Goal: Book appointment/travel/reservation

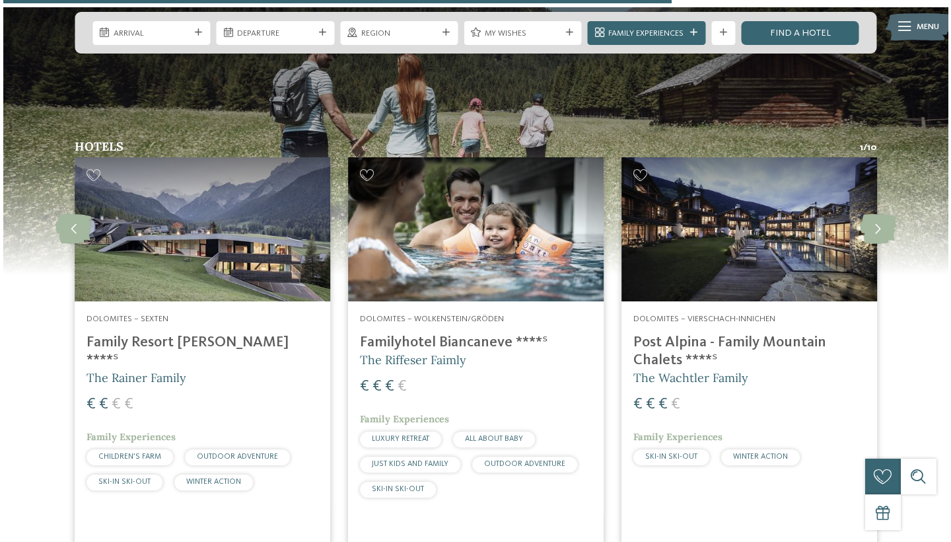
scroll to position [1692, 0]
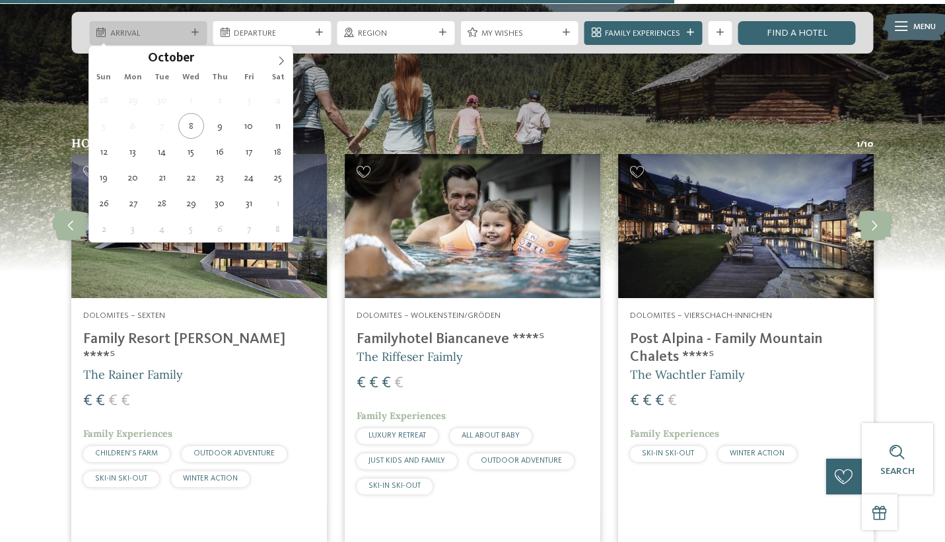
click at [193, 25] on div "Arrival" at bounding box center [148, 33] width 118 height 24
click at [279, 60] on icon at bounding box center [281, 60] width 9 height 9
type input "****"
click at [279, 60] on icon at bounding box center [281, 60] width 9 height 9
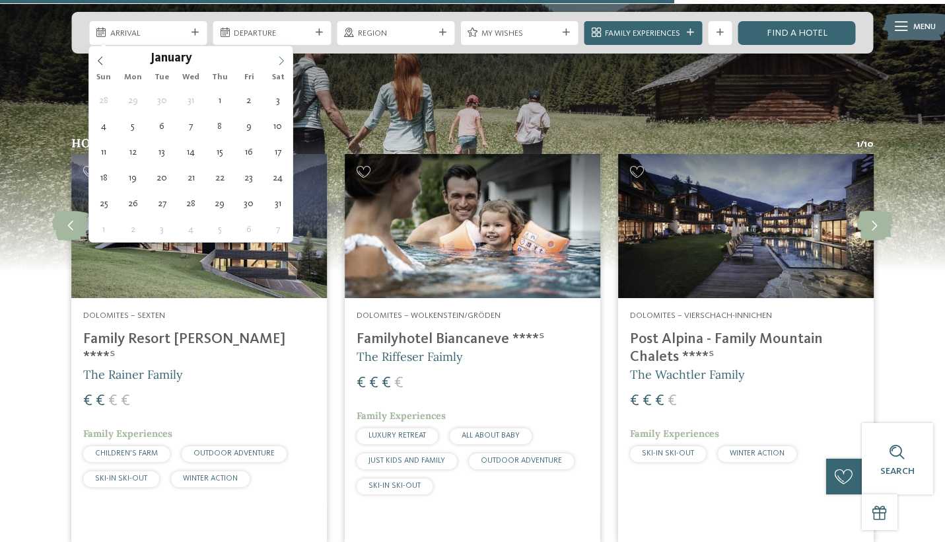
click at [279, 60] on icon at bounding box center [281, 60] width 9 height 9
type div "[DATE]"
type input "****"
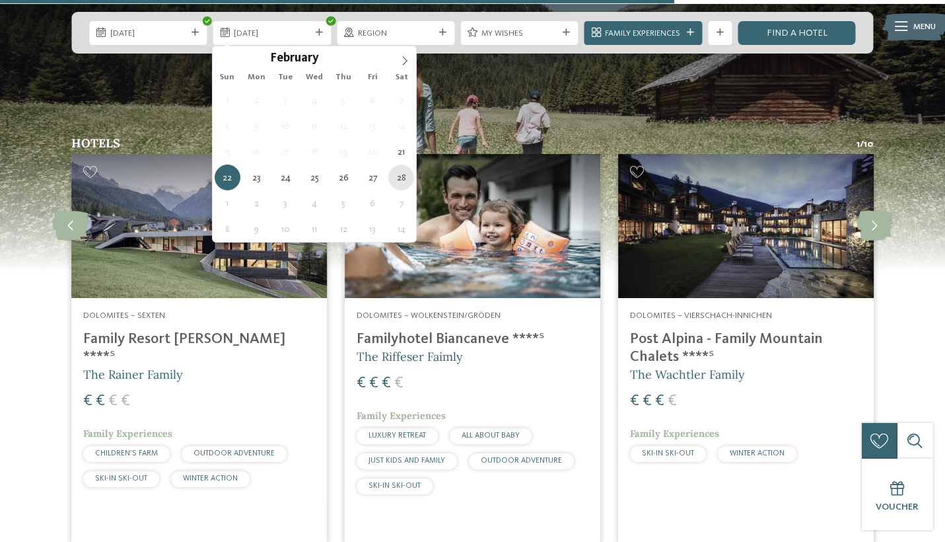
type div "[DATE]"
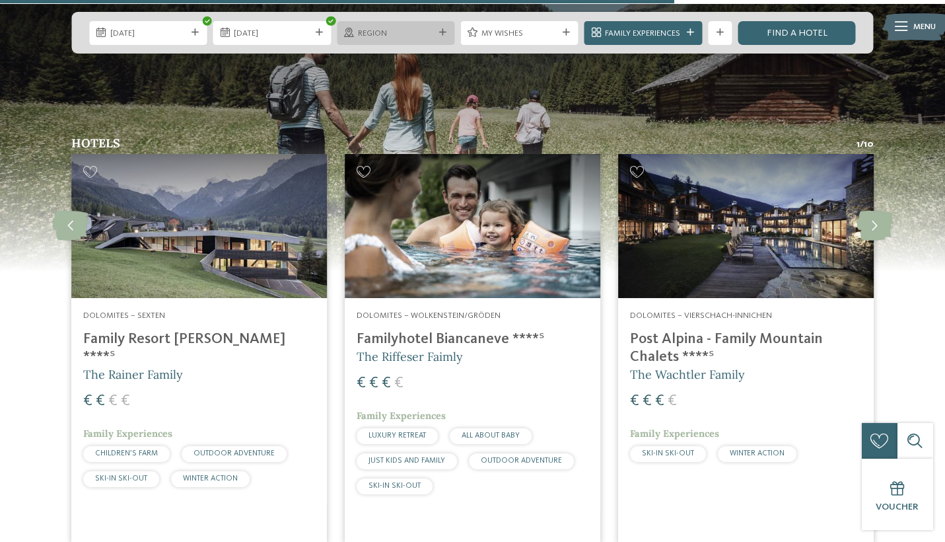
click at [384, 32] on span "Region" at bounding box center [396, 34] width 76 height 12
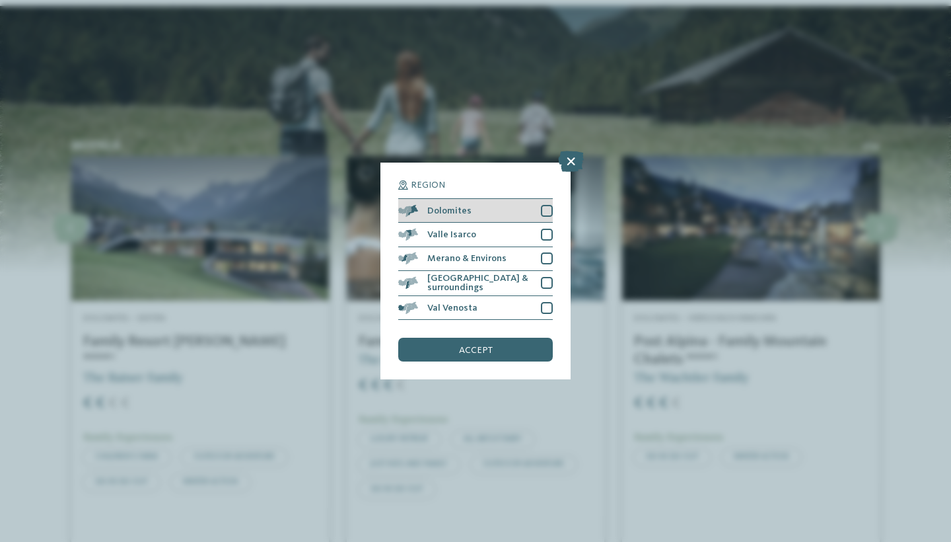
click at [545, 205] on div at bounding box center [547, 211] width 12 height 12
click at [551, 229] on div at bounding box center [547, 235] width 12 height 12
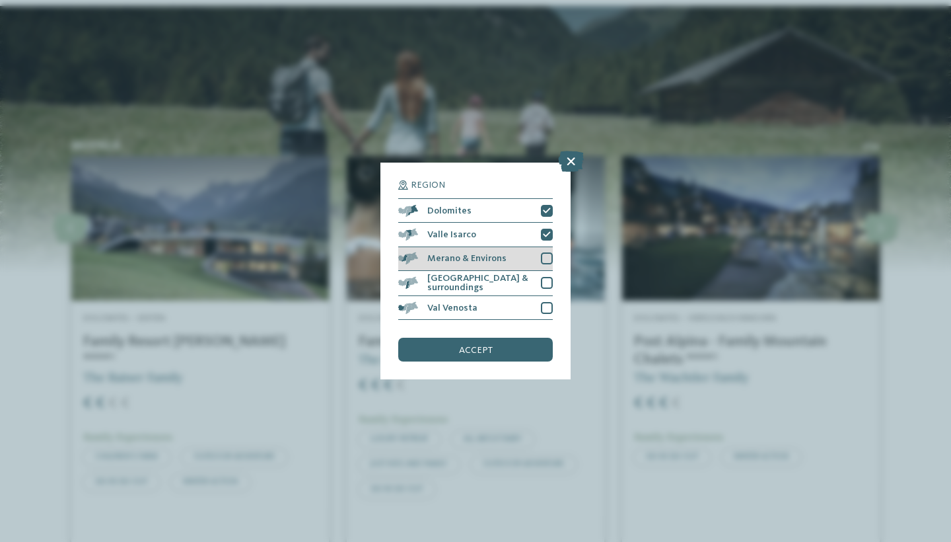
click at [549, 247] on div "Merano & Environs" at bounding box center [475, 259] width 155 height 24
click at [550, 277] on div at bounding box center [547, 283] width 12 height 12
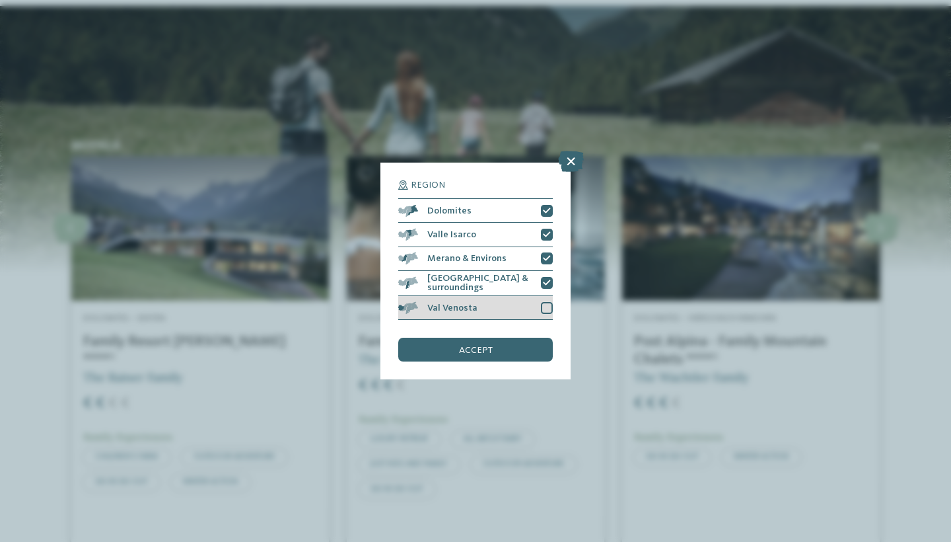
click at [551, 302] on div at bounding box center [547, 308] width 12 height 12
click at [522, 337] on div "accept" at bounding box center [475, 349] width 155 height 24
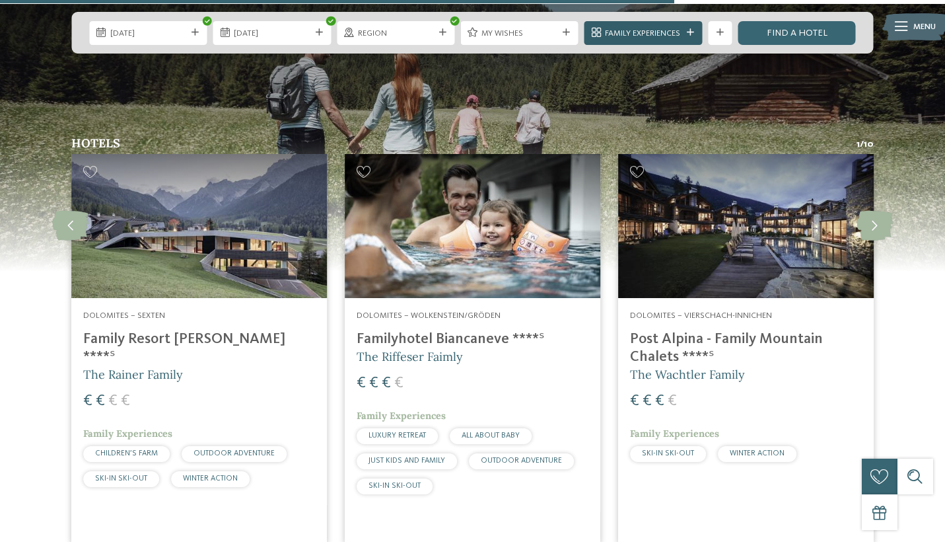
click at [692, 30] on icon at bounding box center [690, 32] width 7 height 7
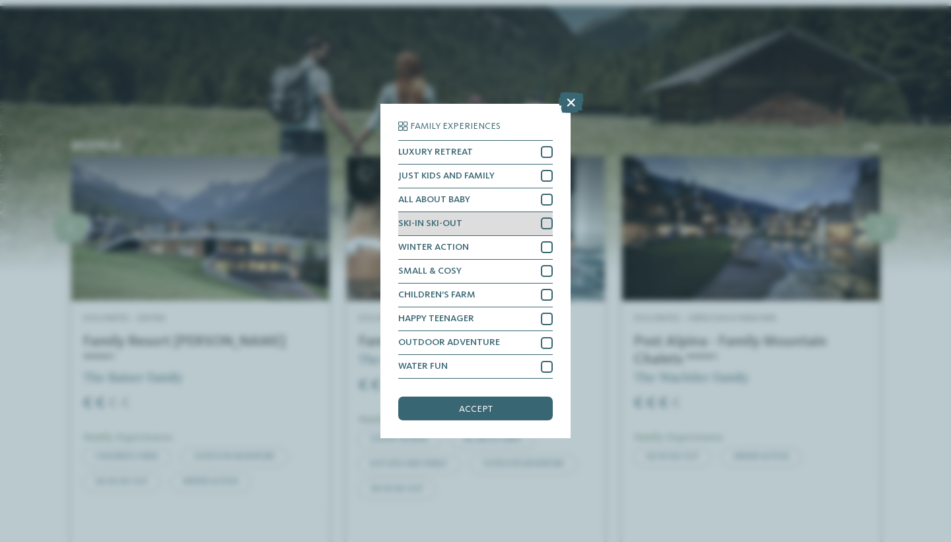
click at [544, 217] on div at bounding box center [547, 223] width 12 height 12
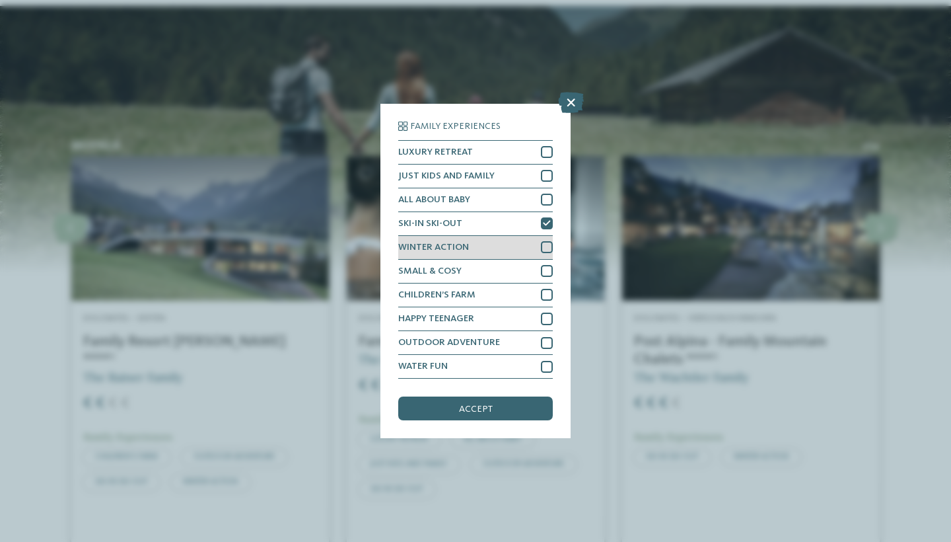
scroll to position [30, 0]
click at [486, 404] on span "accept" at bounding box center [476, 408] width 34 height 9
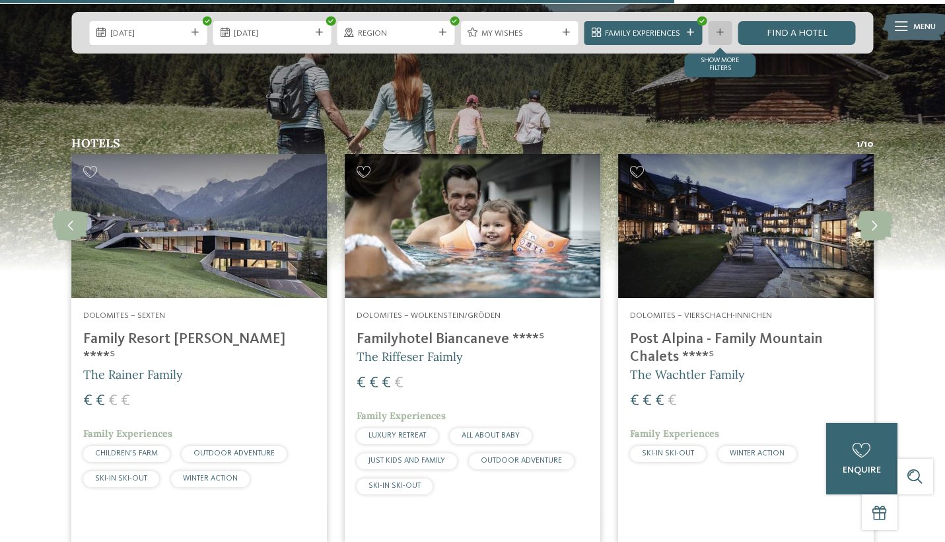
click at [722, 33] on icon at bounding box center [720, 32] width 7 height 7
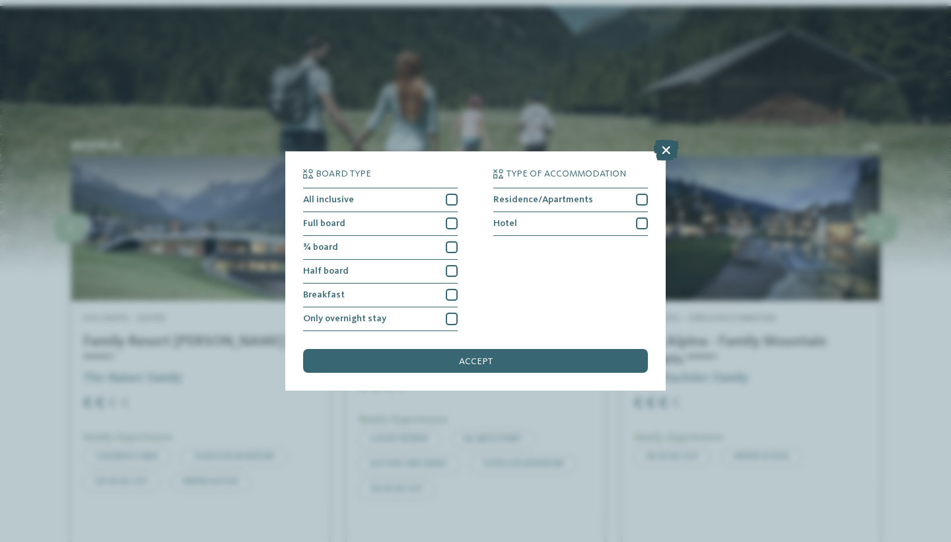
click at [670, 139] on icon at bounding box center [666, 149] width 26 height 21
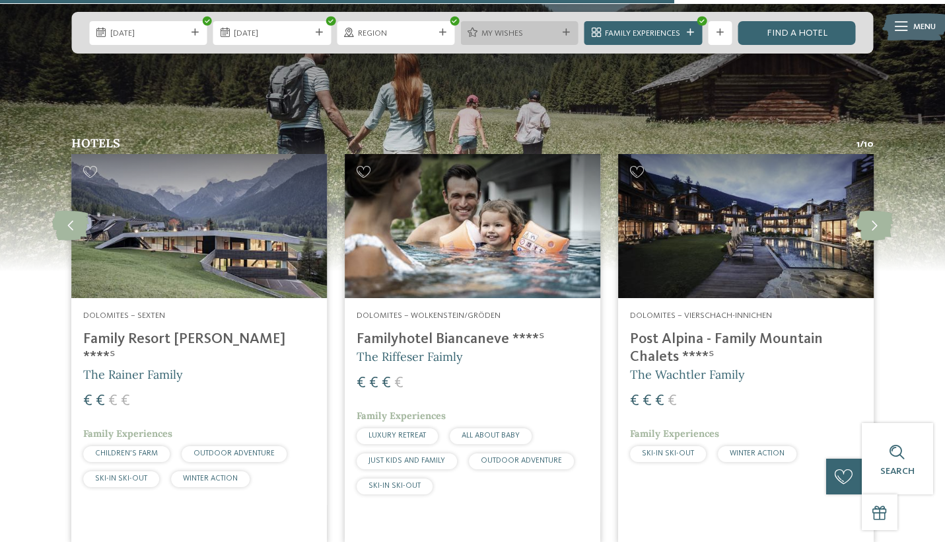
click at [572, 32] on div "My wishes" at bounding box center [519, 33] width 118 height 24
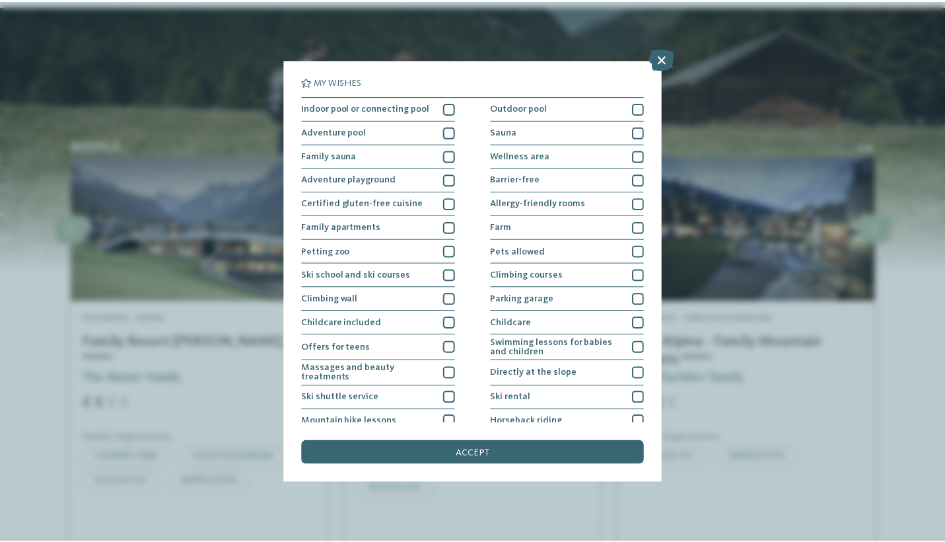
scroll to position [0, 0]
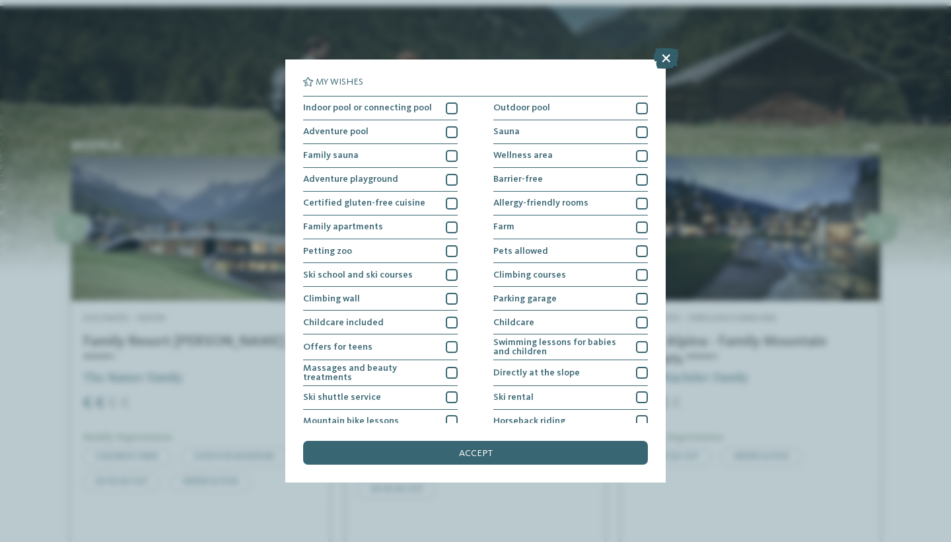
click at [668, 63] on icon at bounding box center [666, 58] width 26 height 21
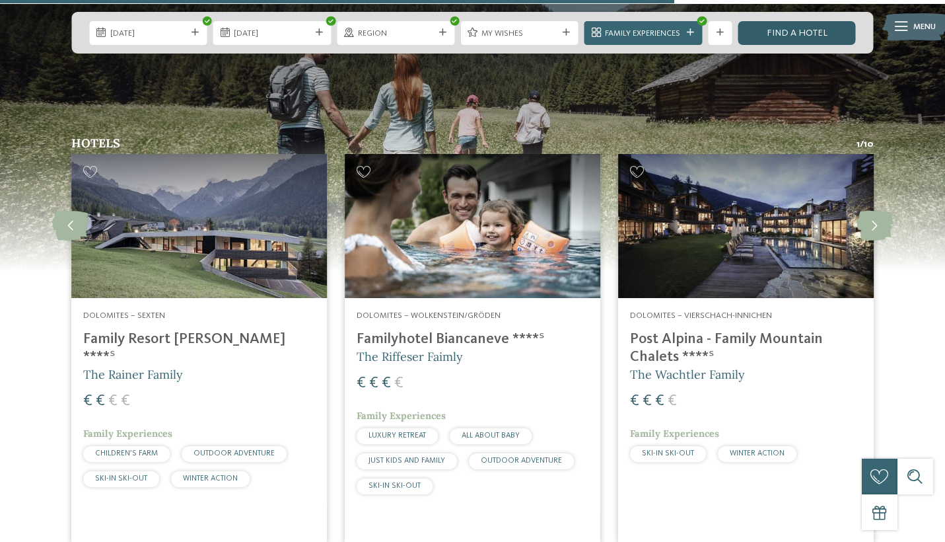
click at [806, 30] on link "Find a hotel" at bounding box center [797, 33] width 118 height 24
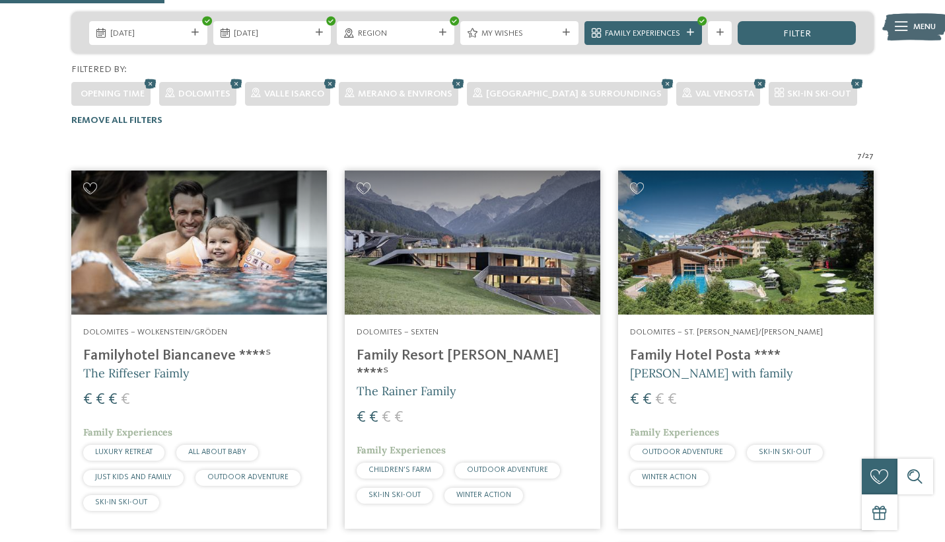
scroll to position [295, 0]
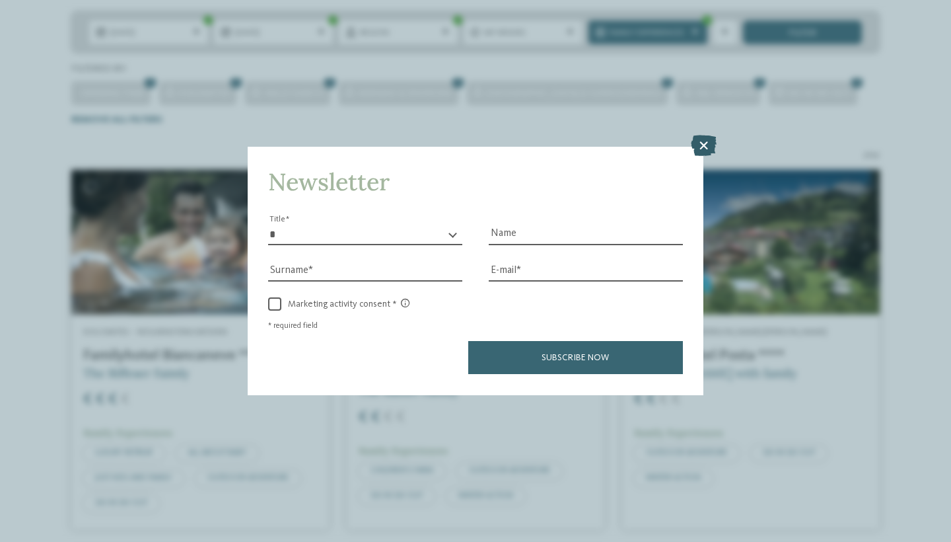
click at [706, 135] on icon at bounding box center [704, 145] width 26 height 21
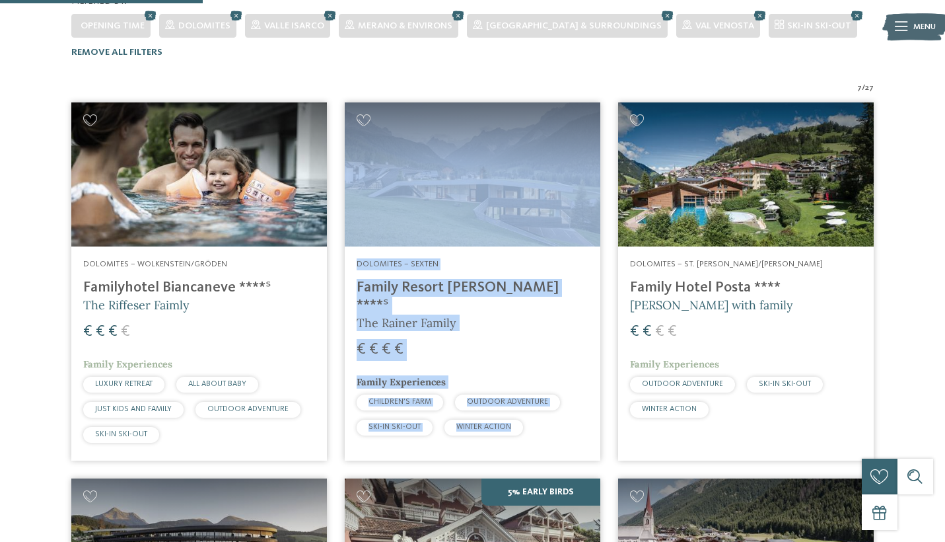
scroll to position [363, 0]
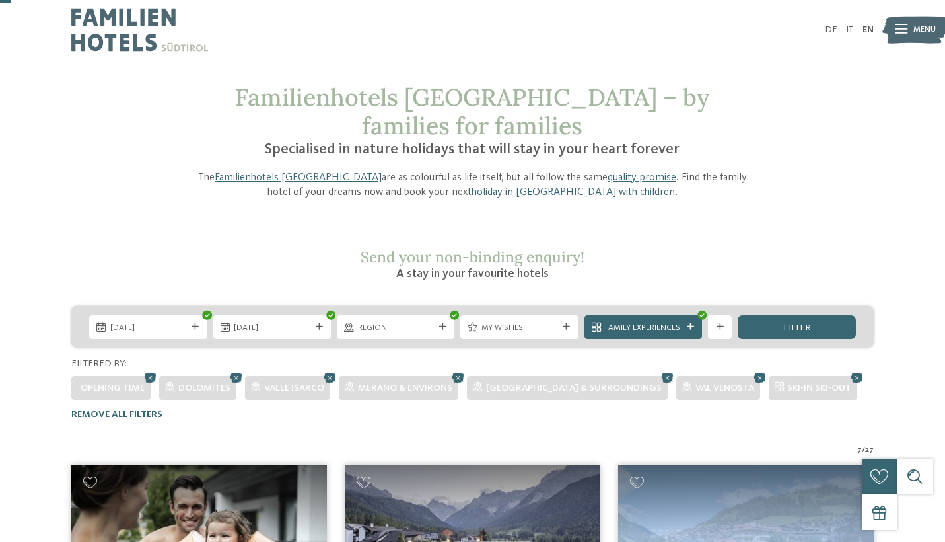
scroll to position [0, 0]
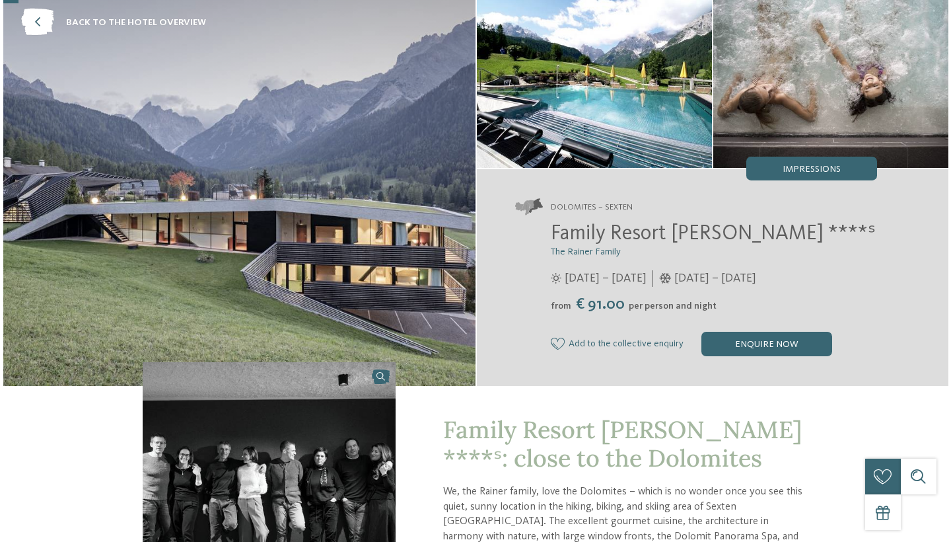
scroll to position [73, 0]
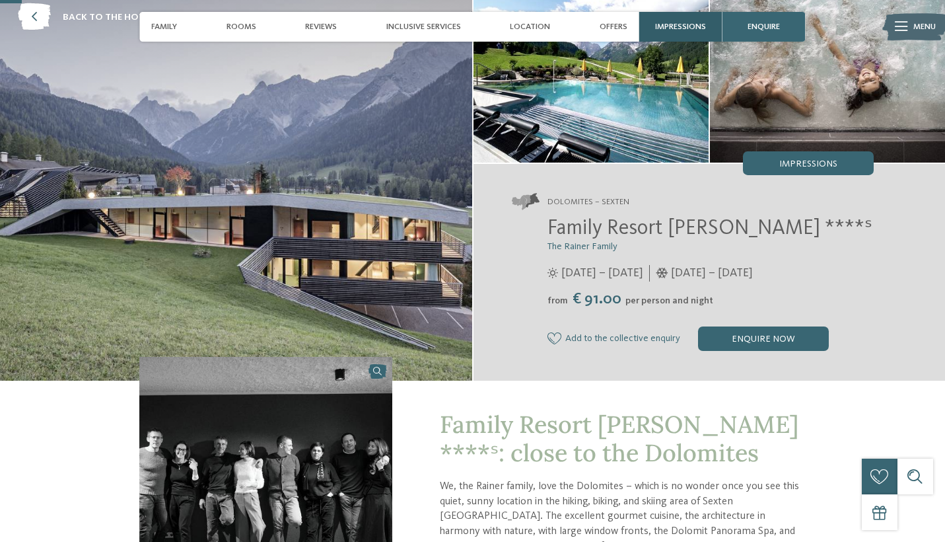
click at [674, 31] on span "Impressions" at bounding box center [680, 27] width 51 height 10
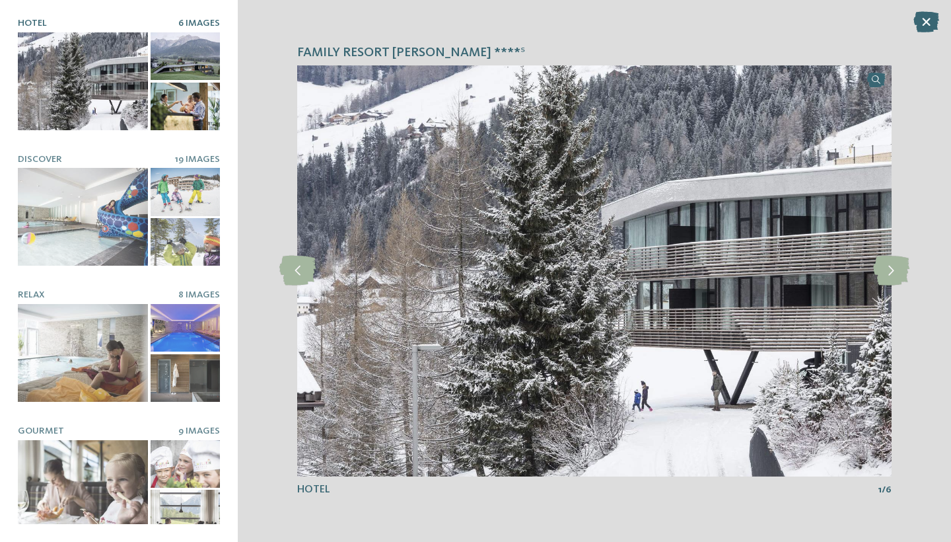
click at [100, 94] on div at bounding box center [83, 81] width 130 height 98
click at [894, 278] on icon at bounding box center [891, 271] width 36 height 30
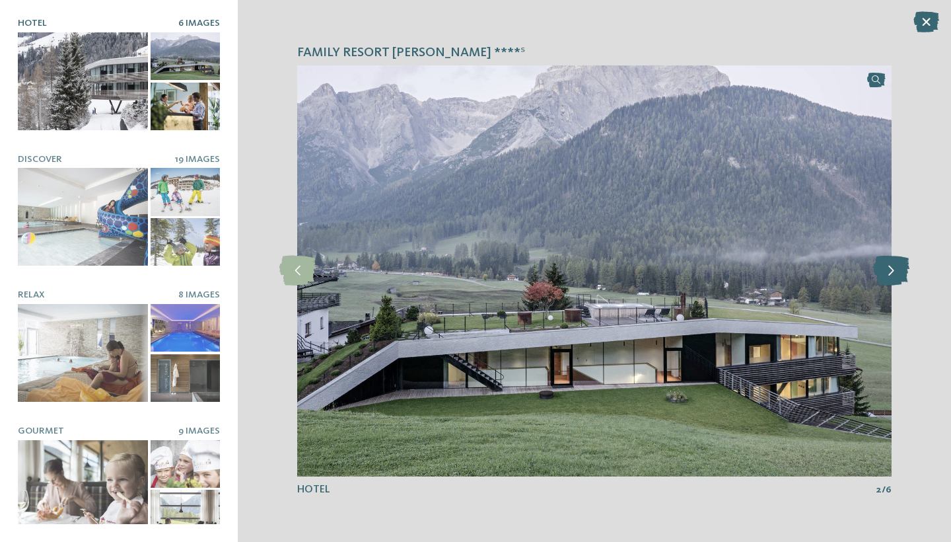
click at [894, 278] on icon at bounding box center [891, 271] width 36 height 30
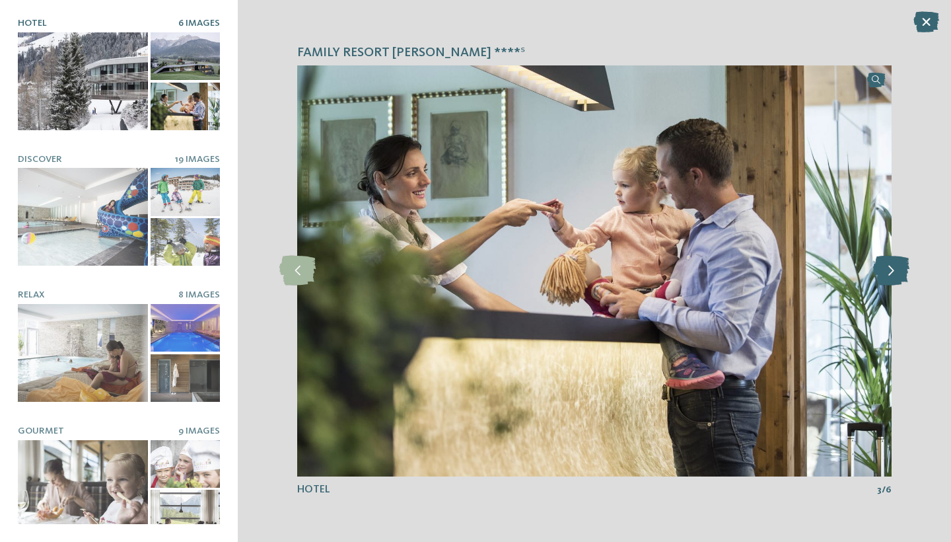
click at [894, 278] on icon at bounding box center [891, 271] width 36 height 30
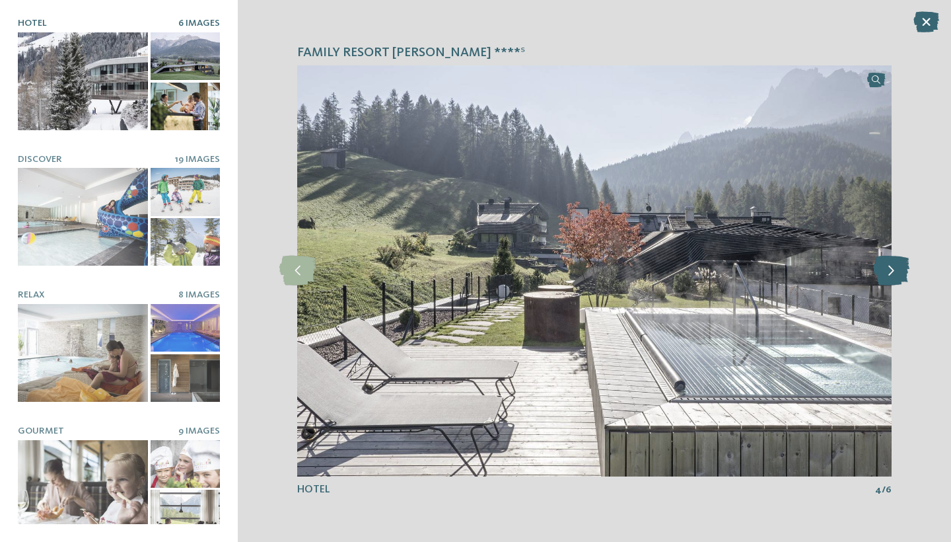
click at [894, 278] on icon at bounding box center [891, 271] width 36 height 30
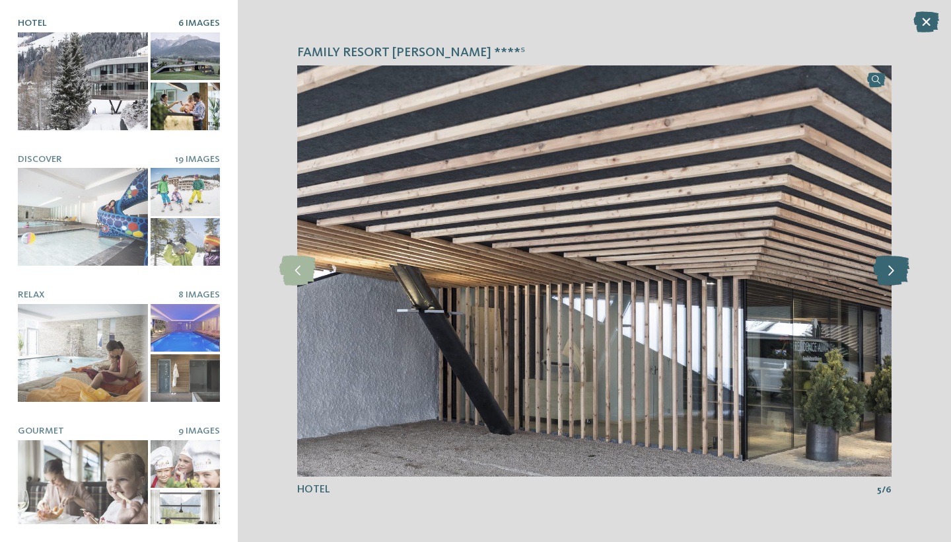
click at [894, 278] on icon at bounding box center [891, 271] width 36 height 30
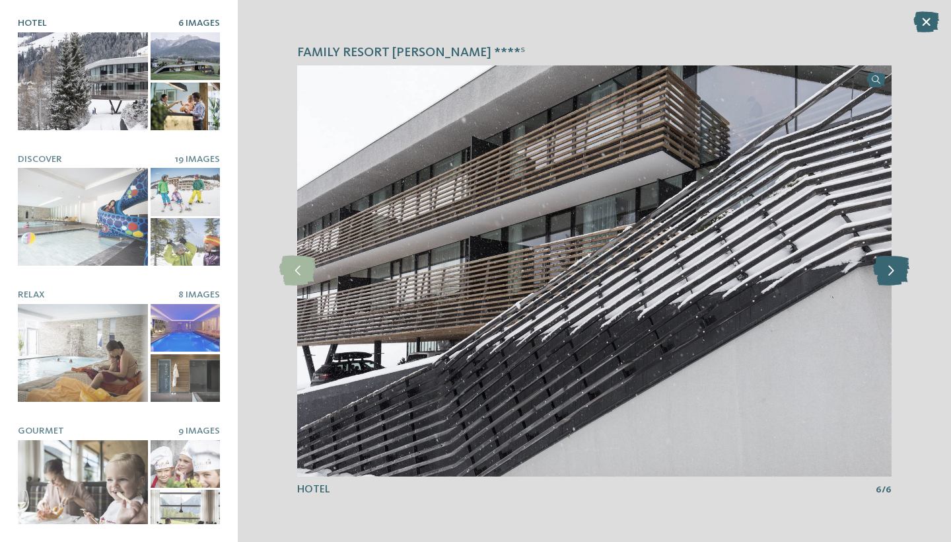
click at [894, 278] on icon at bounding box center [891, 271] width 36 height 30
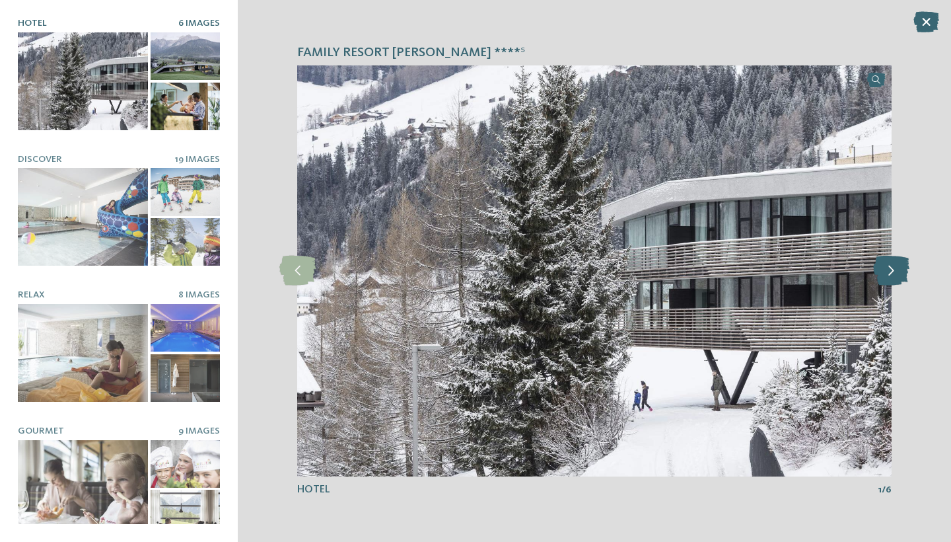
click at [894, 278] on icon at bounding box center [891, 271] width 36 height 30
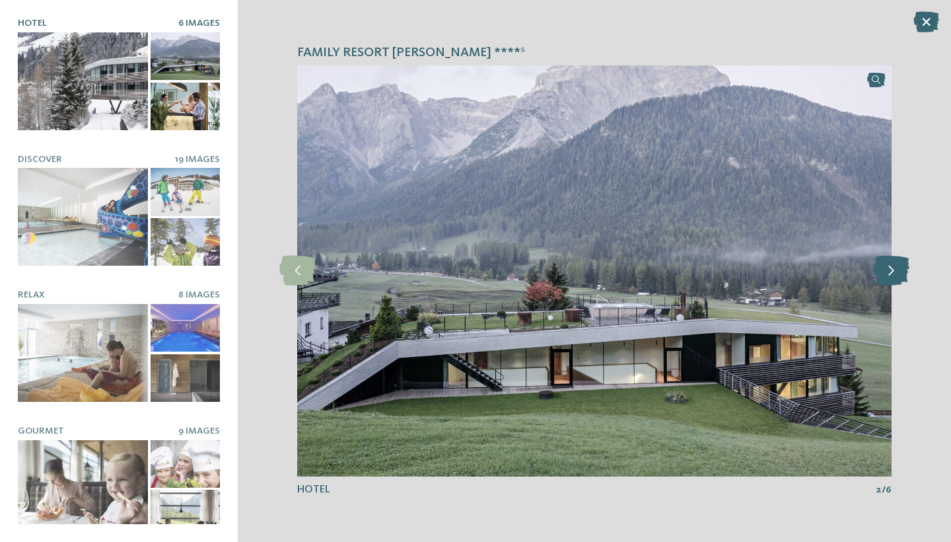
click at [894, 278] on icon at bounding box center [891, 271] width 36 height 30
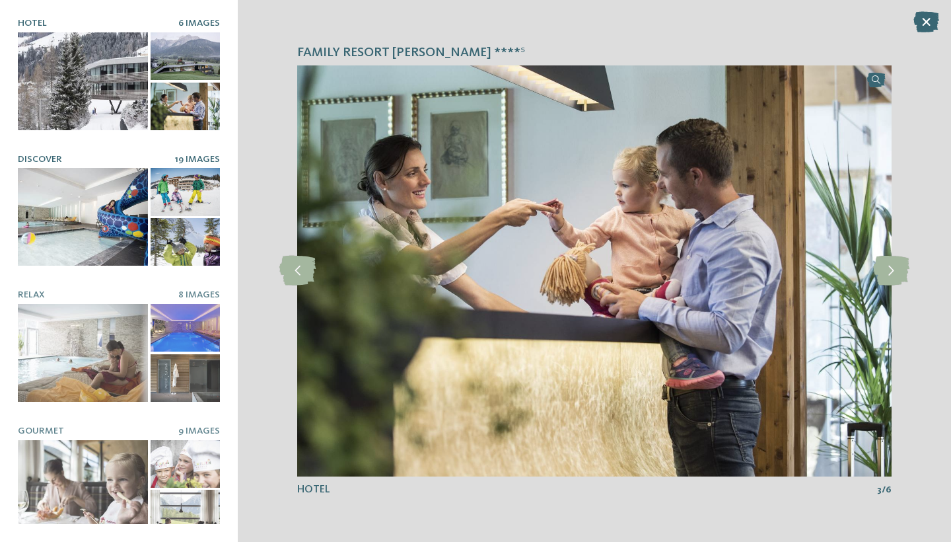
click at [96, 237] on div at bounding box center [83, 217] width 130 height 98
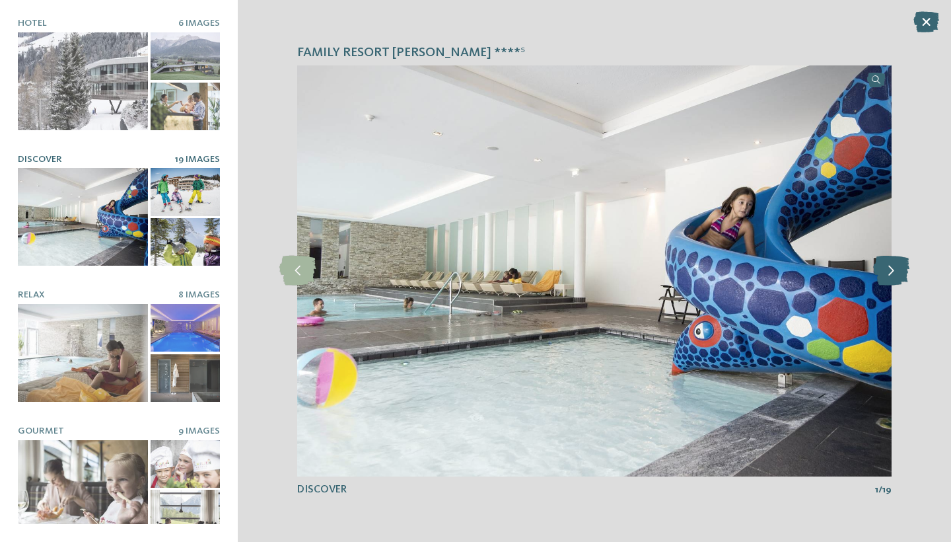
click at [892, 271] on icon at bounding box center [891, 271] width 36 height 30
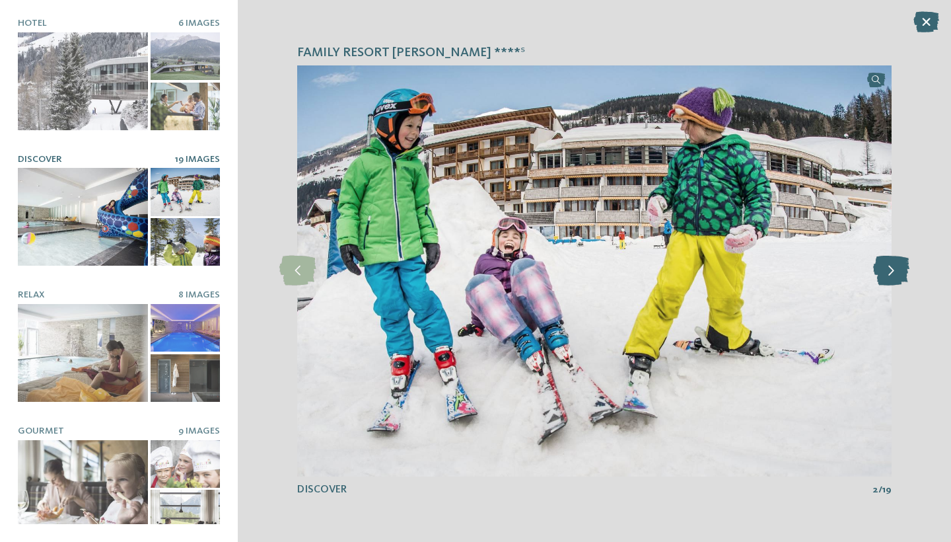
click at [892, 271] on icon at bounding box center [891, 271] width 36 height 30
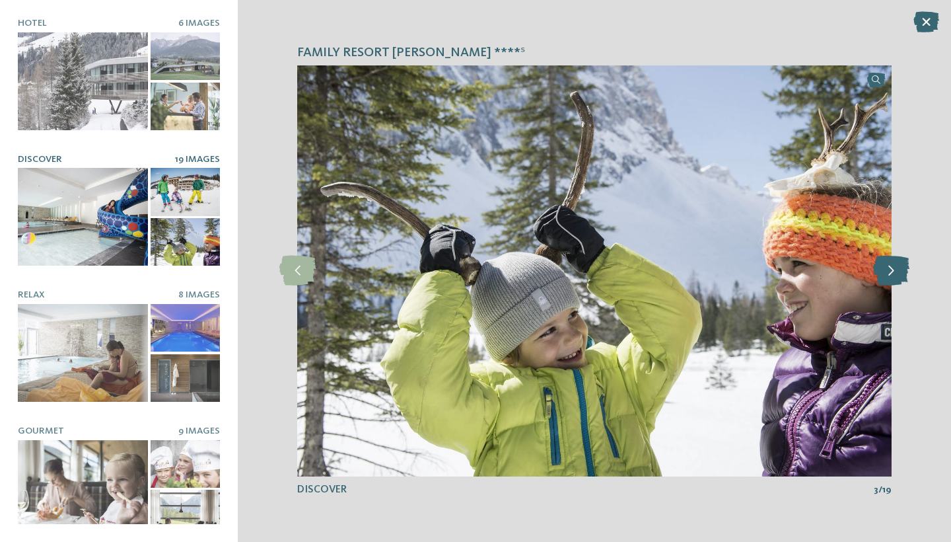
click at [892, 271] on icon at bounding box center [891, 271] width 36 height 30
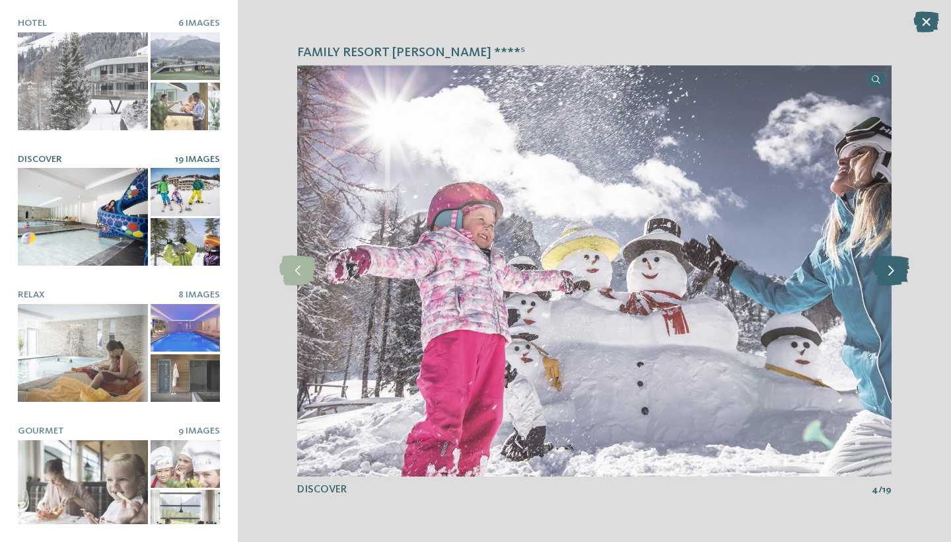
click at [892, 271] on icon at bounding box center [891, 271] width 36 height 30
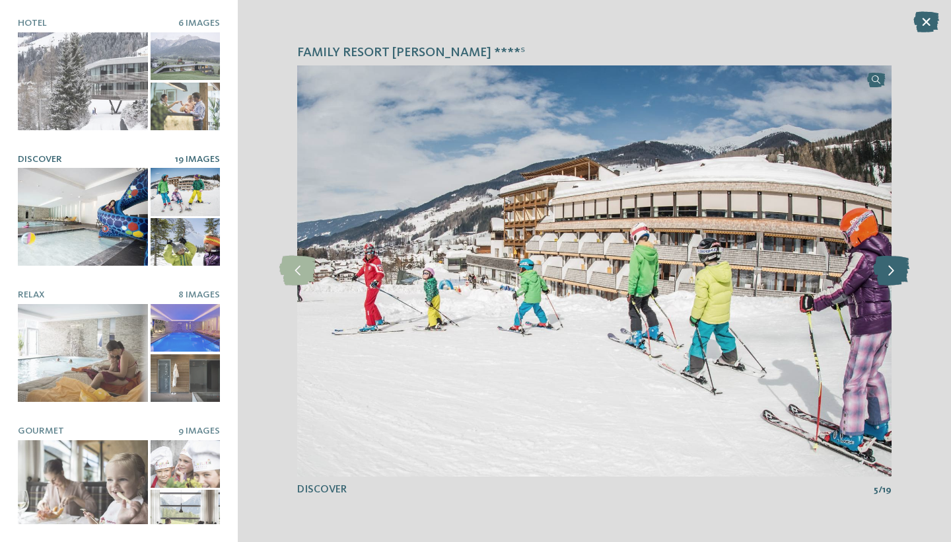
click at [892, 271] on icon at bounding box center [891, 271] width 36 height 30
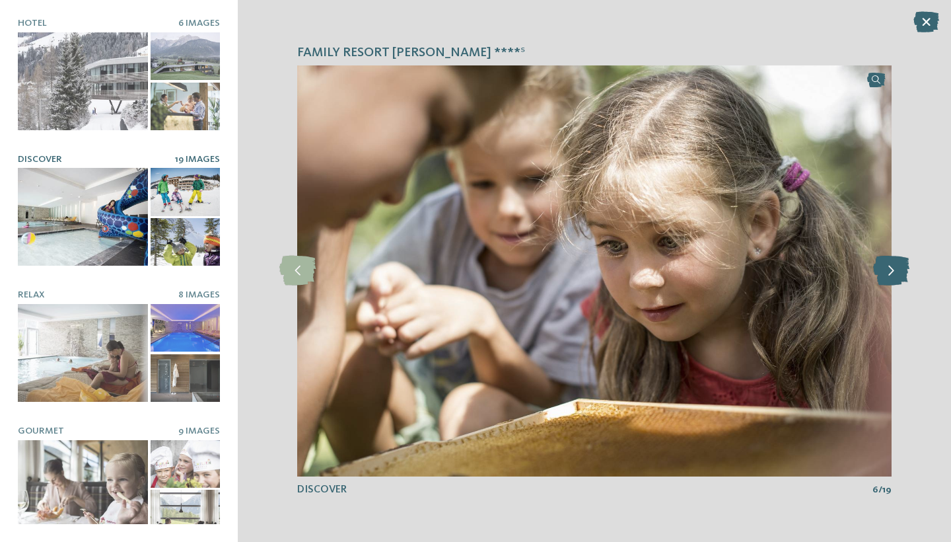
click at [892, 271] on icon at bounding box center [891, 271] width 36 height 30
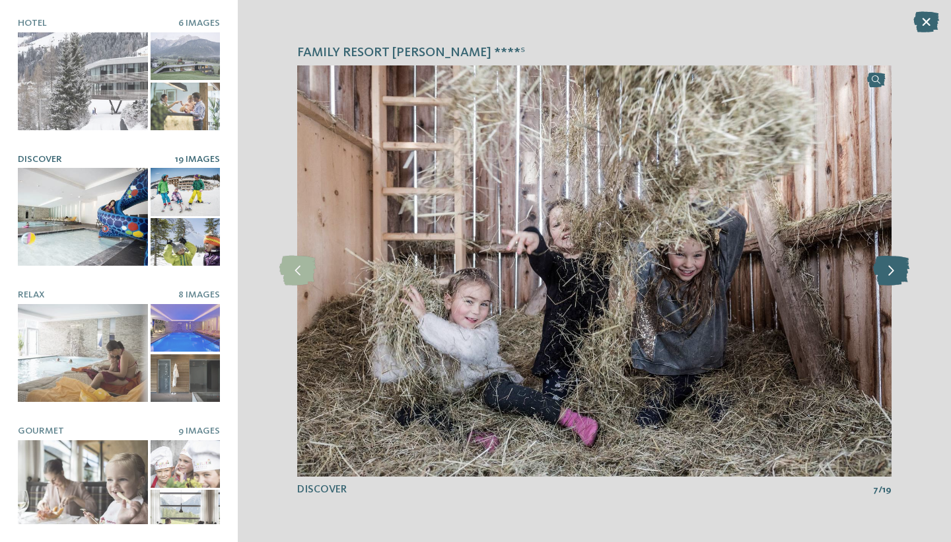
click at [892, 271] on icon at bounding box center [891, 271] width 36 height 30
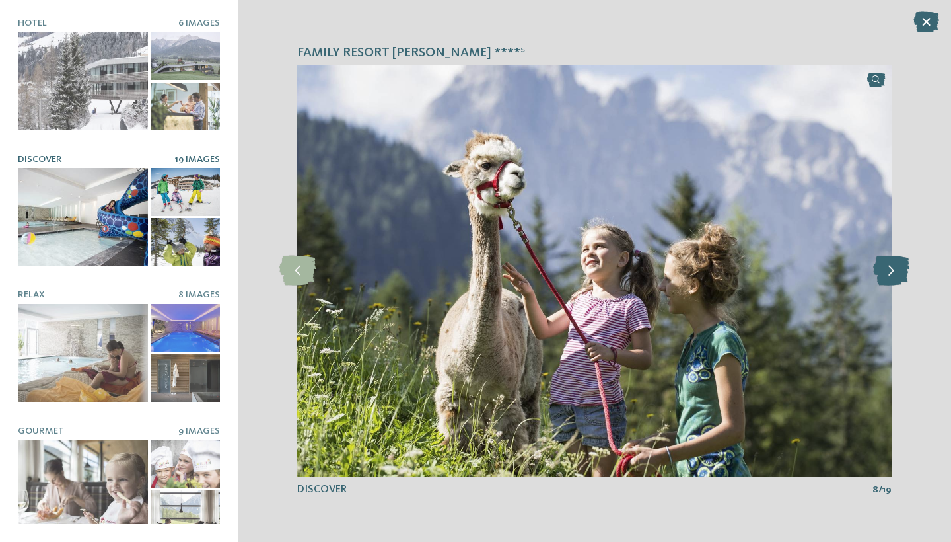
click at [892, 271] on icon at bounding box center [891, 271] width 36 height 30
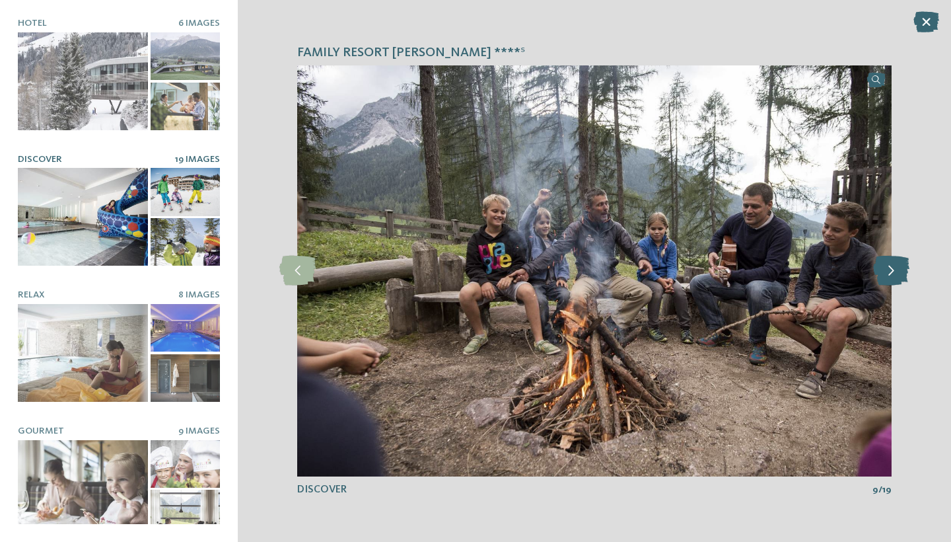
click at [892, 271] on icon at bounding box center [891, 271] width 36 height 30
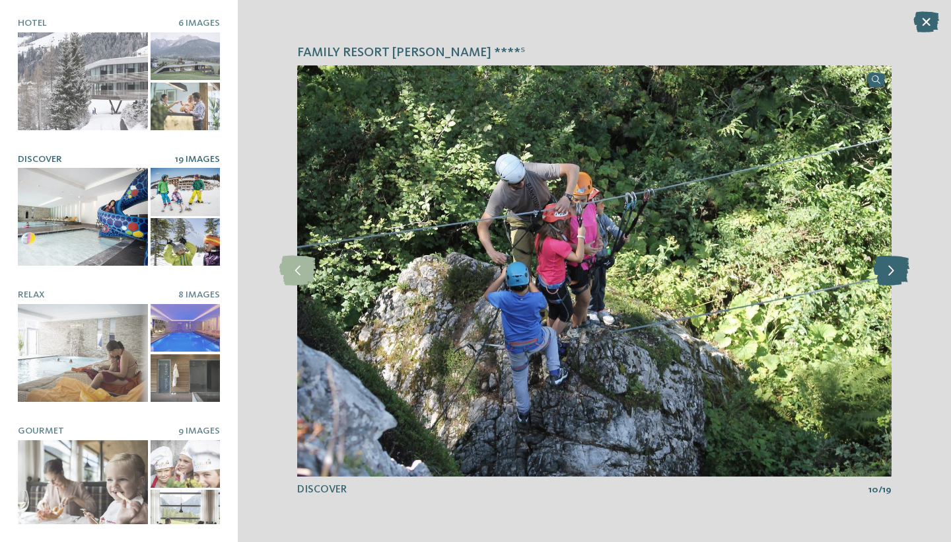
click at [892, 271] on icon at bounding box center [891, 271] width 36 height 30
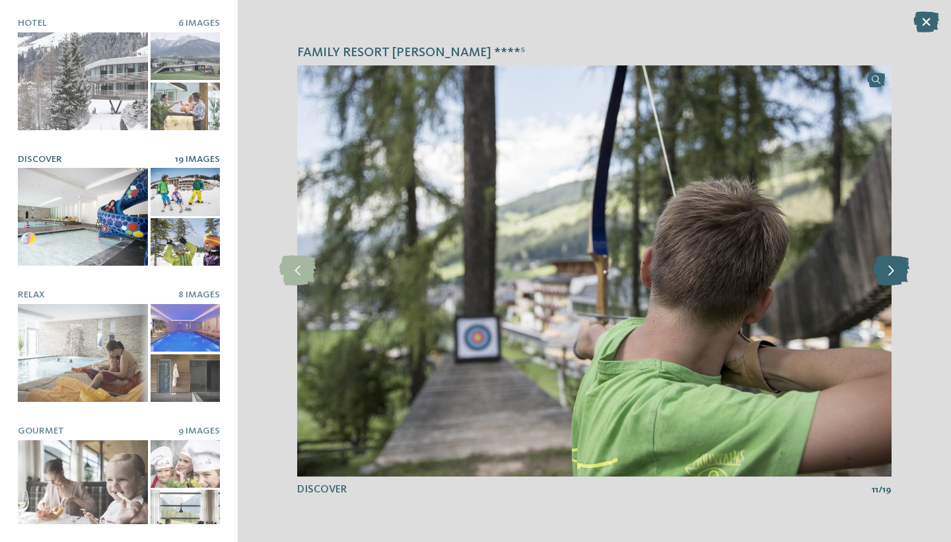
click at [892, 271] on icon at bounding box center [891, 271] width 36 height 30
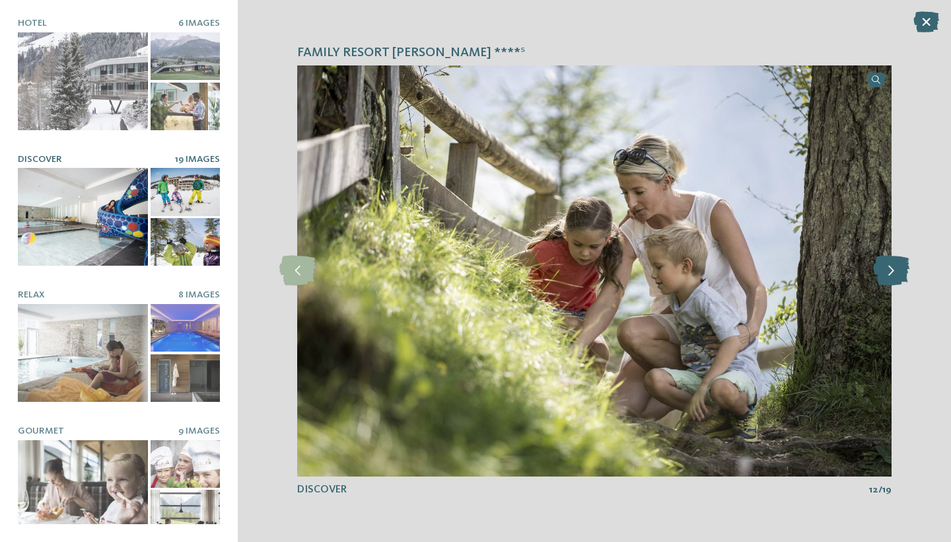
click at [892, 271] on icon at bounding box center [891, 271] width 36 height 30
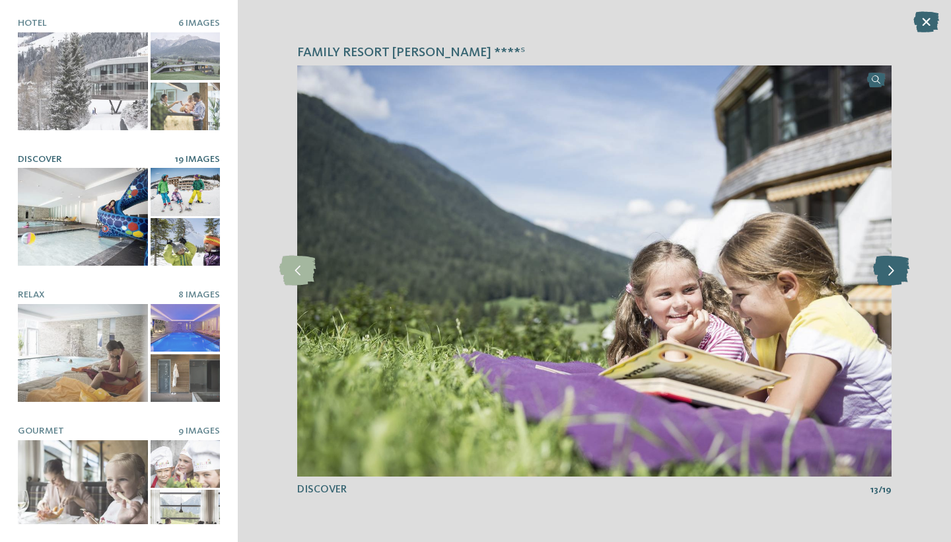
click at [892, 271] on icon at bounding box center [891, 271] width 36 height 30
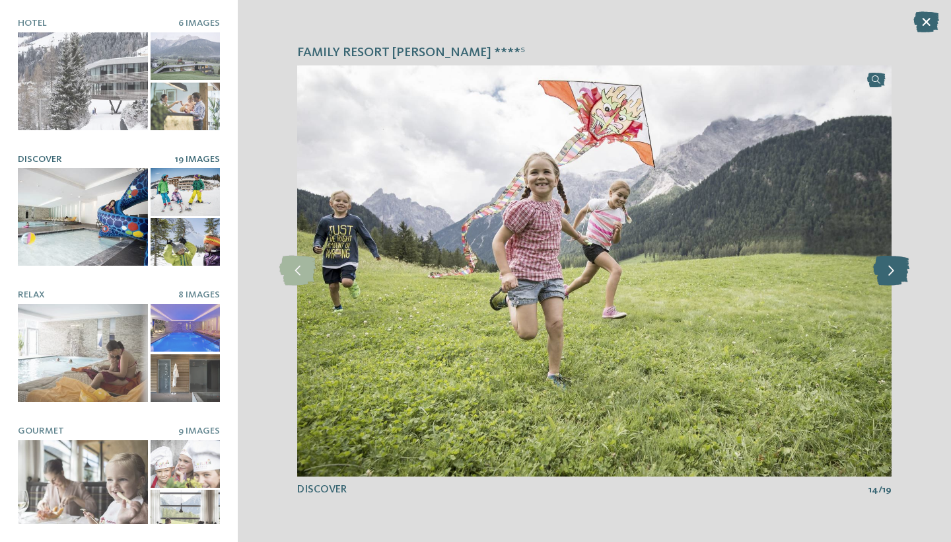
click at [892, 271] on icon at bounding box center [891, 271] width 36 height 30
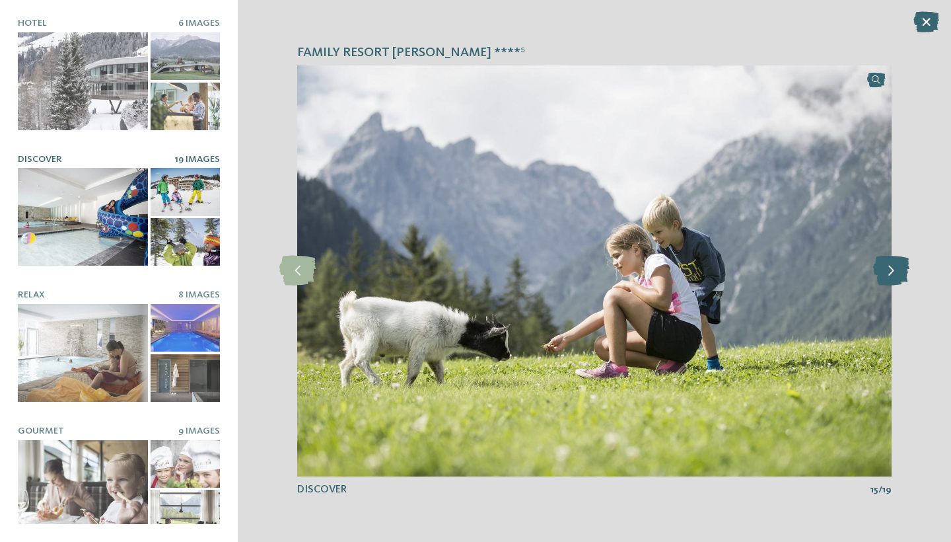
click at [892, 271] on icon at bounding box center [891, 271] width 36 height 30
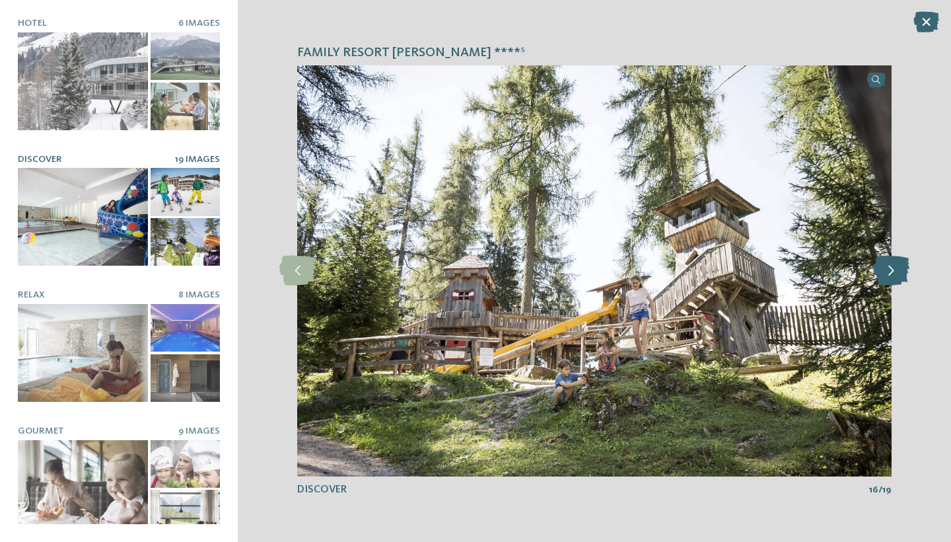
click at [892, 271] on icon at bounding box center [891, 271] width 36 height 30
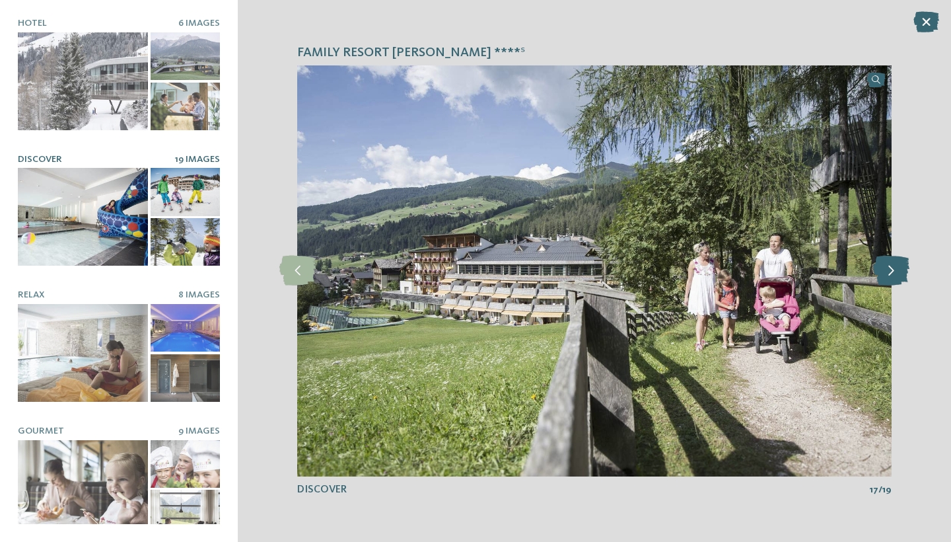
click at [892, 271] on icon at bounding box center [891, 271] width 36 height 30
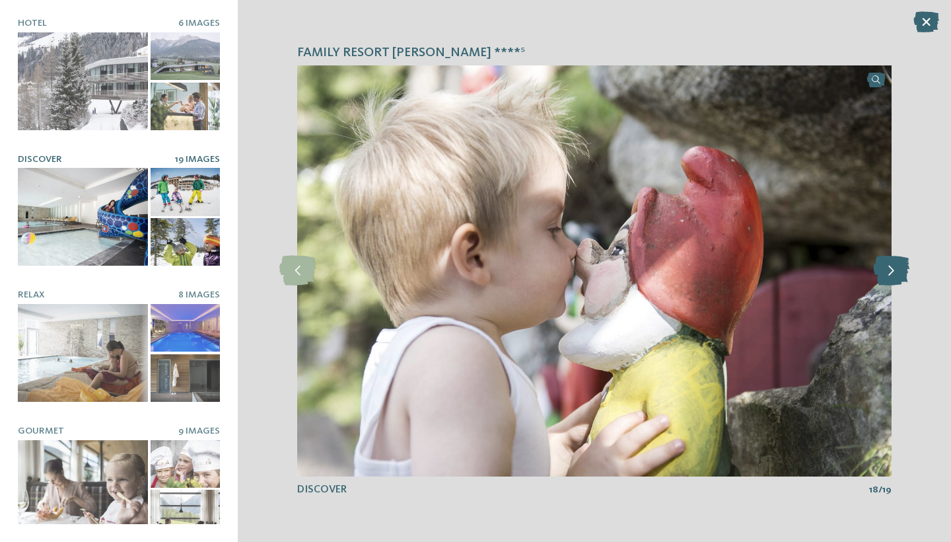
click at [892, 271] on icon at bounding box center [891, 271] width 36 height 30
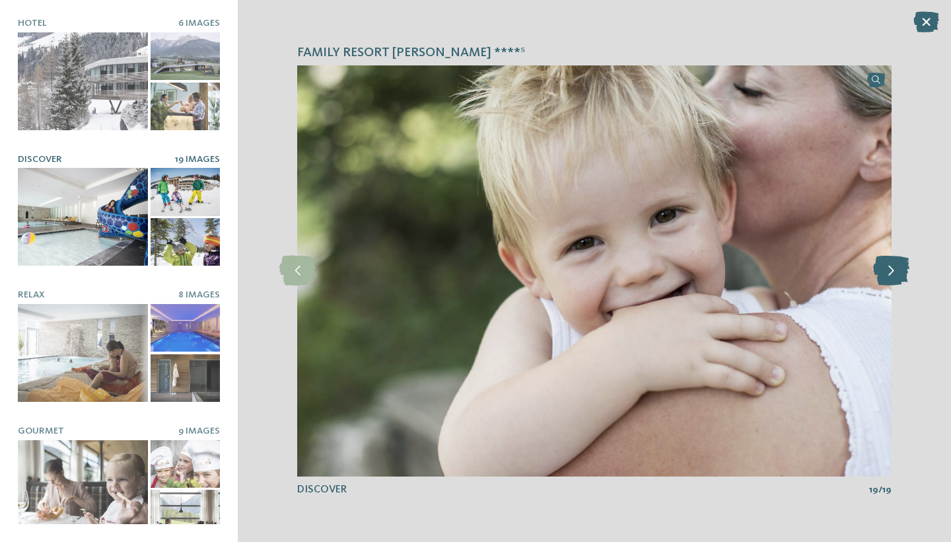
click at [892, 271] on icon at bounding box center [891, 271] width 36 height 30
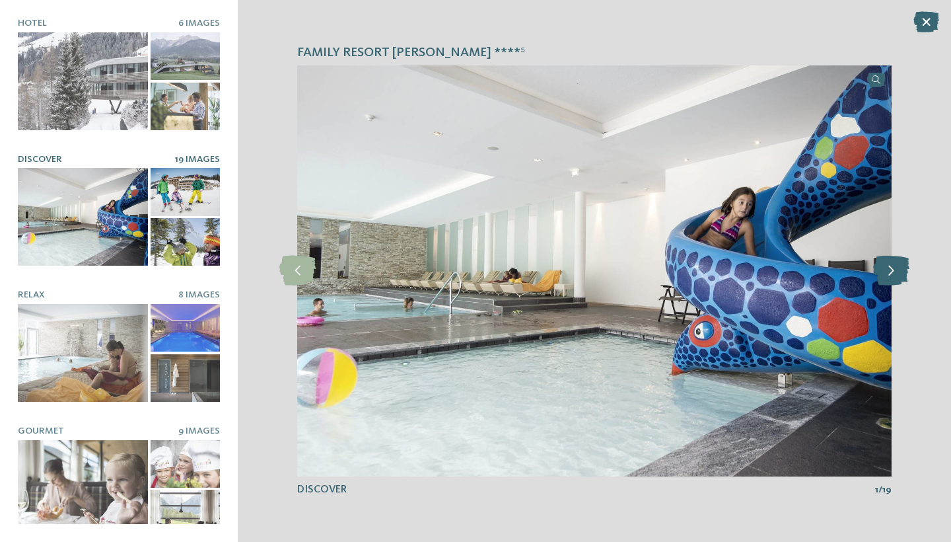
click at [892, 271] on icon at bounding box center [891, 271] width 36 height 30
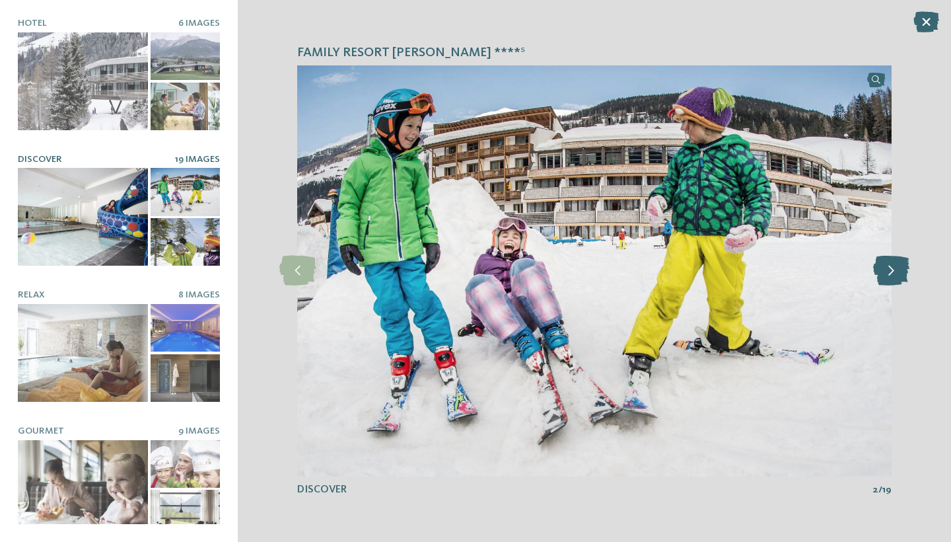
click at [892, 271] on icon at bounding box center [891, 271] width 36 height 30
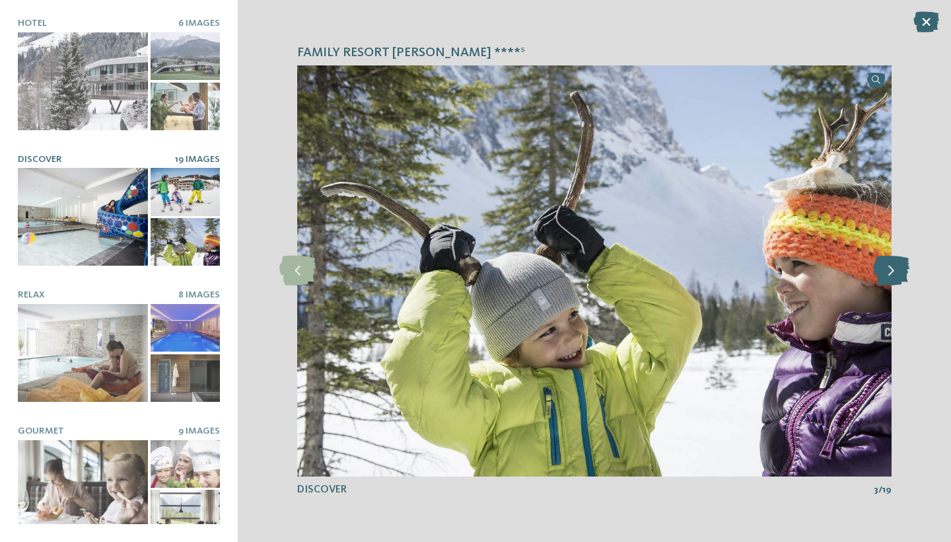
click at [892, 271] on icon at bounding box center [891, 271] width 36 height 30
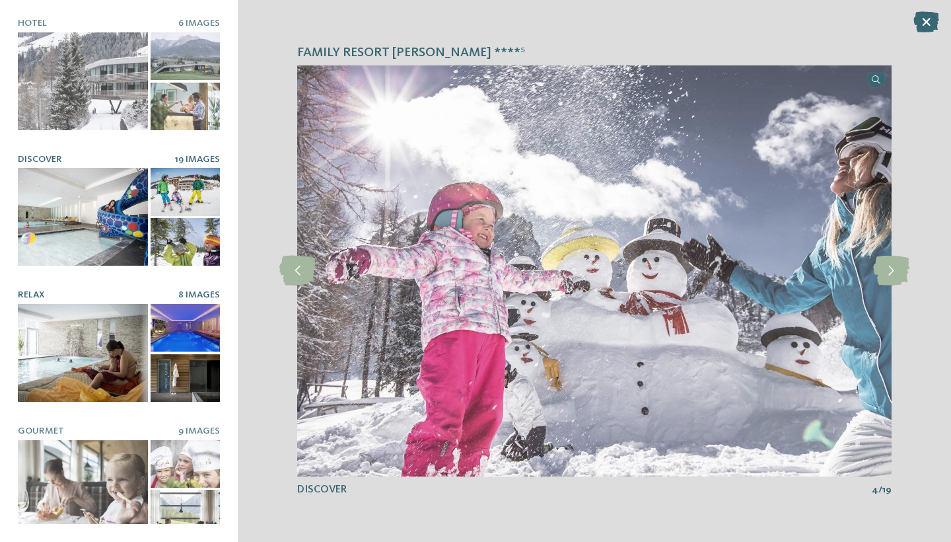
click at [94, 345] on div at bounding box center [83, 353] width 130 height 98
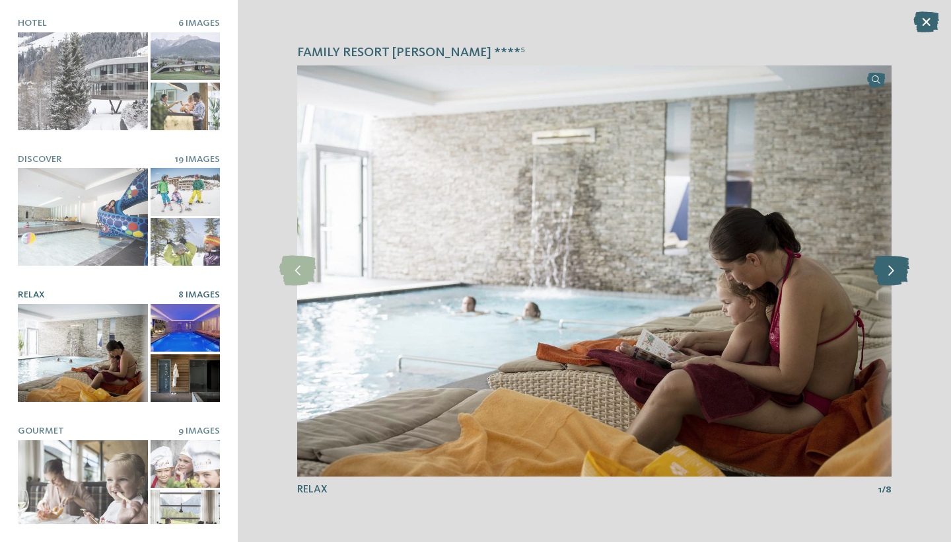
click at [896, 275] on icon at bounding box center [891, 271] width 36 height 30
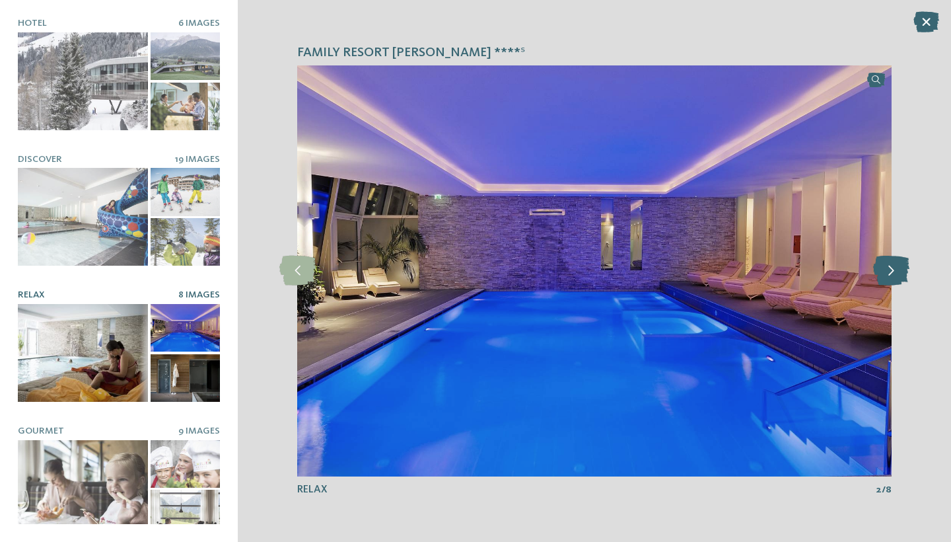
click at [896, 275] on icon at bounding box center [891, 271] width 36 height 30
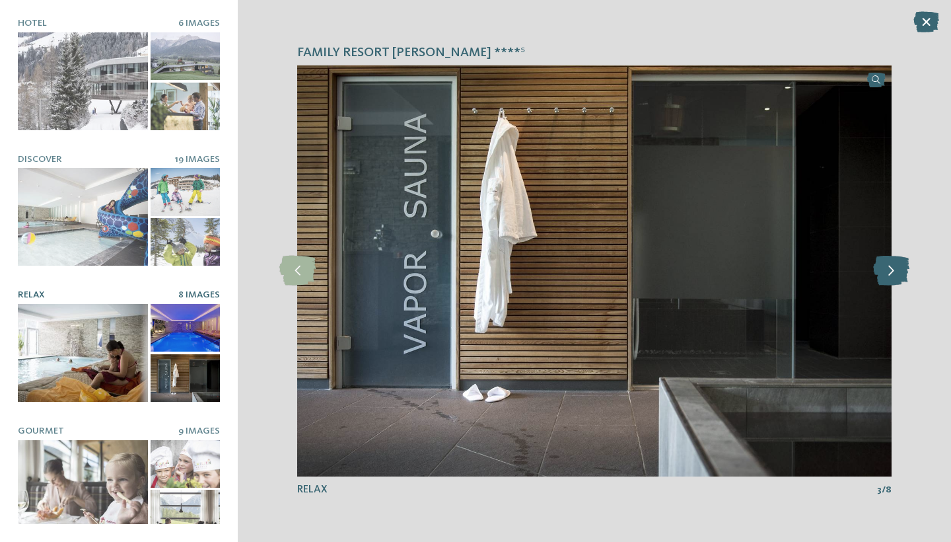
click at [896, 275] on icon at bounding box center [891, 271] width 36 height 30
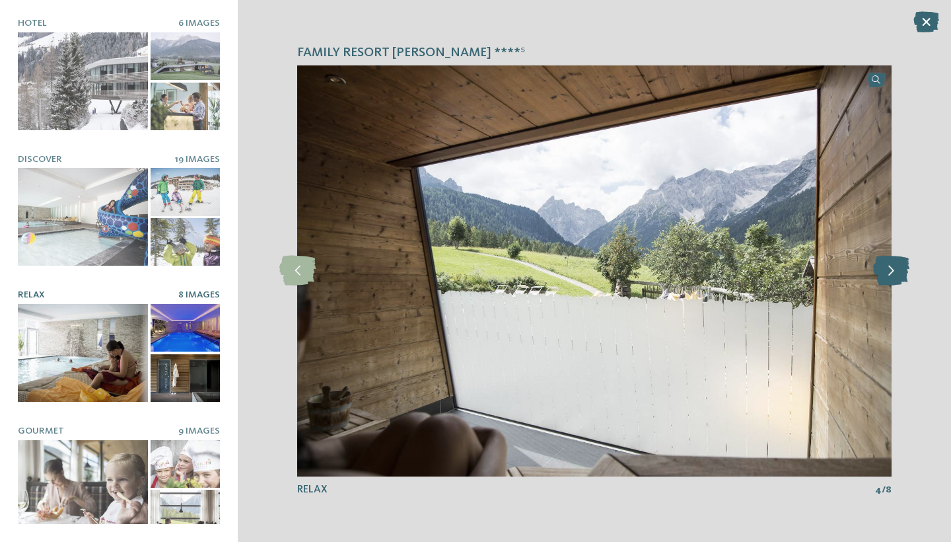
click at [896, 275] on icon at bounding box center [891, 271] width 36 height 30
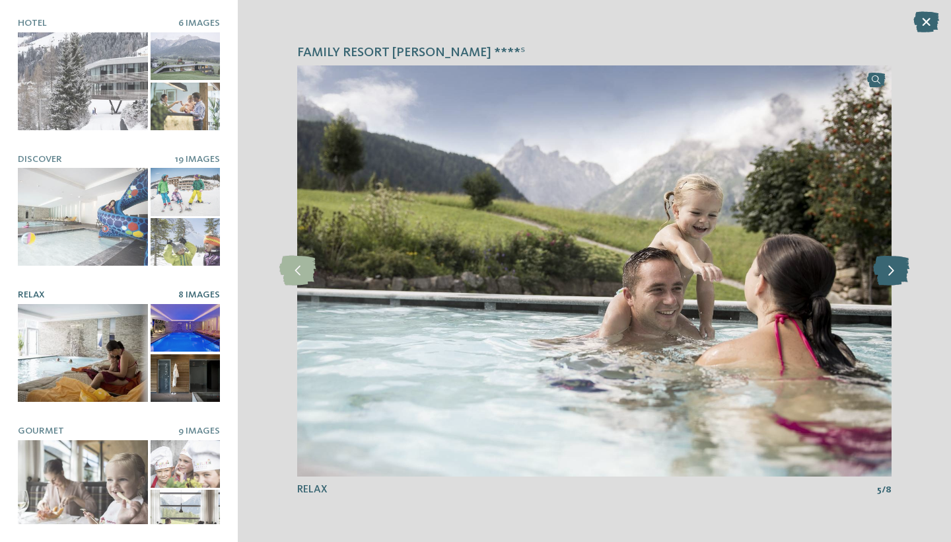
click at [896, 275] on icon at bounding box center [891, 271] width 36 height 30
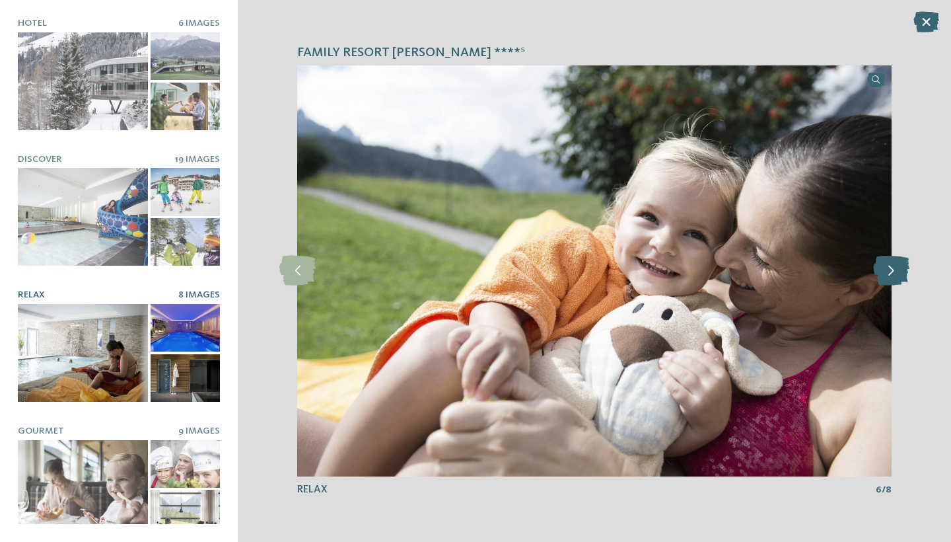
click at [896, 275] on icon at bounding box center [891, 271] width 36 height 30
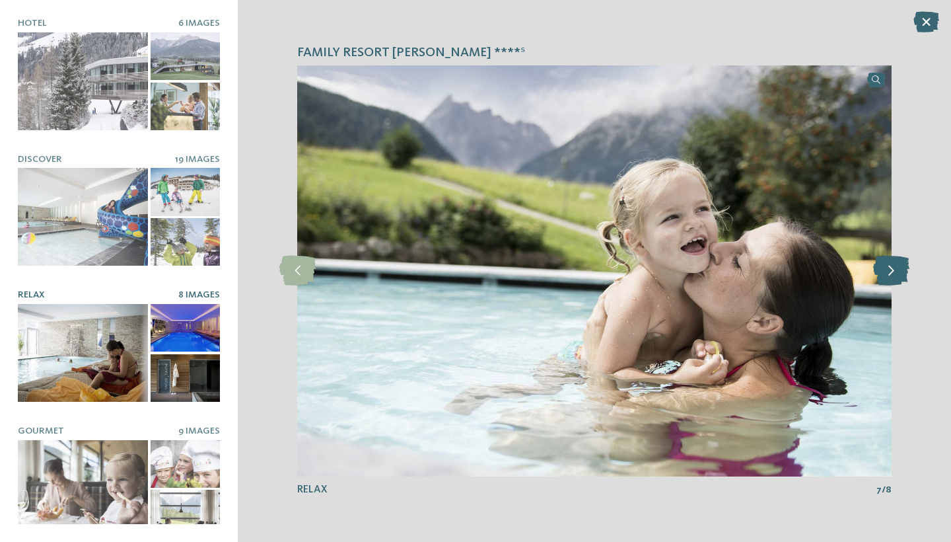
click at [896, 275] on icon at bounding box center [891, 271] width 36 height 30
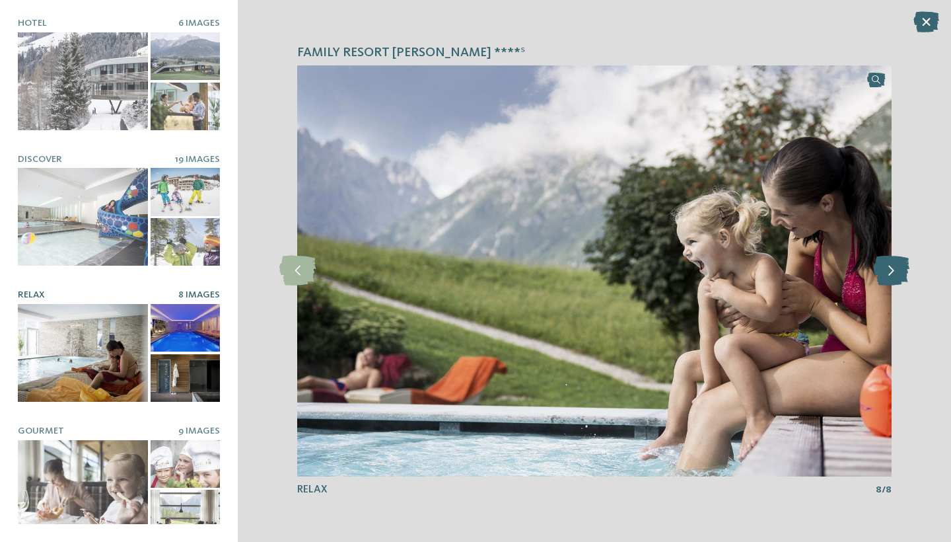
click at [896, 275] on icon at bounding box center [891, 271] width 36 height 30
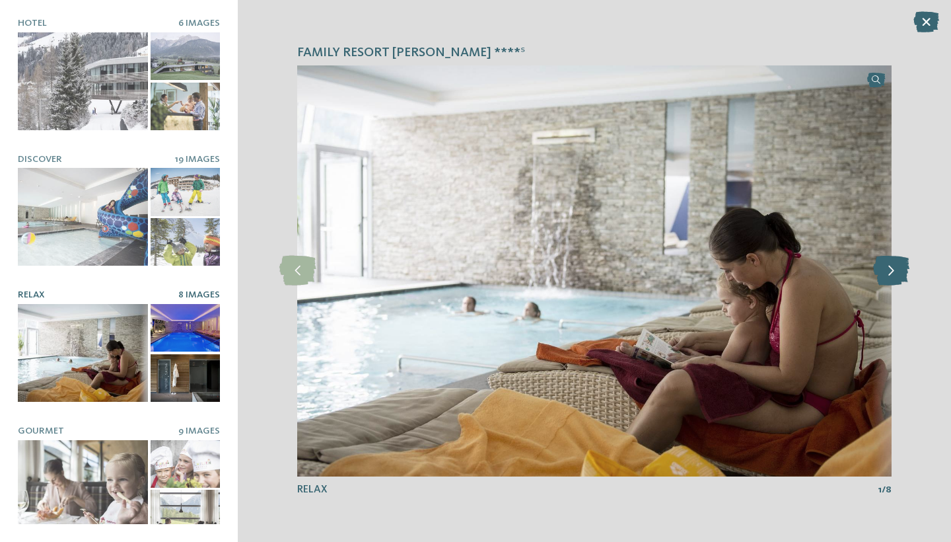
click at [896, 275] on icon at bounding box center [891, 271] width 36 height 30
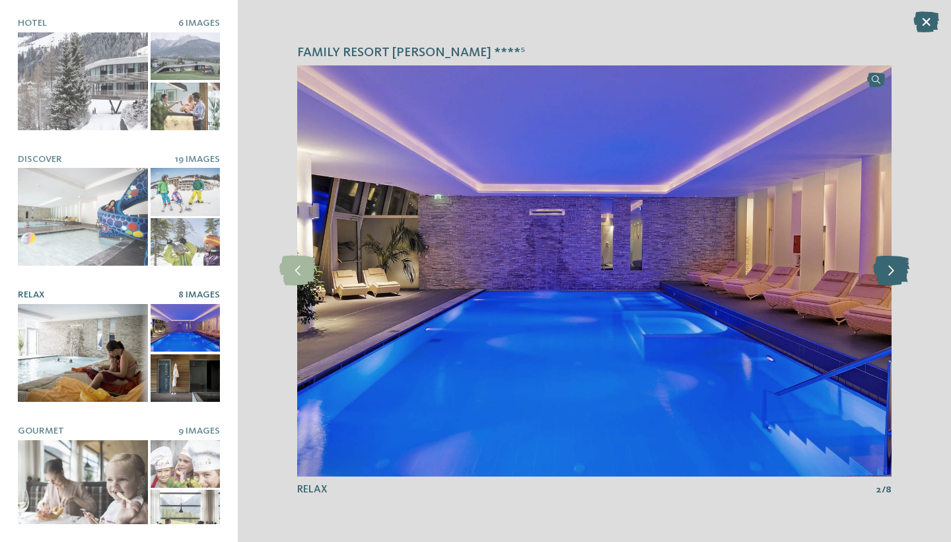
click at [896, 275] on icon at bounding box center [891, 271] width 36 height 30
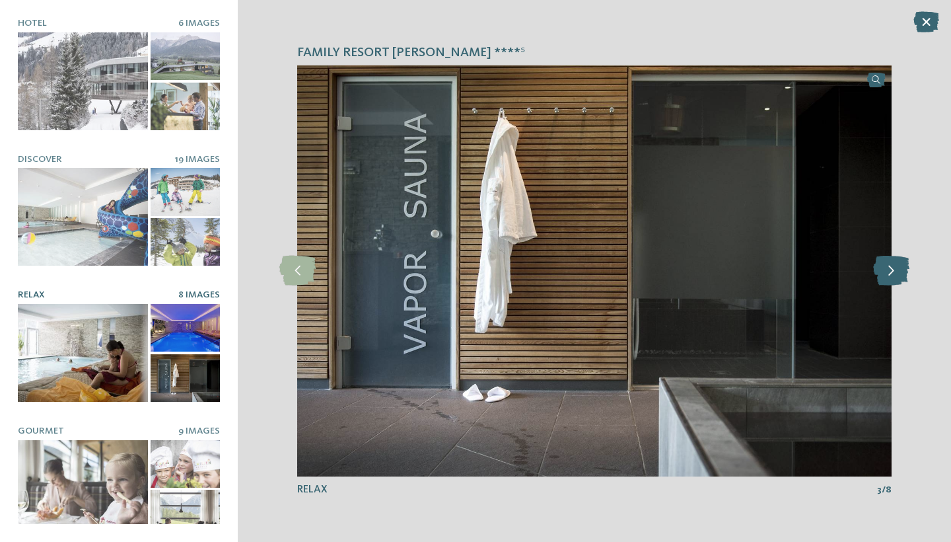
click at [896, 275] on icon at bounding box center [891, 271] width 36 height 30
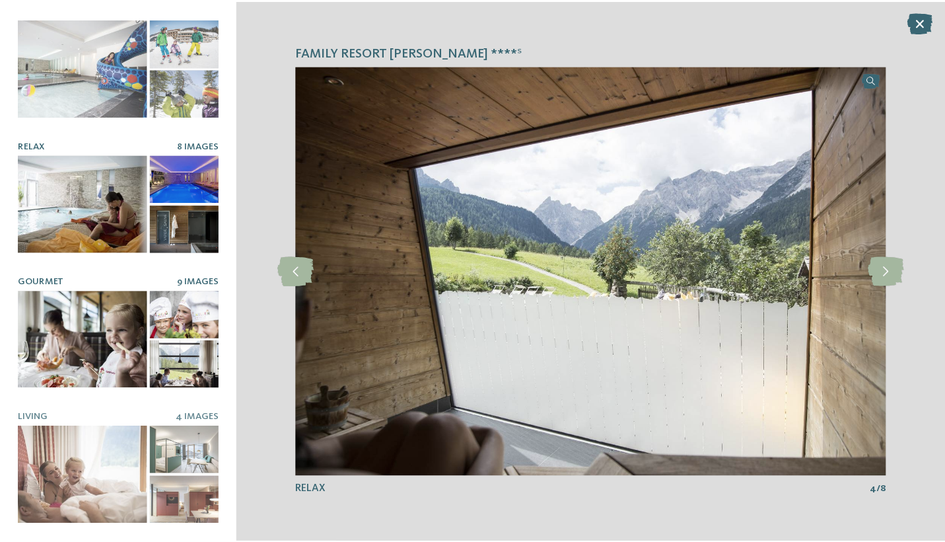
scroll to position [149, 0]
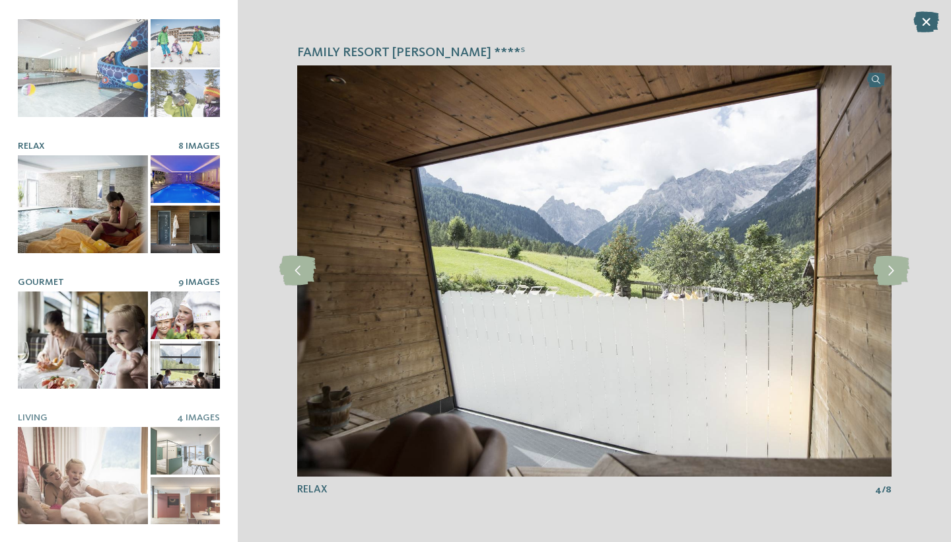
click at [96, 366] on div at bounding box center [83, 340] width 130 height 98
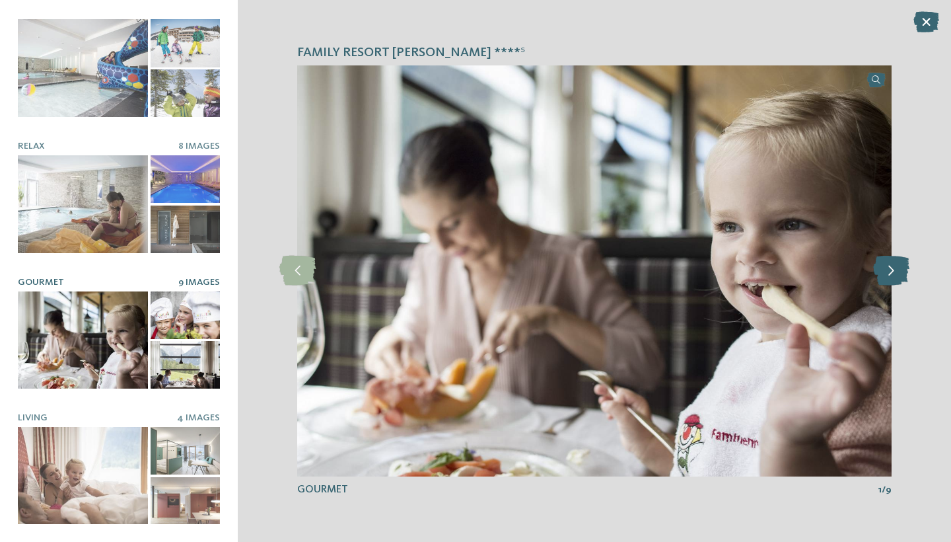
click at [888, 273] on icon at bounding box center [891, 271] width 36 height 30
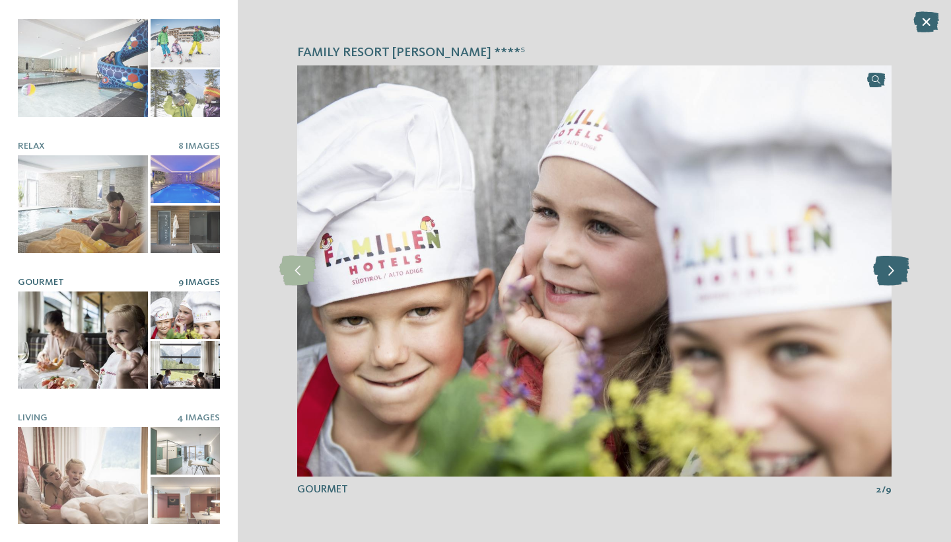
click at [888, 273] on icon at bounding box center [891, 271] width 36 height 30
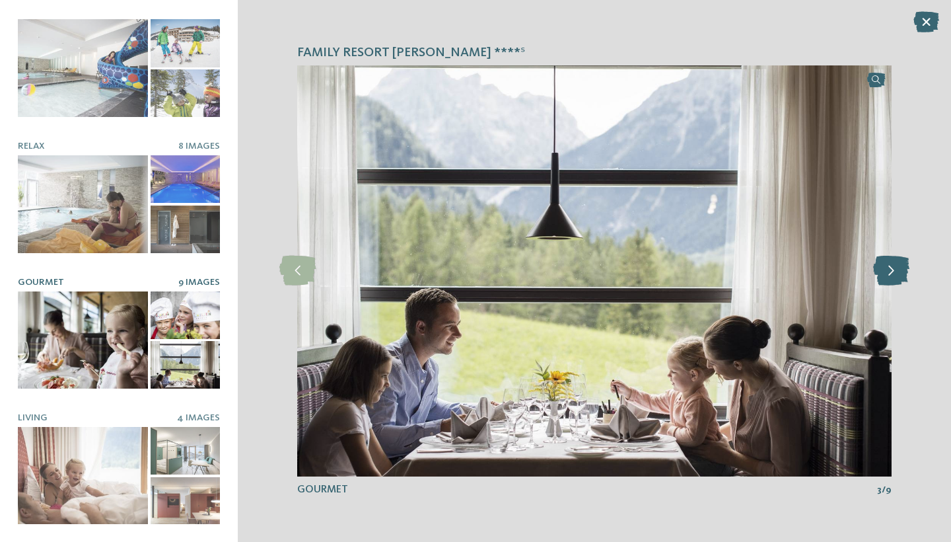
click at [888, 273] on icon at bounding box center [891, 271] width 36 height 30
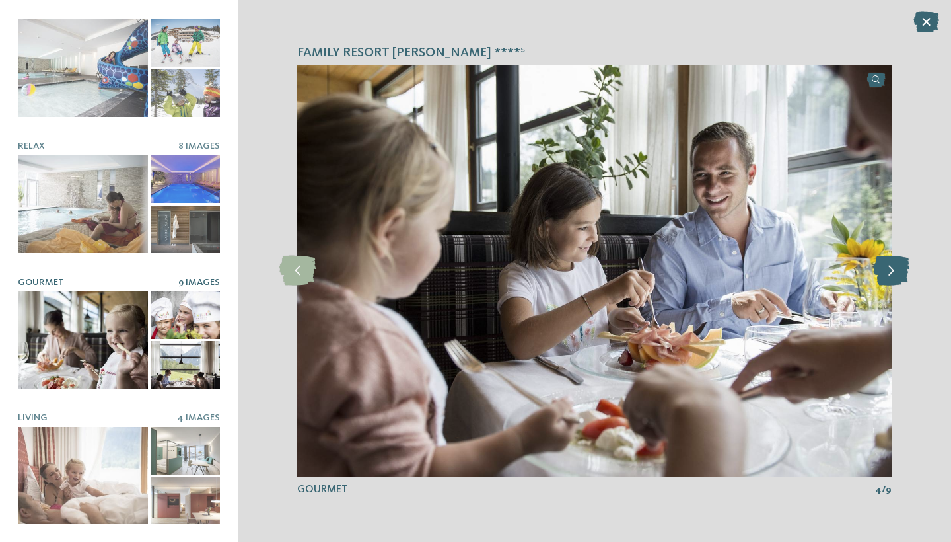
click at [888, 272] on icon at bounding box center [891, 271] width 36 height 30
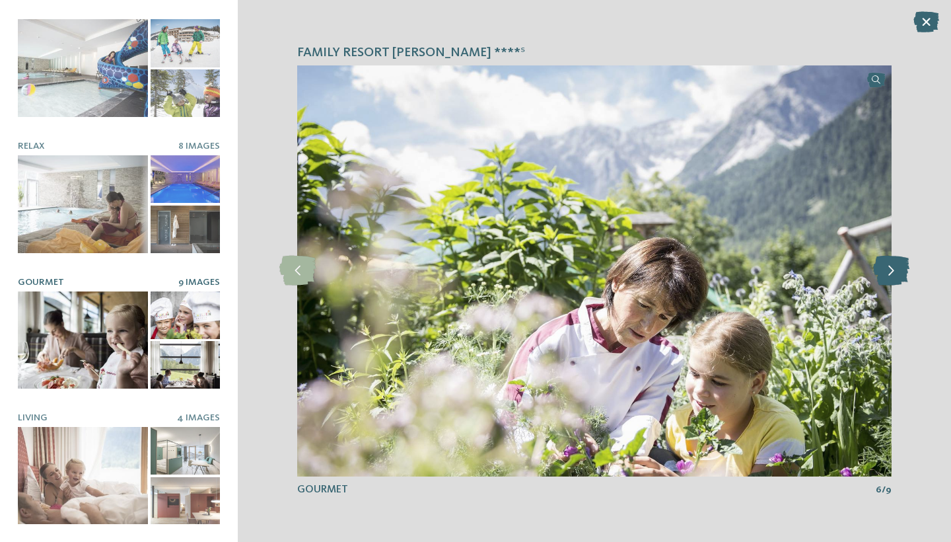
click at [888, 272] on icon at bounding box center [891, 271] width 36 height 30
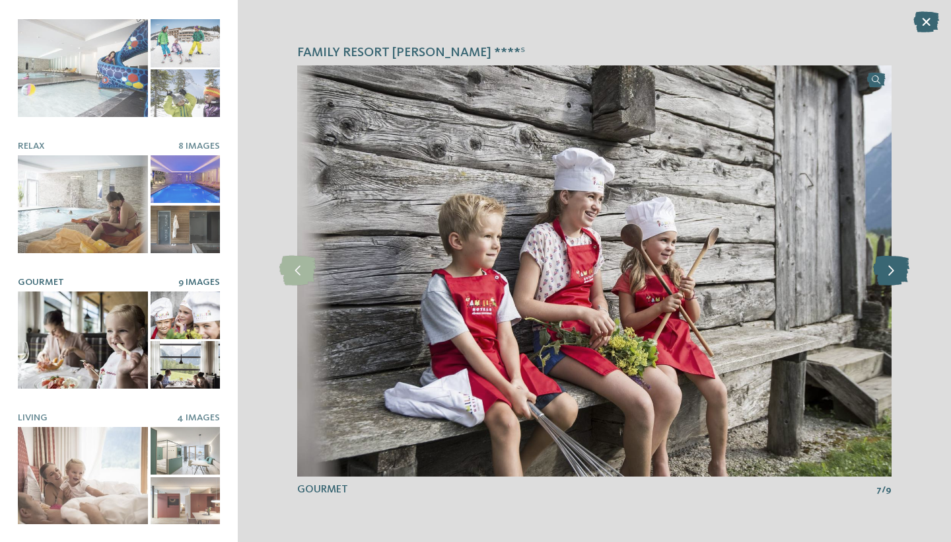
click at [888, 272] on icon at bounding box center [891, 271] width 36 height 30
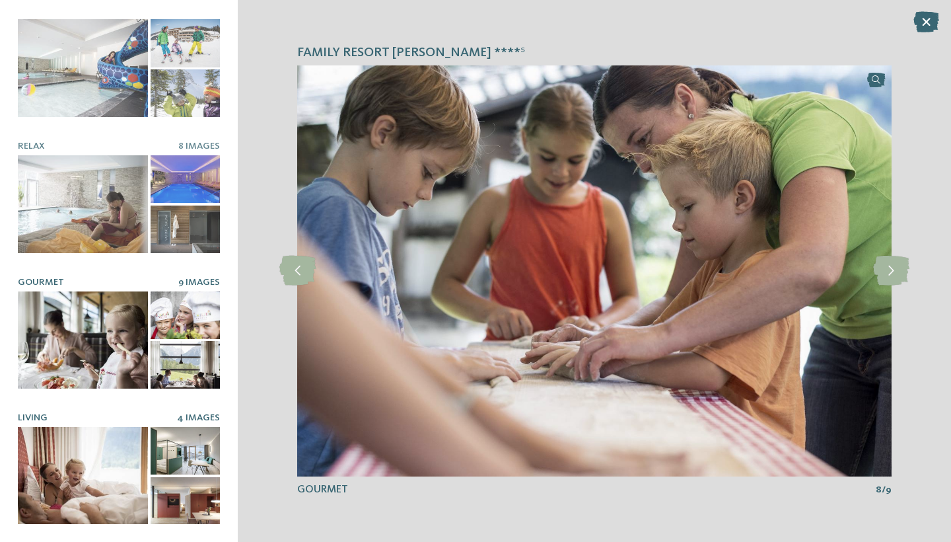
click at [104, 488] on div at bounding box center [83, 476] width 130 height 98
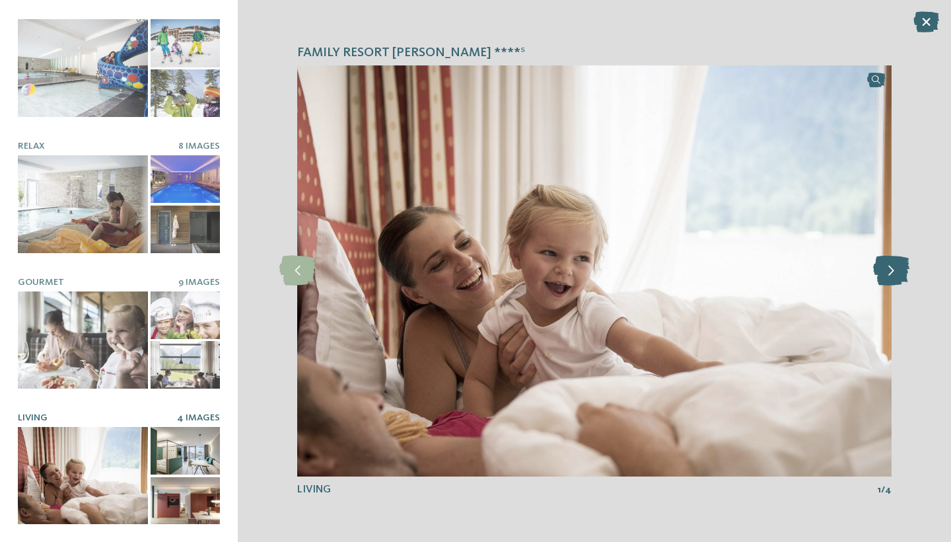
click at [898, 271] on icon at bounding box center [891, 271] width 36 height 30
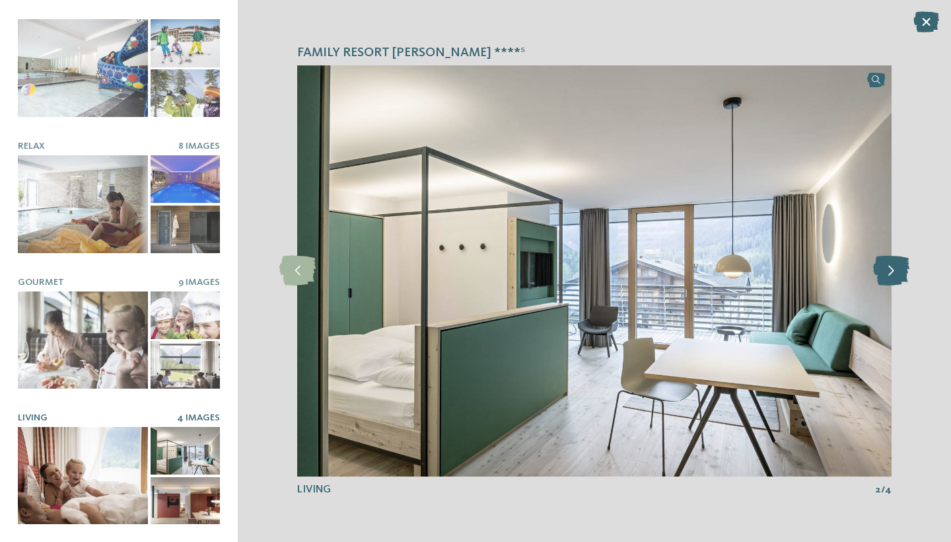
click at [898, 272] on icon at bounding box center [891, 271] width 36 height 30
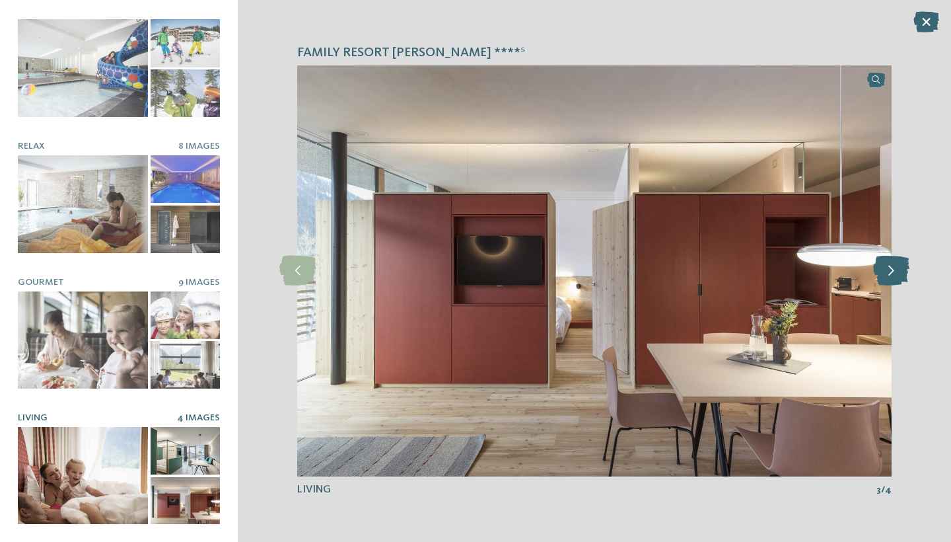
click at [898, 272] on icon at bounding box center [891, 271] width 36 height 30
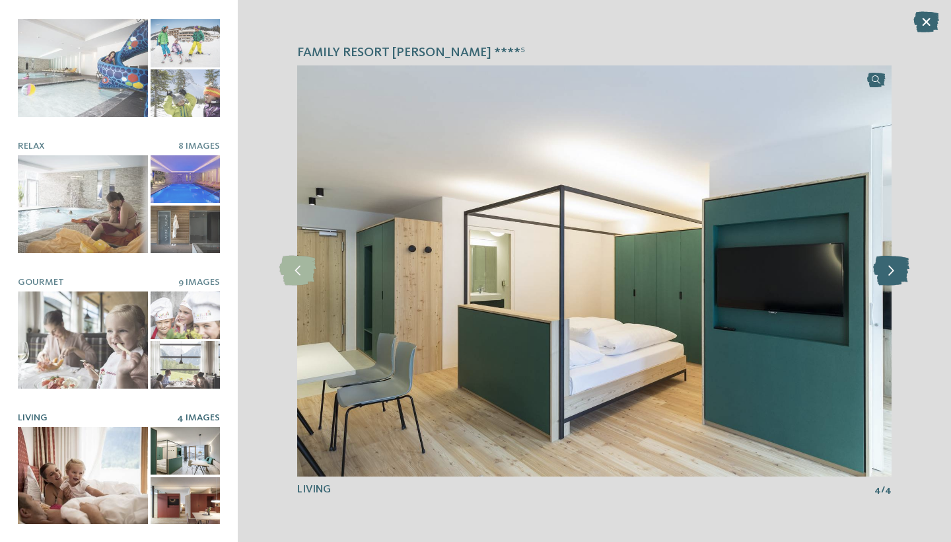
click at [898, 272] on icon at bounding box center [891, 271] width 36 height 30
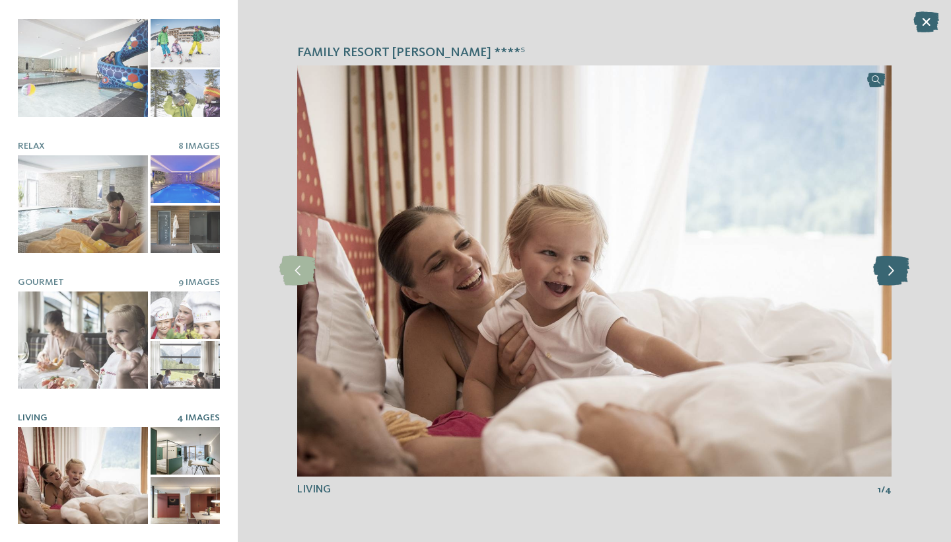
click at [898, 272] on icon at bounding box center [891, 271] width 36 height 30
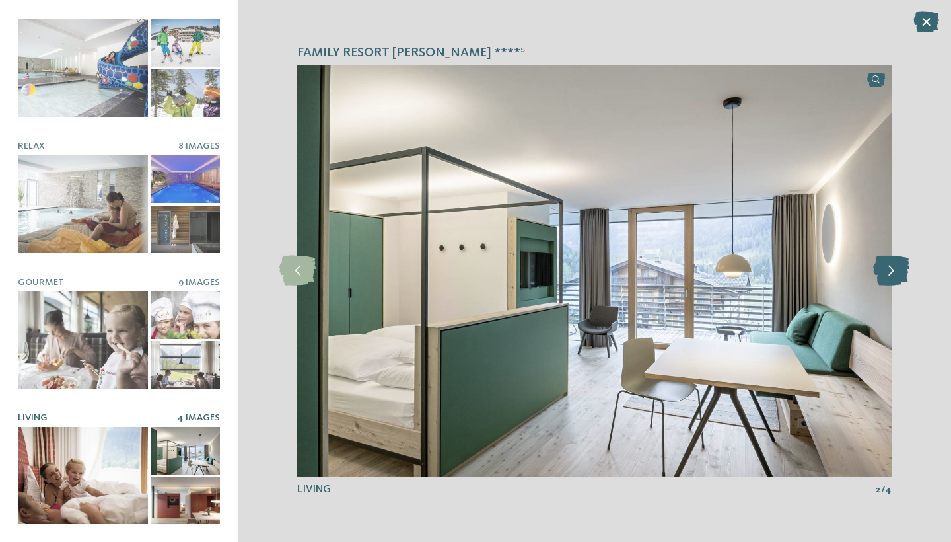
click at [898, 272] on icon at bounding box center [891, 271] width 36 height 30
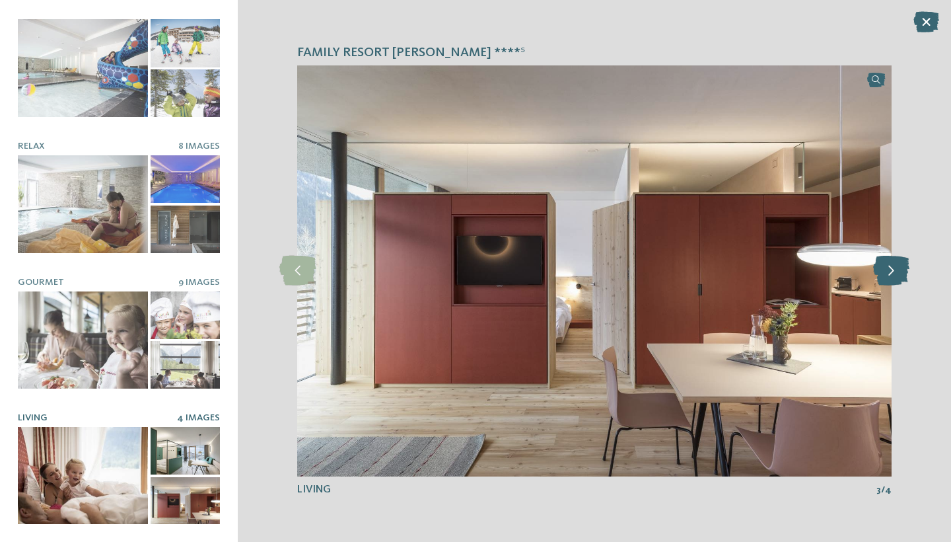
click at [898, 272] on icon at bounding box center [891, 271] width 36 height 30
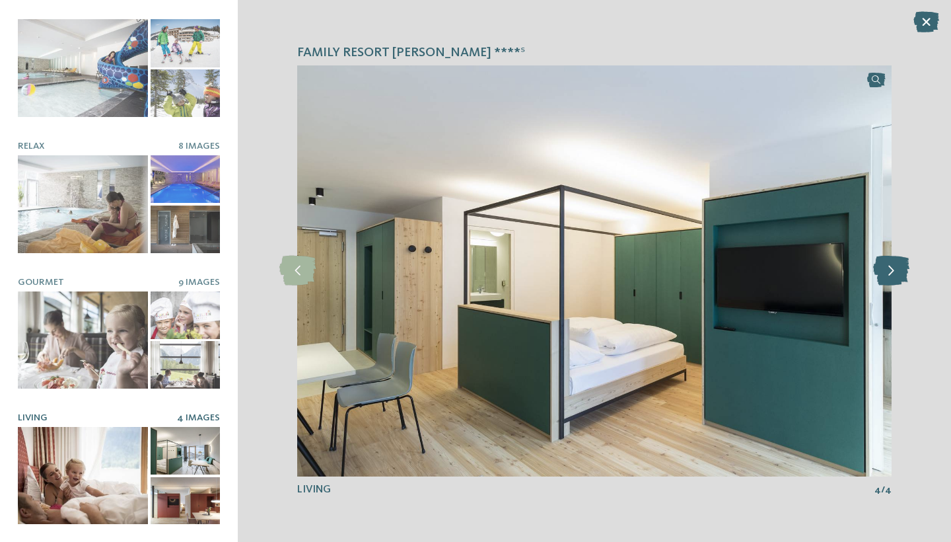
click at [898, 272] on icon at bounding box center [891, 271] width 36 height 30
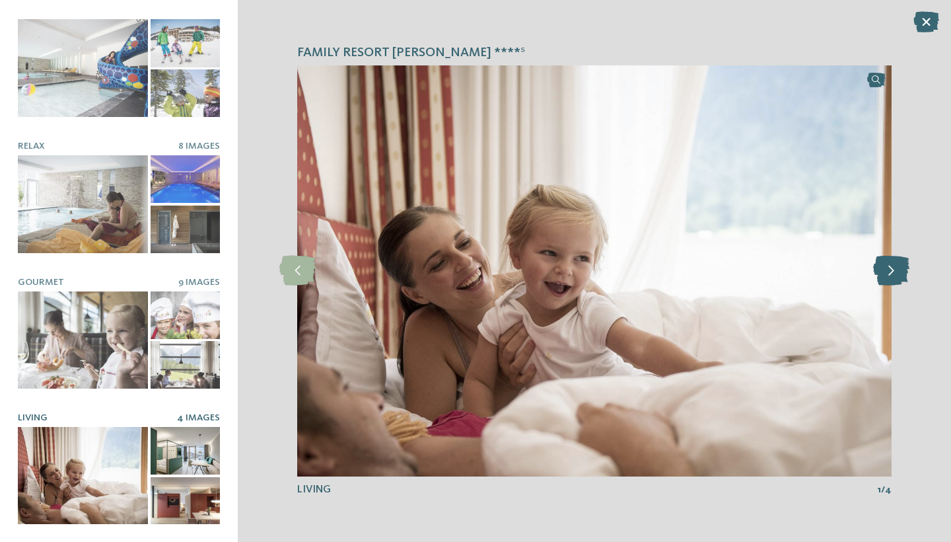
click at [898, 272] on icon at bounding box center [891, 271] width 36 height 30
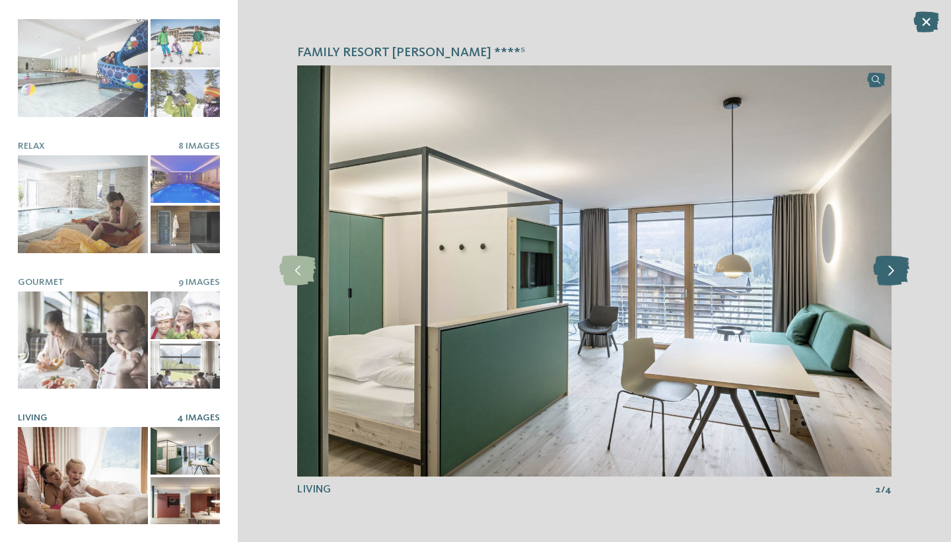
click at [898, 272] on icon at bounding box center [891, 271] width 36 height 30
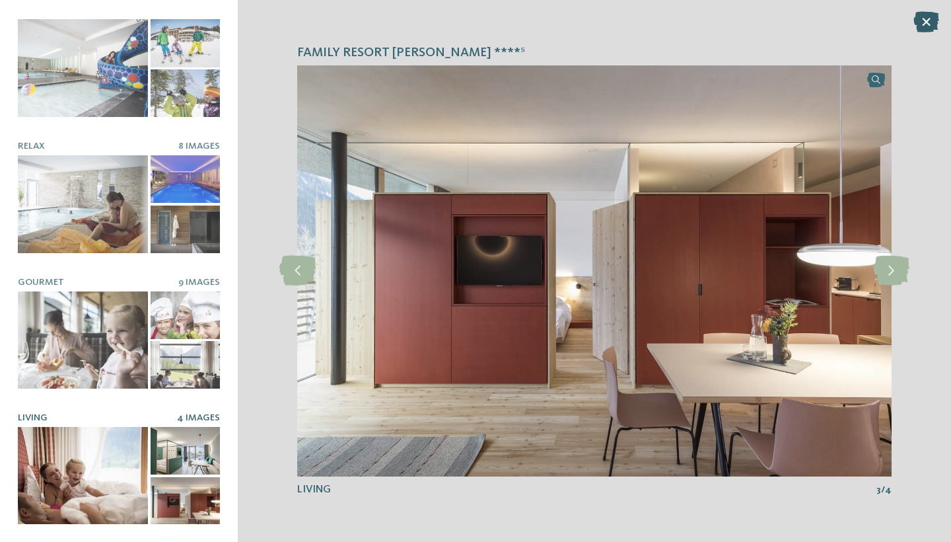
click at [924, 26] on icon at bounding box center [926, 21] width 26 height 21
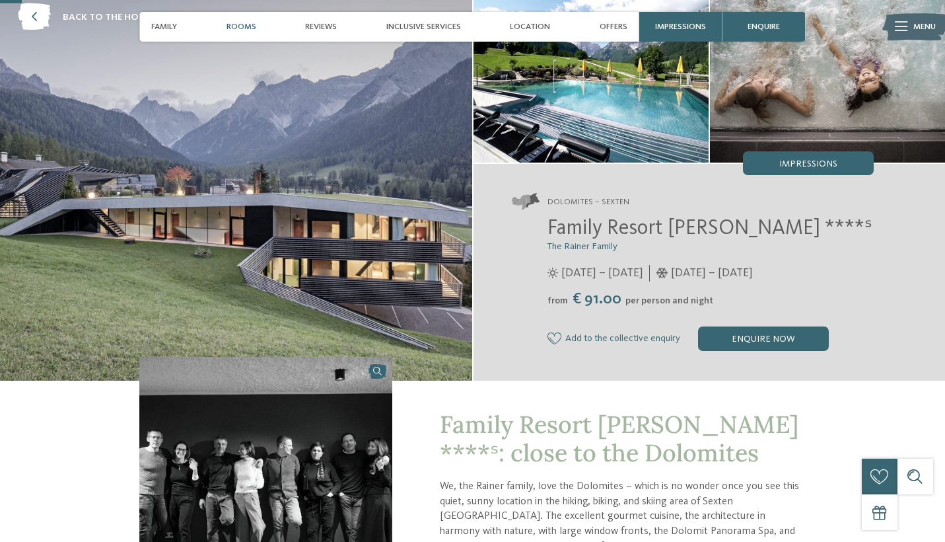
click at [244, 28] on span "Rooms" at bounding box center [242, 27] width 30 height 10
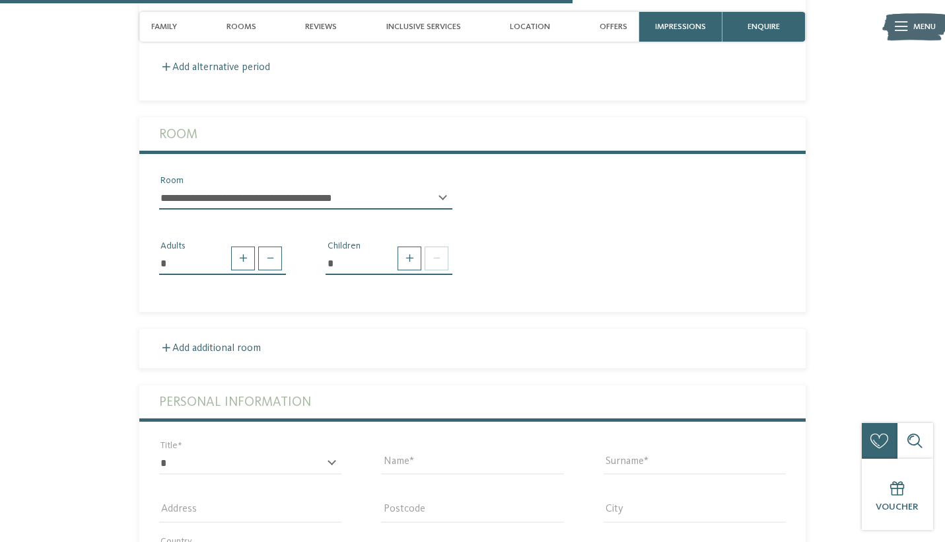
scroll to position [1828, 0]
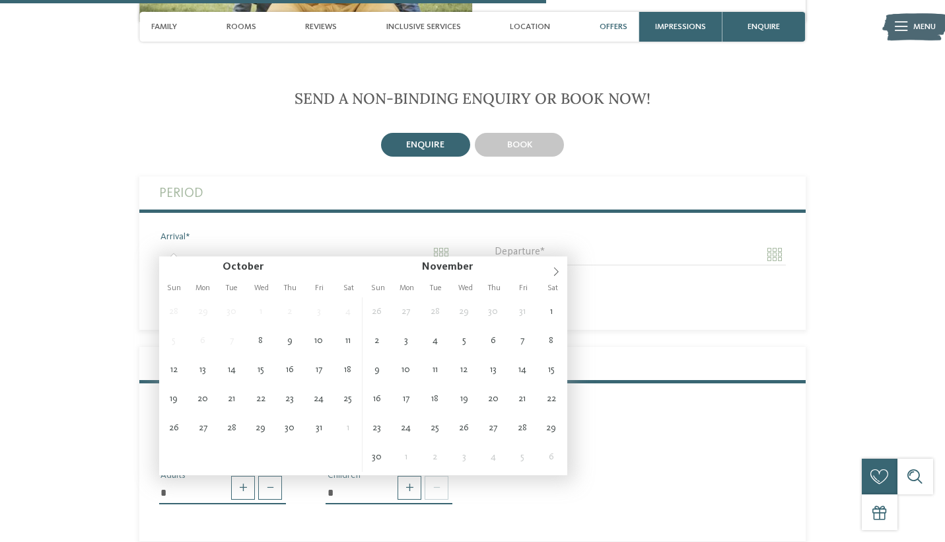
click at [448, 243] on input "Arrival" at bounding box center [305, 254] width 293 height 22
click at [554, 271] on icon at bounding box center [555, 271] width 9 height 9
type input "****"
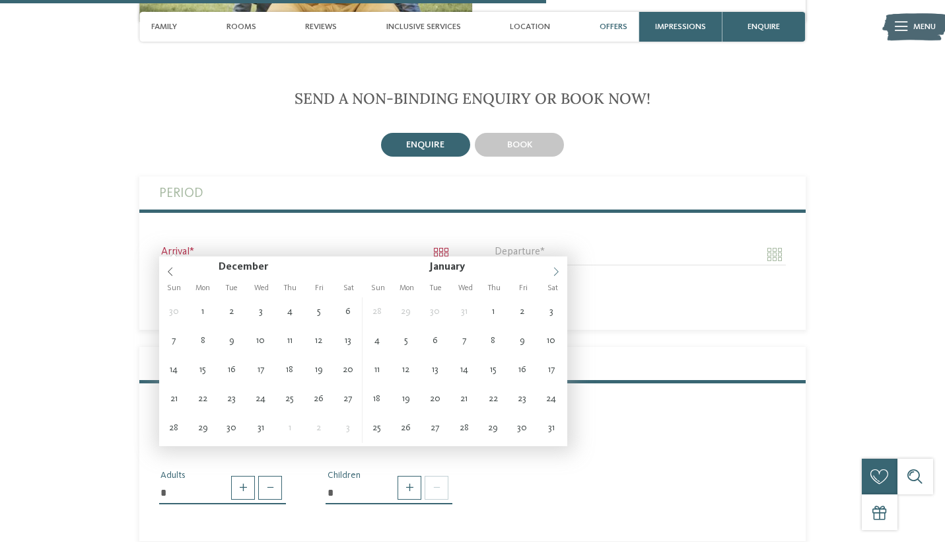
click at [554, 271] on icon at bounding box center [555, 271] width 9 height 9
type input "****"
click at [554, 271] on icon at bounding box center [555, 271] width 9 height 9
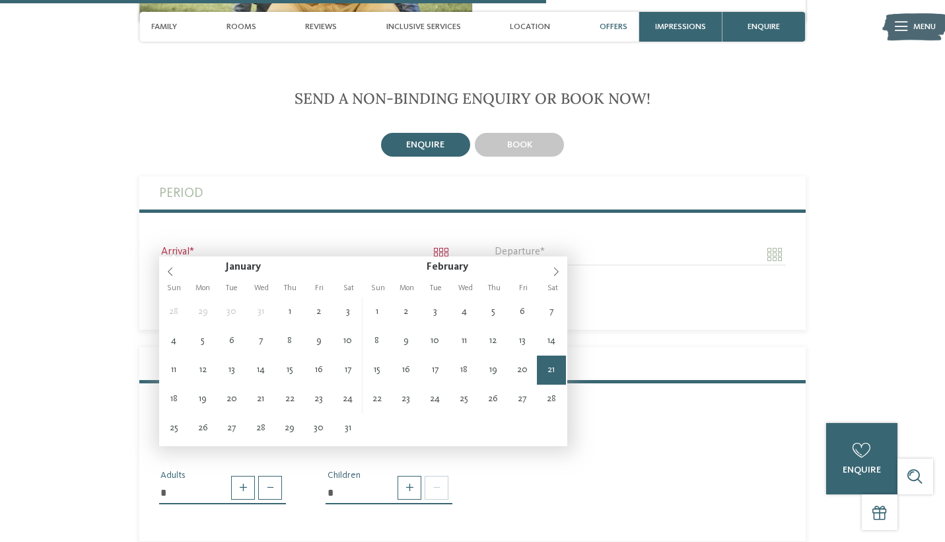
type input "**********"
type input "****"
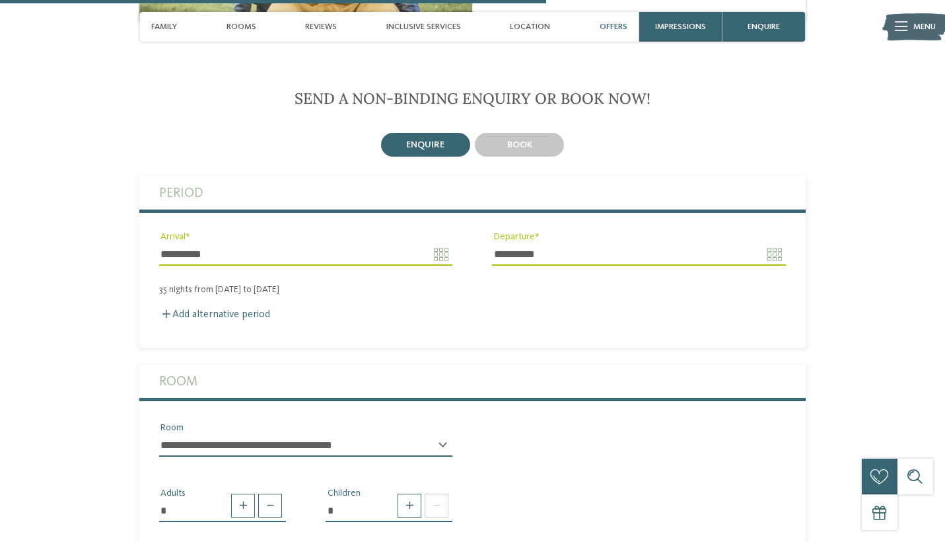
click at [774, 243] on input "**********" at bounding box center [638, 254] width 293 height 22
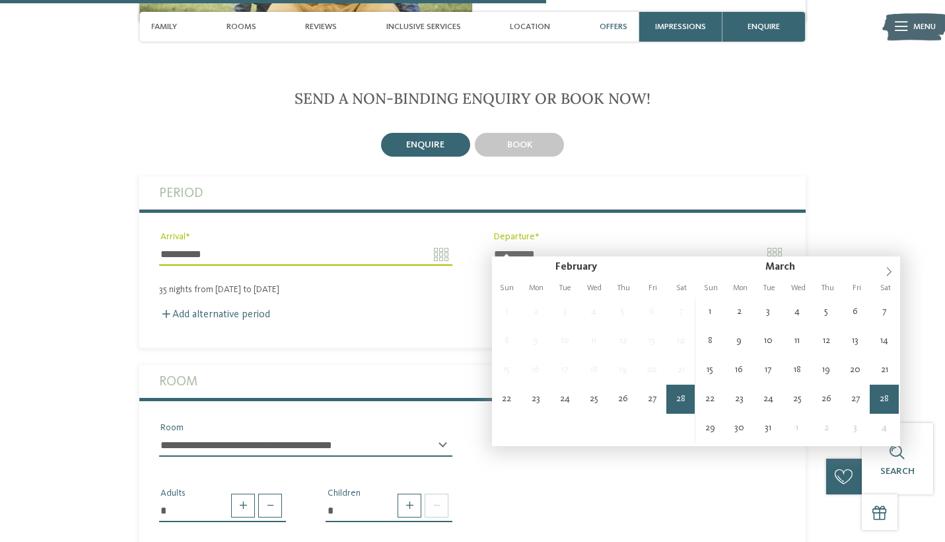
type input "**********"
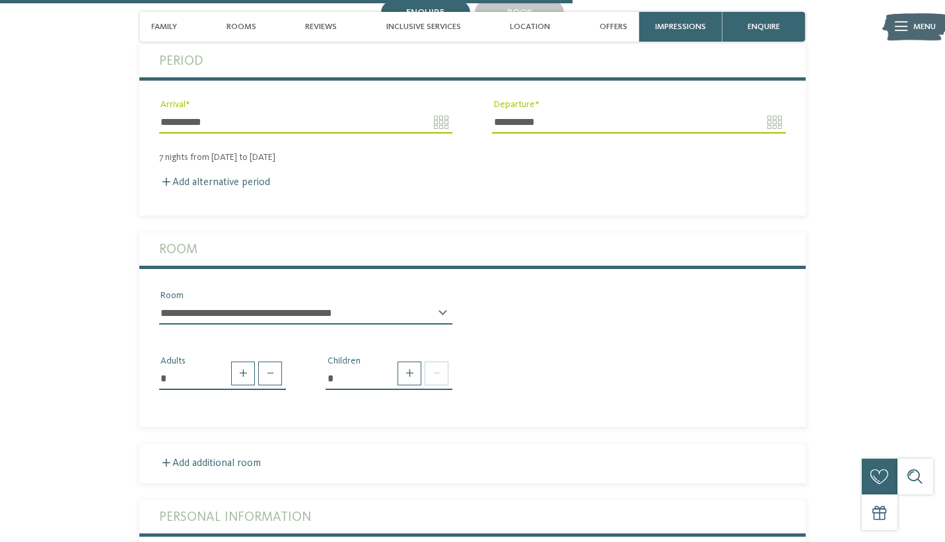
scroll to position [1962, 0]
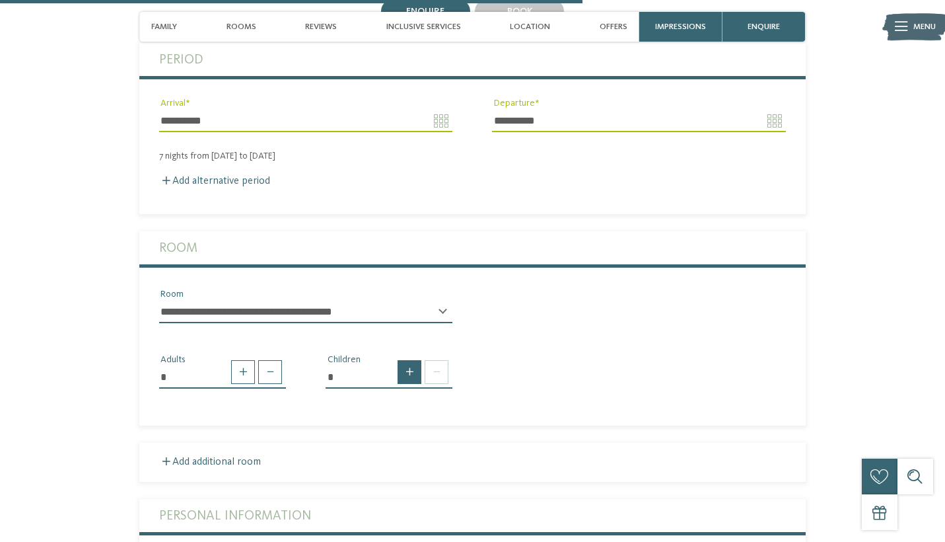
click at [408, 360] on span at bounding box center [410, 372] width 24 height 24
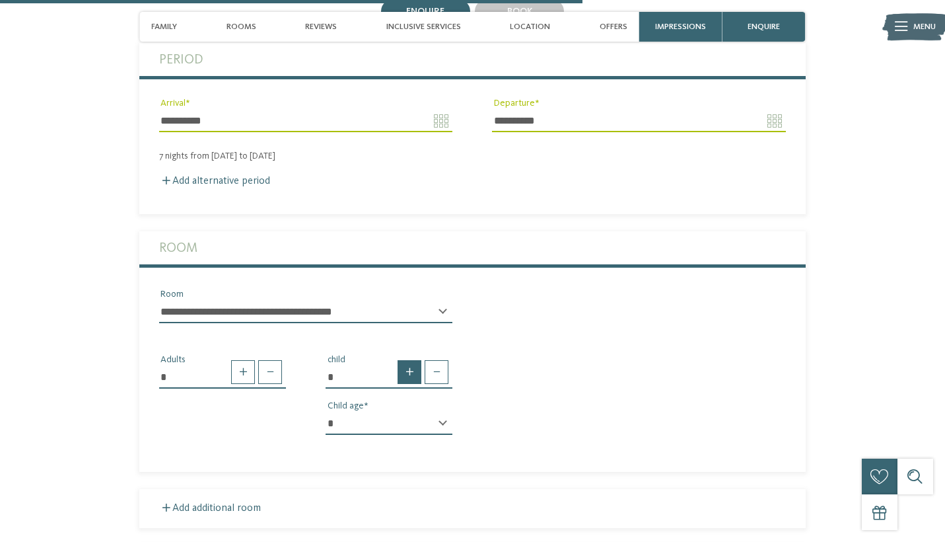
click at [408, 360] on span at bounding box center [410, 372] width 24 height 24
type input "*"
select select "*"
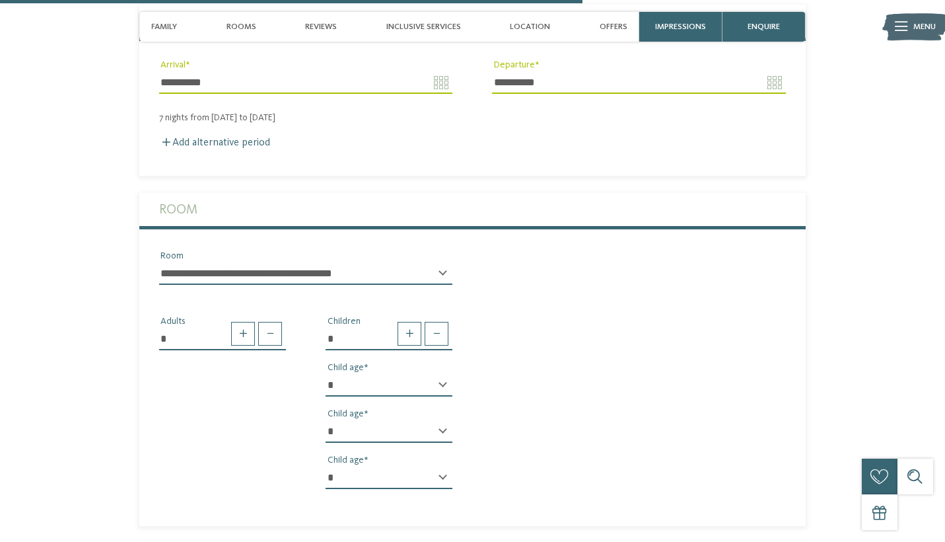
scroll to position [2006, 0]
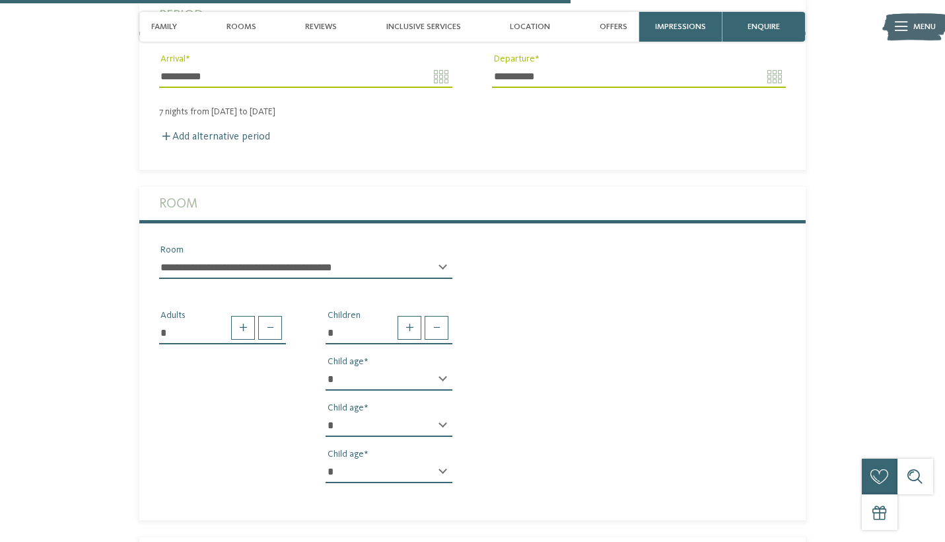
click at [443, 414] on div "* * * * * * * * * * * ** ** ** ** ** ** ** ** Child age" at bounding box center [389, 430] width 127 height 33
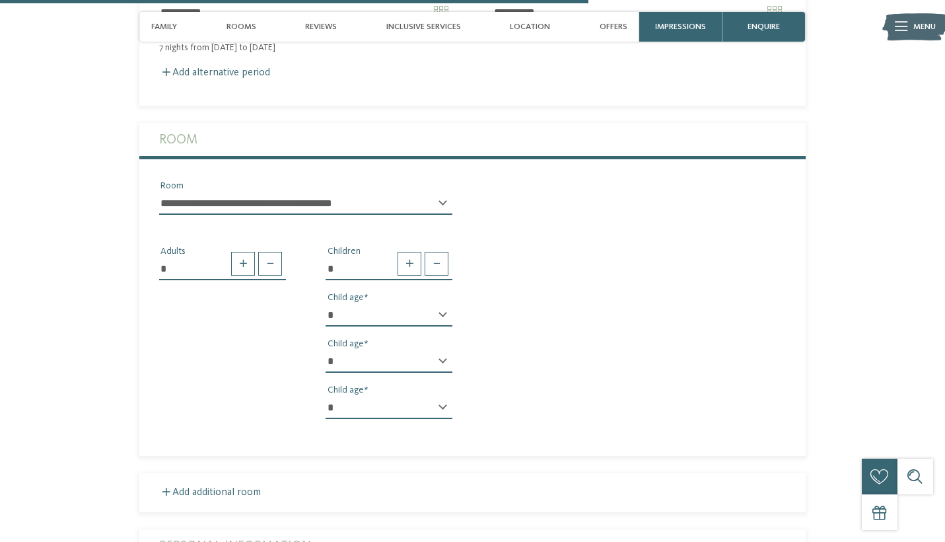
scroll to position [2076, 0]
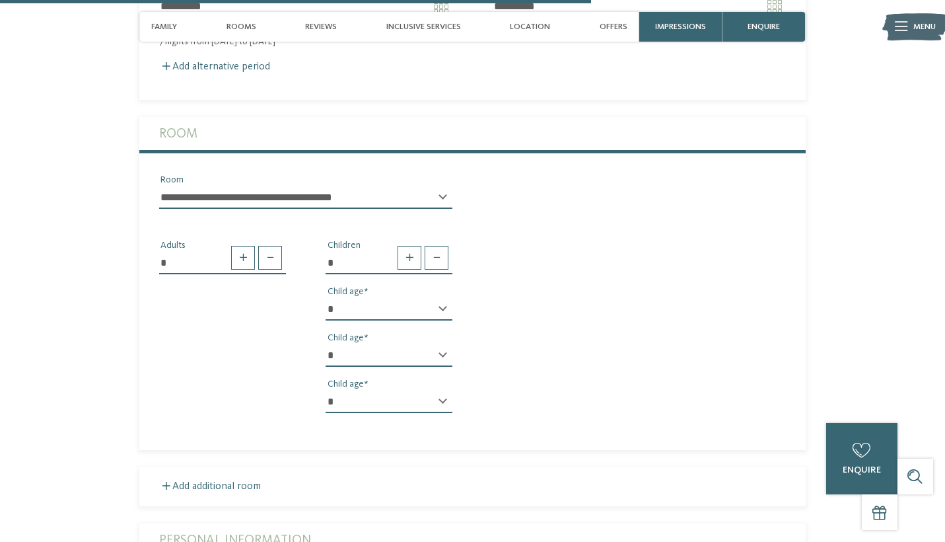
click at [442, 344] on div "* * * * * * * * * * * ** ** ** ** ** ** ** ** Child age" at bounding box center [389, 360] width 127 height 33
select select "**"
click at [240, 363] on div "* Adults * Children * * * * * * * * * * * ** ** ** ** ** ** ** ** Child age * *…" at bounding box center [472, 321] width 666 height 204
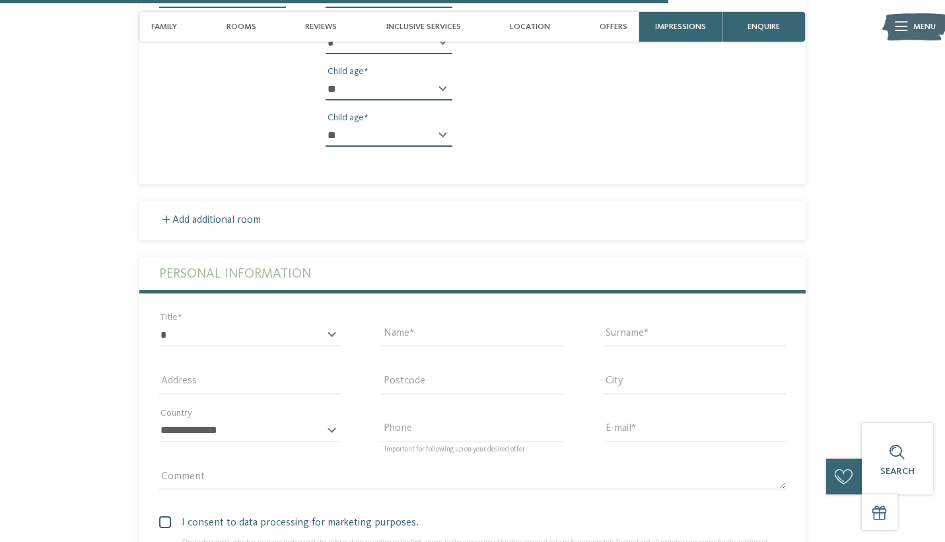
scroll to position [2347, 0]
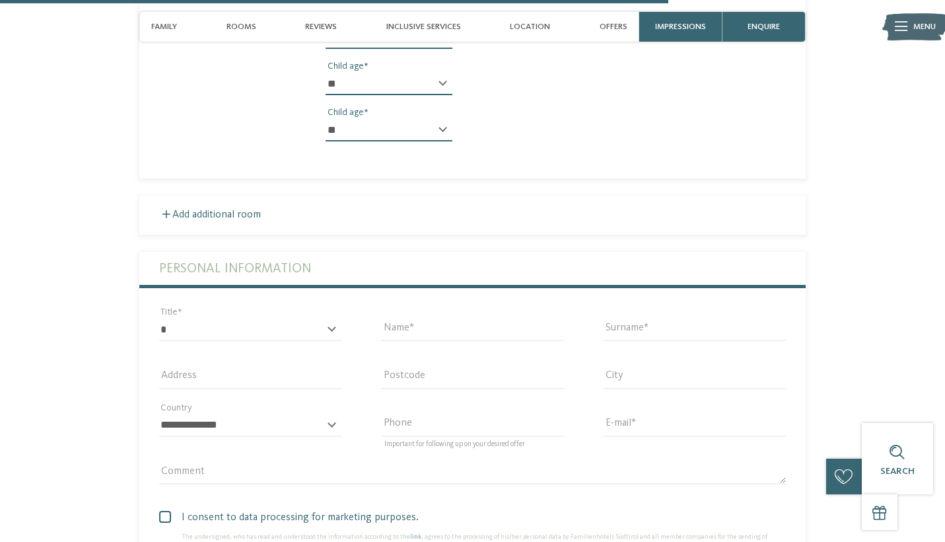
click at [260, 334] on div "* ** ** ****** ** Title" at bounding box center [250, 335] width 182 height 34
select select "*"
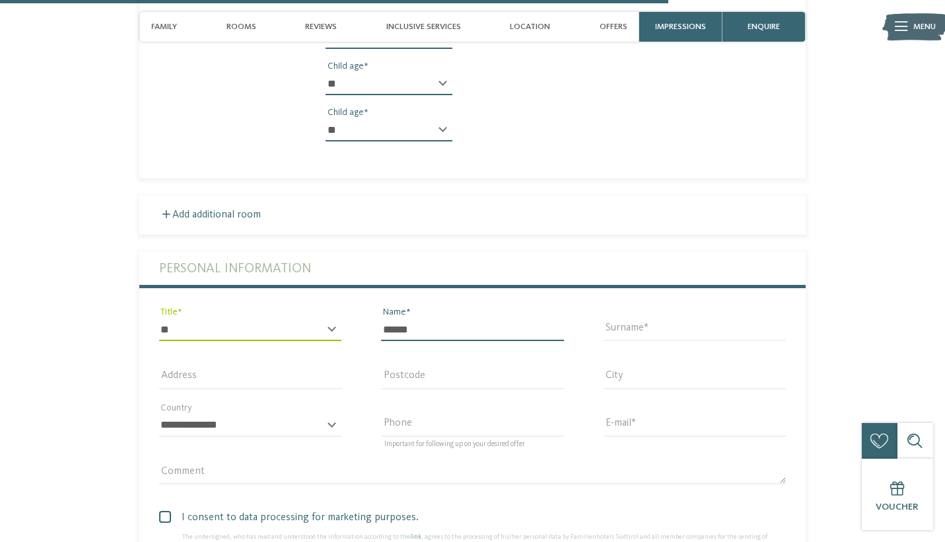
type input "******"
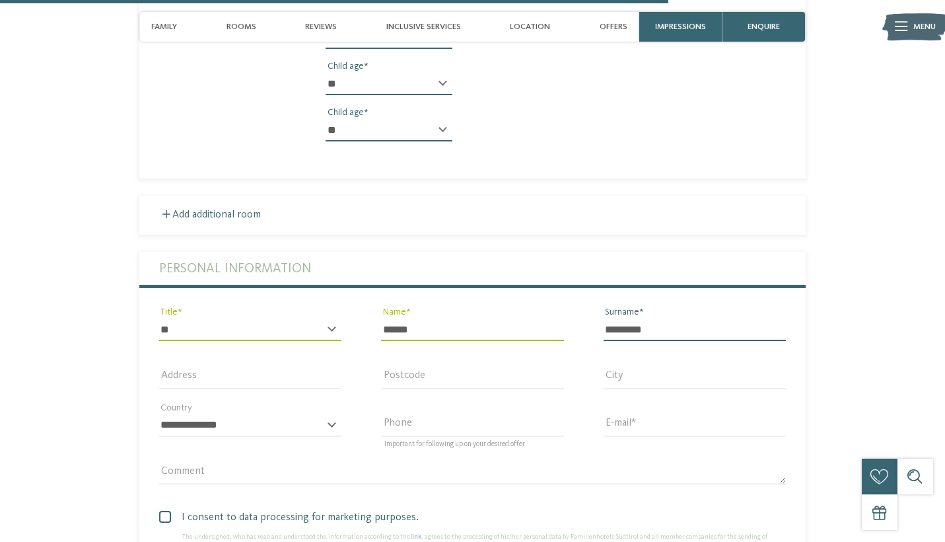
type input "*********"
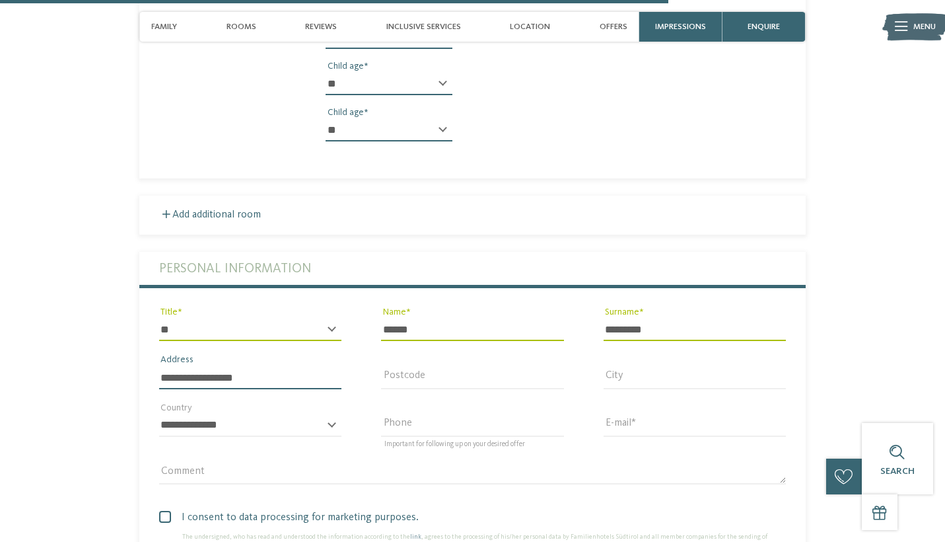
type input "**********"
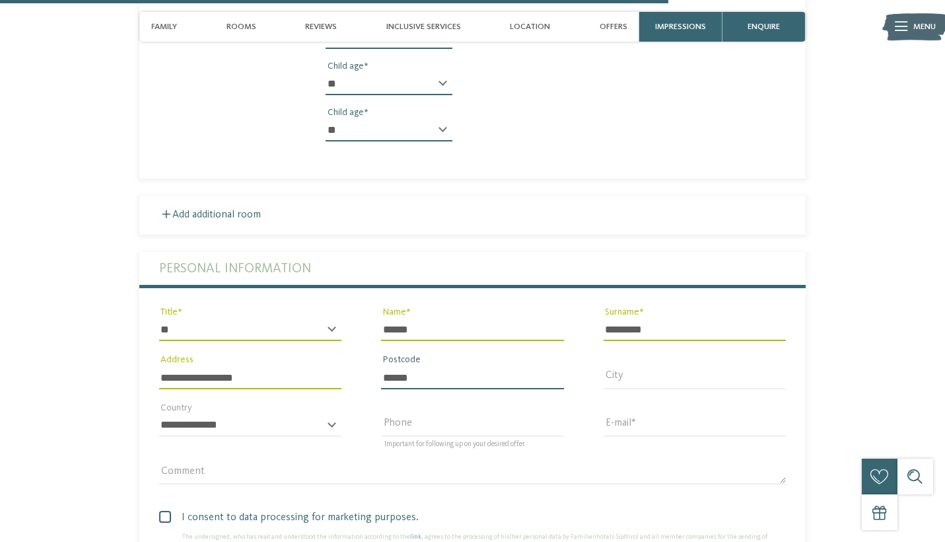
type input "******"
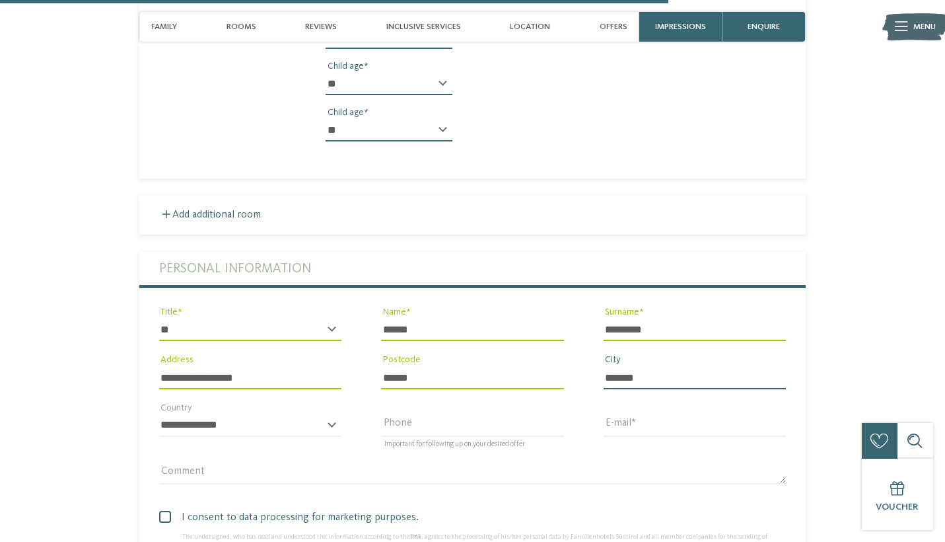
type input "*******"
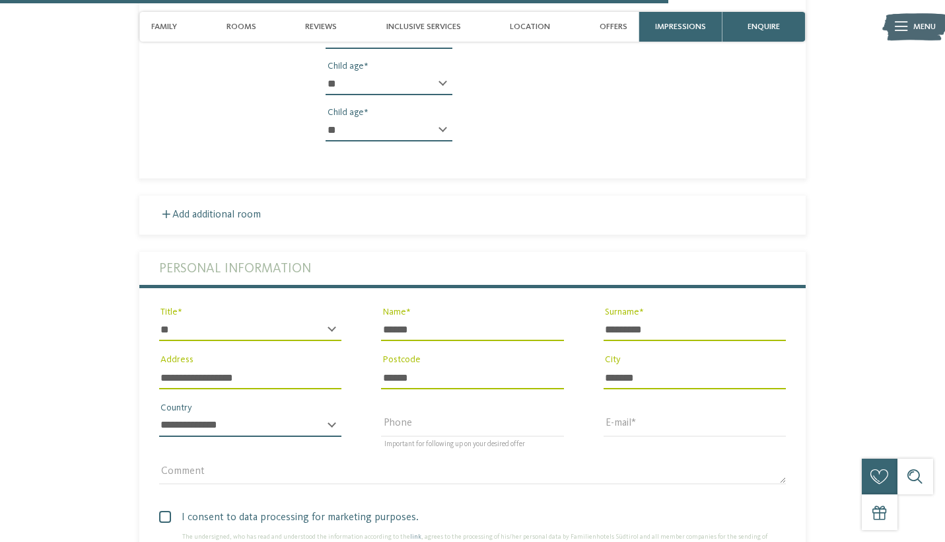
select select "**"
type input "**********"
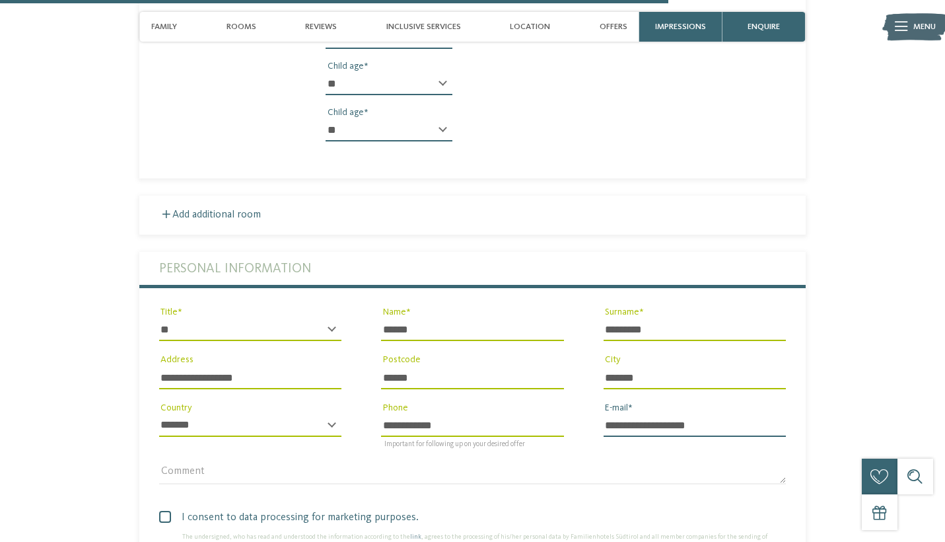
type input "**********"
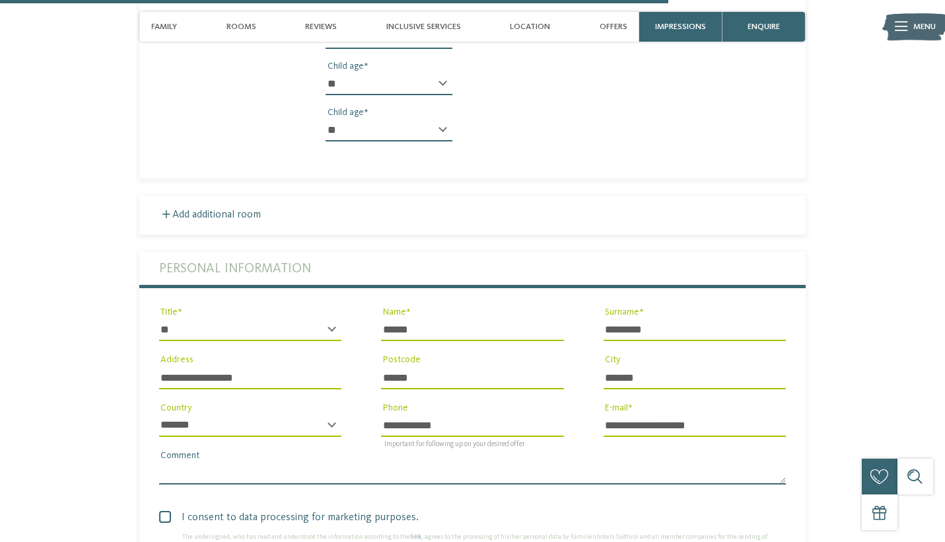
click at [501, 462] on textarea "Comment" at bounding box center [472, 473] width 627 height 22
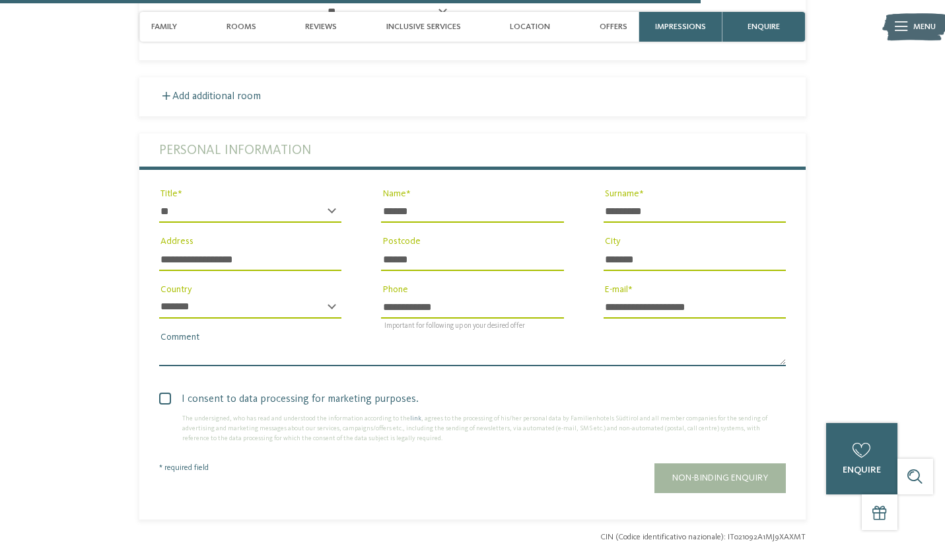
scroll to position [2468, 0]
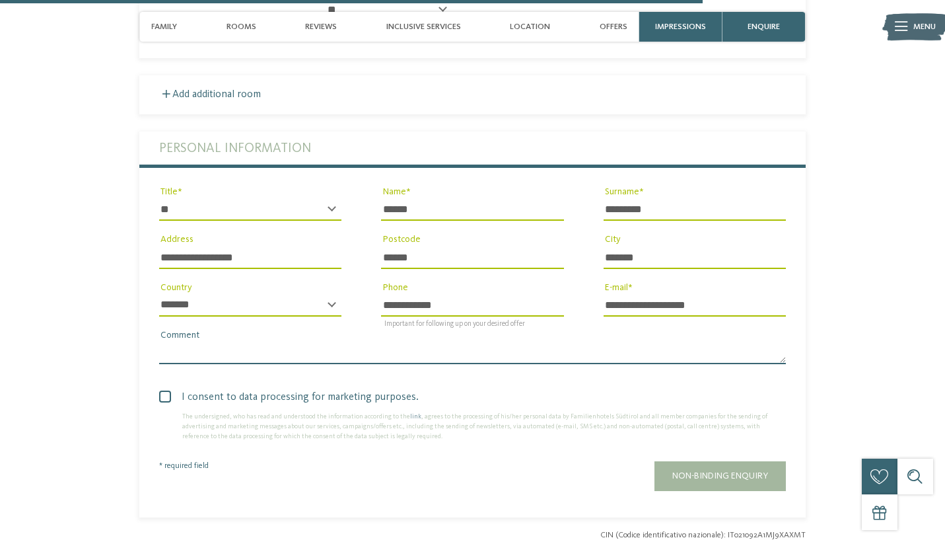
paste textarea "**********"
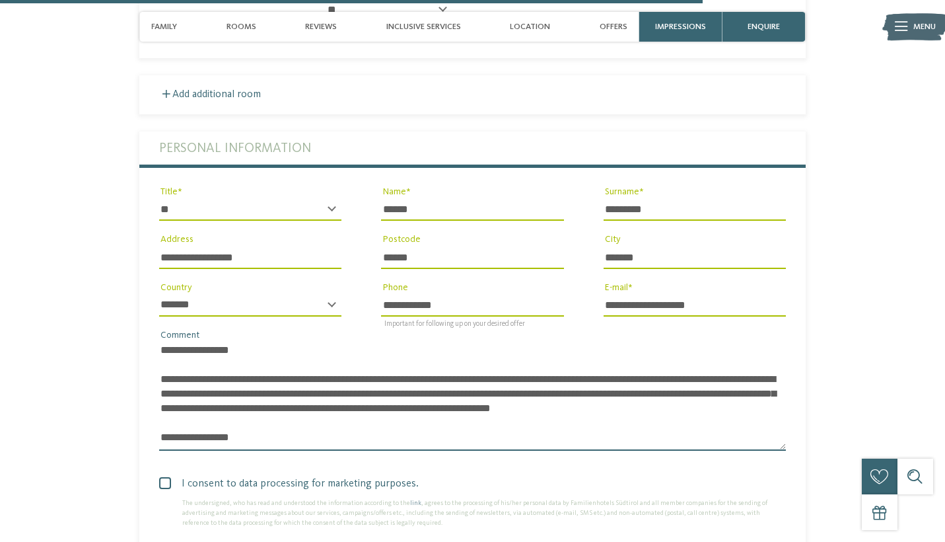
scroll to position [0, 0]
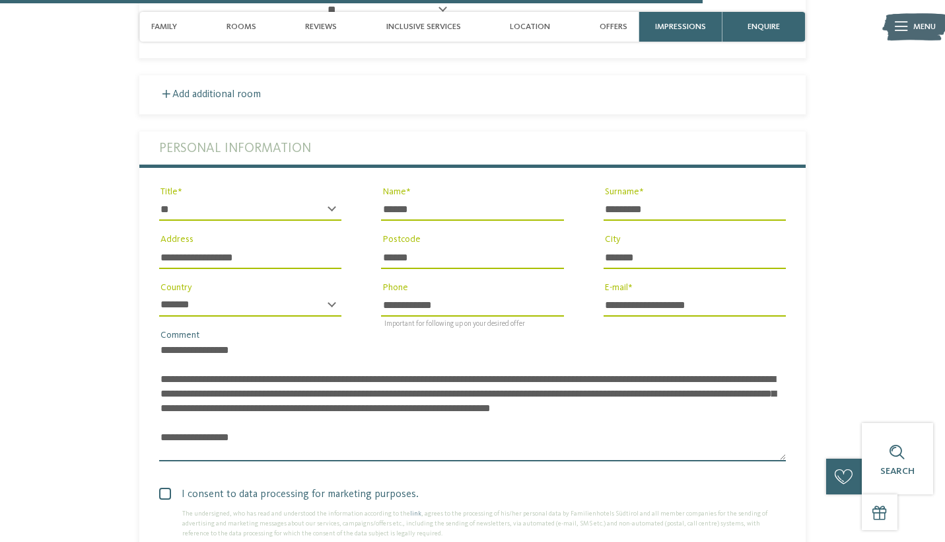
type textarea "**********"
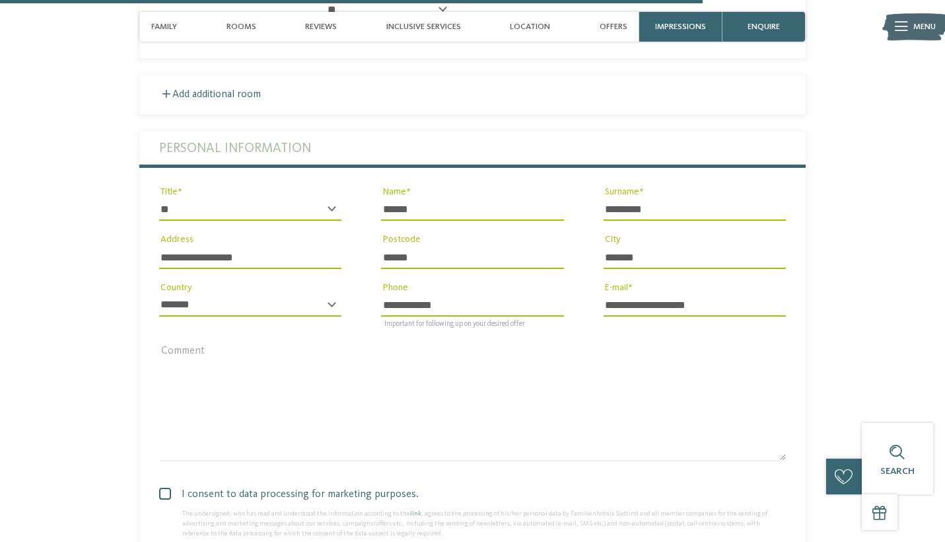
click at [167, 487] on span at bounding box center [165, 493] width 12 height 12
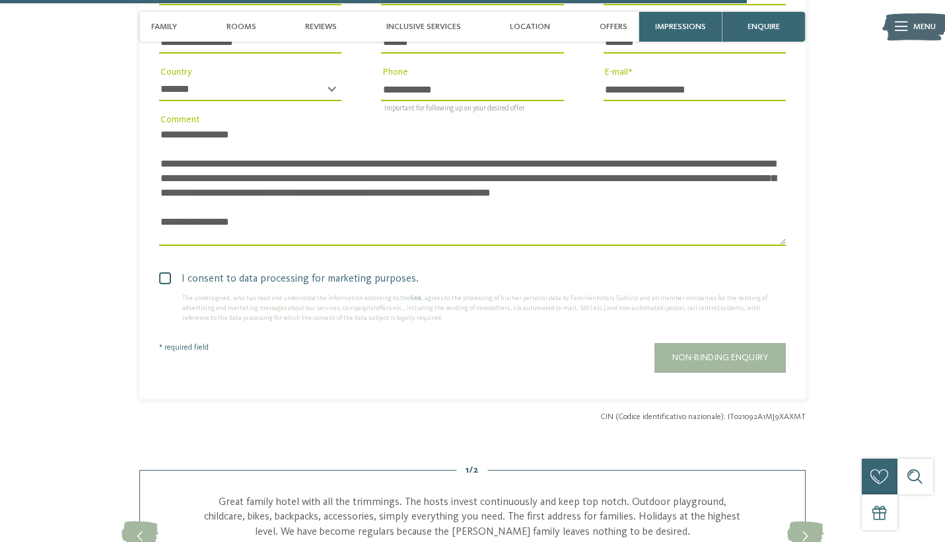
scroll to position [2701, 0]
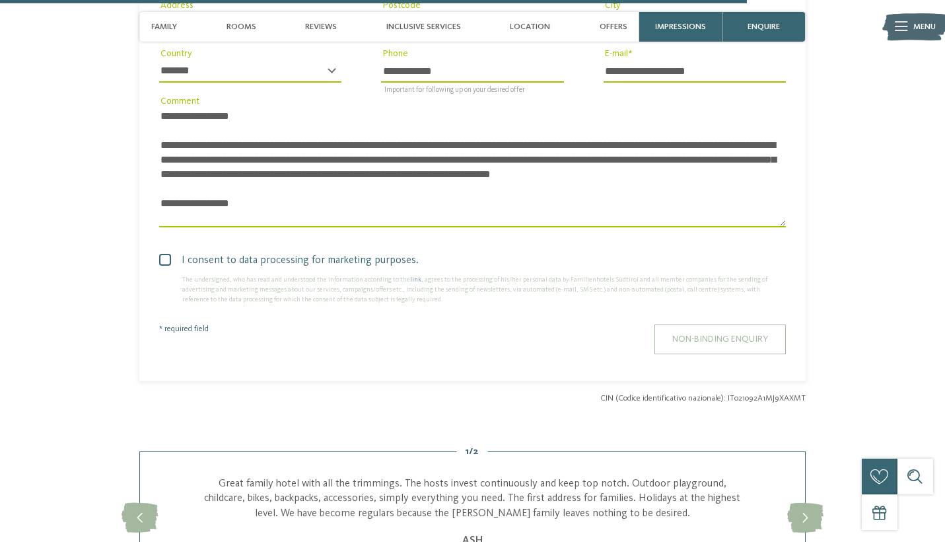
click at [699, 334] on span "Non-binding enquiry" at bounding box center [720, 338] width 96 height 9
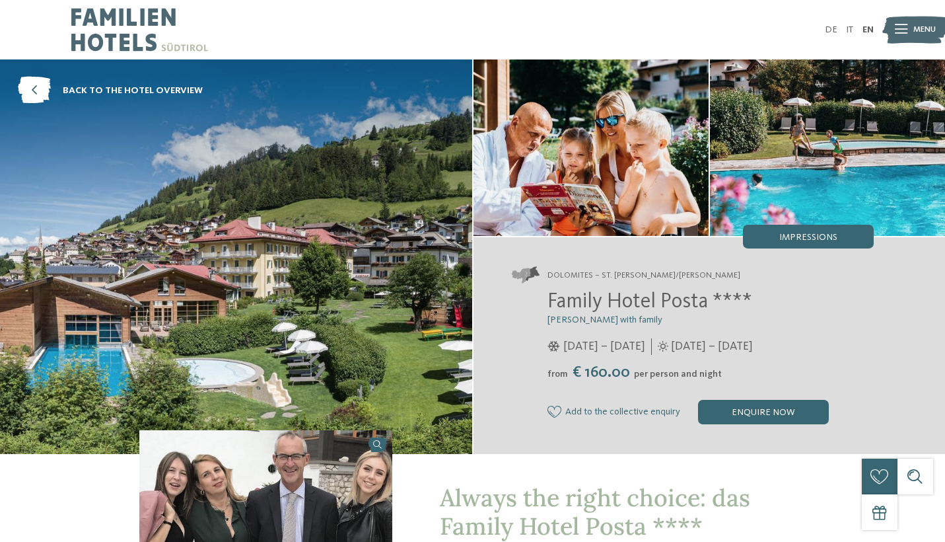
click at [905, 25] on icon at bounding box center [901, 29] width 13 height 9
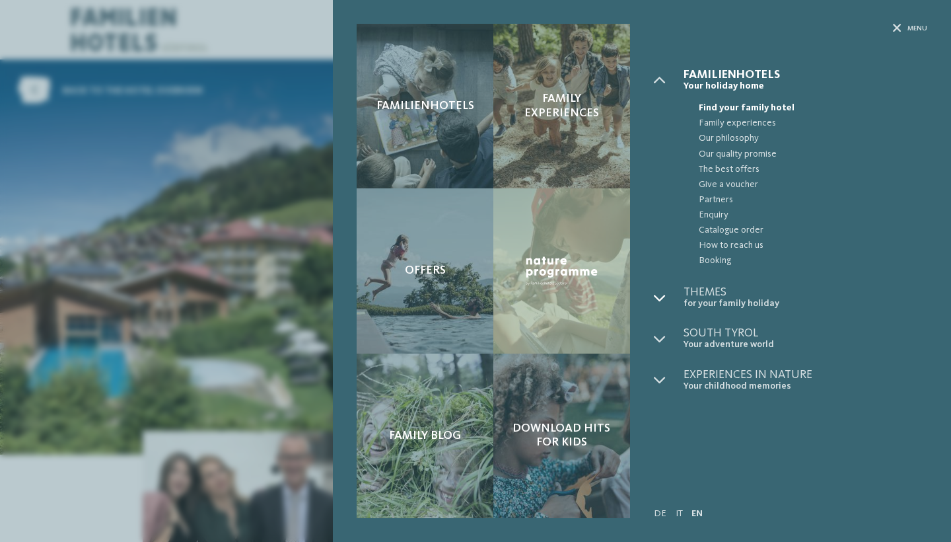
click at [664, 299] on icon at bounding box center [660, 298] width 12 height 12
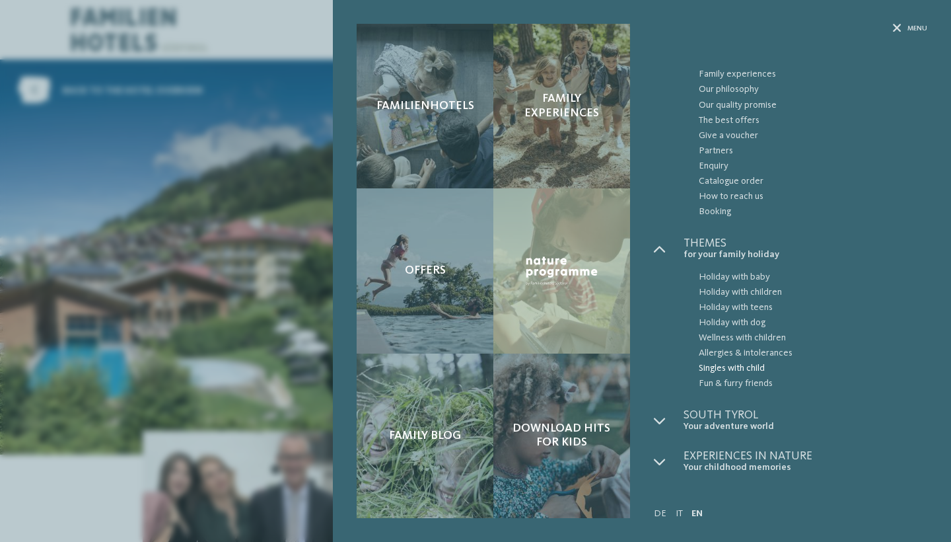
scroll to position [48, 0]
click at [666, 420] on icon at bounding box center [660, 422] width 12 height 12
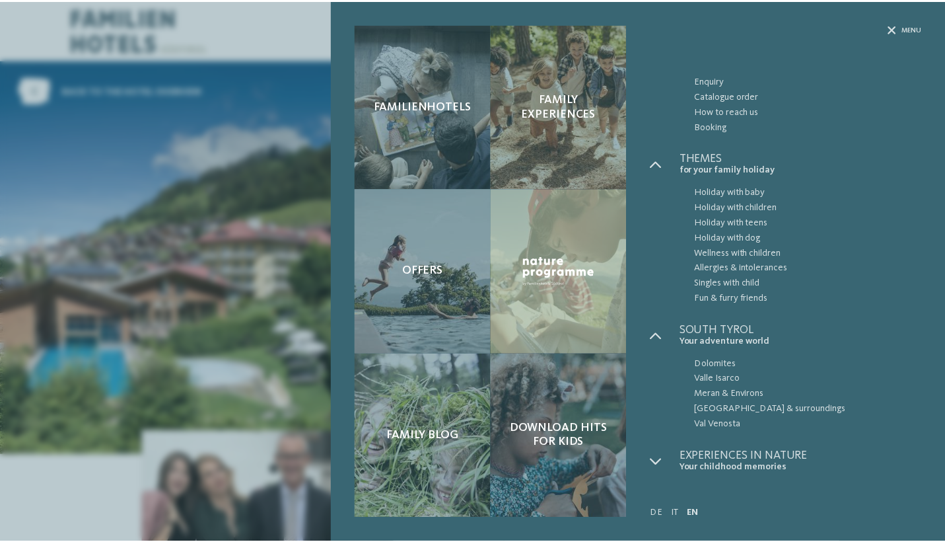
scroll to position [133, 0]
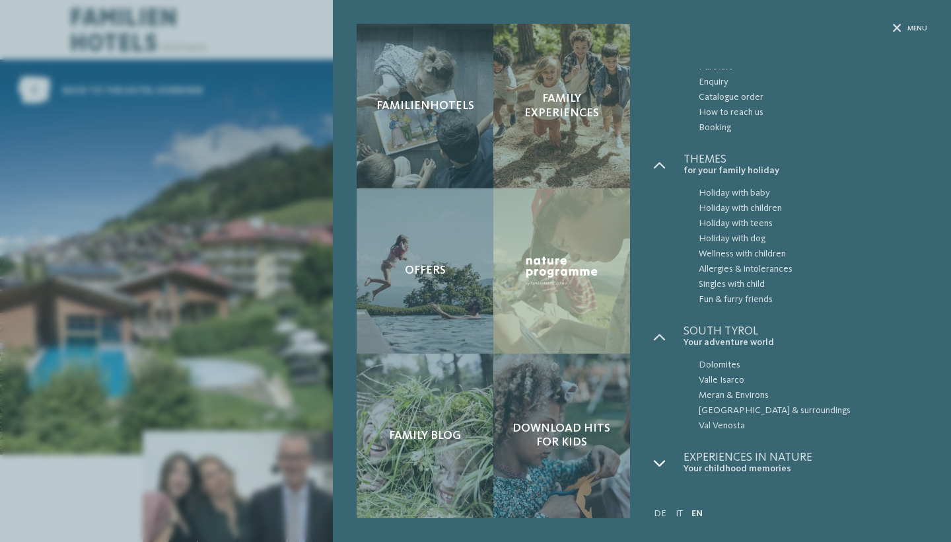
click at [658, 465] on icon at bounding box center [660, 463] width 12 height 12
click at [904, 33] on div "Menu" at bounding box center [910, 29] width 34 height 10
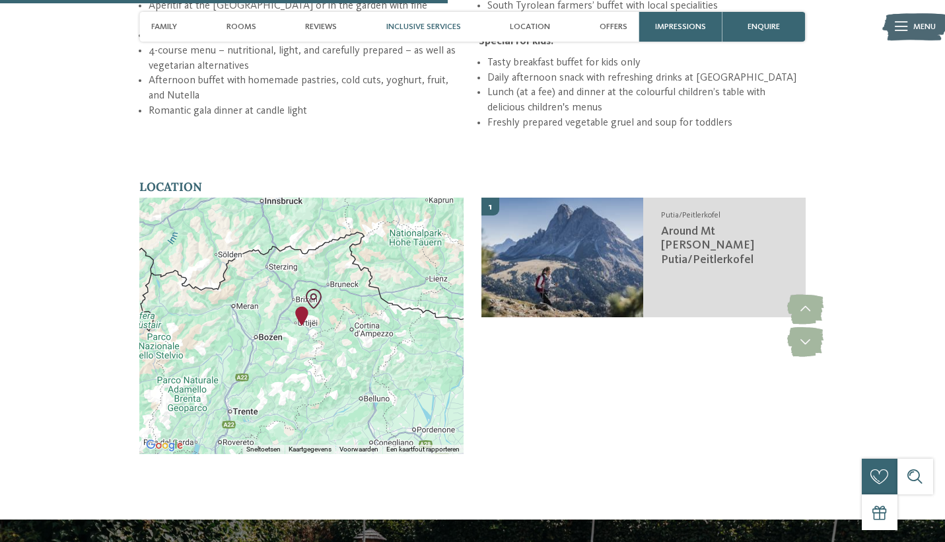
scroll to position [1771, 0]
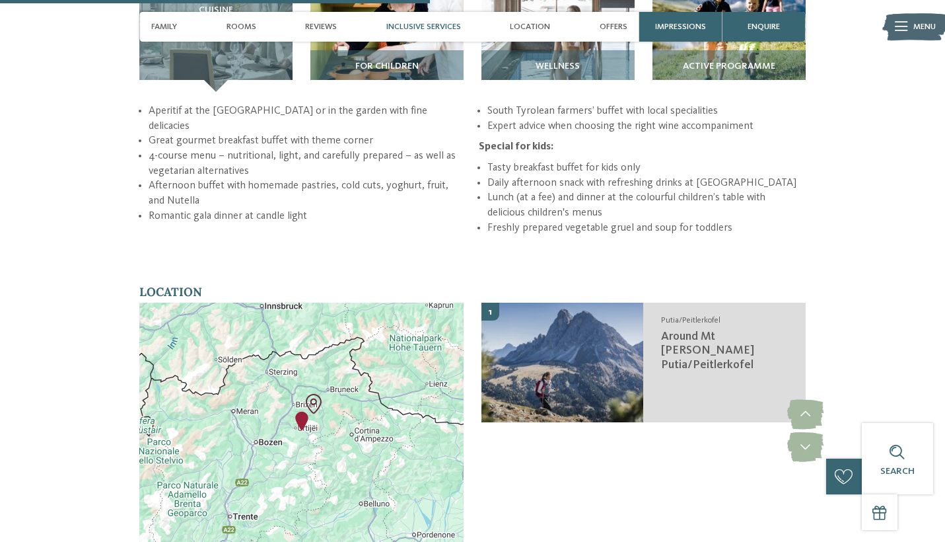
click at [332, 397] on div at bounding box center [301, 430] width 324 height 256
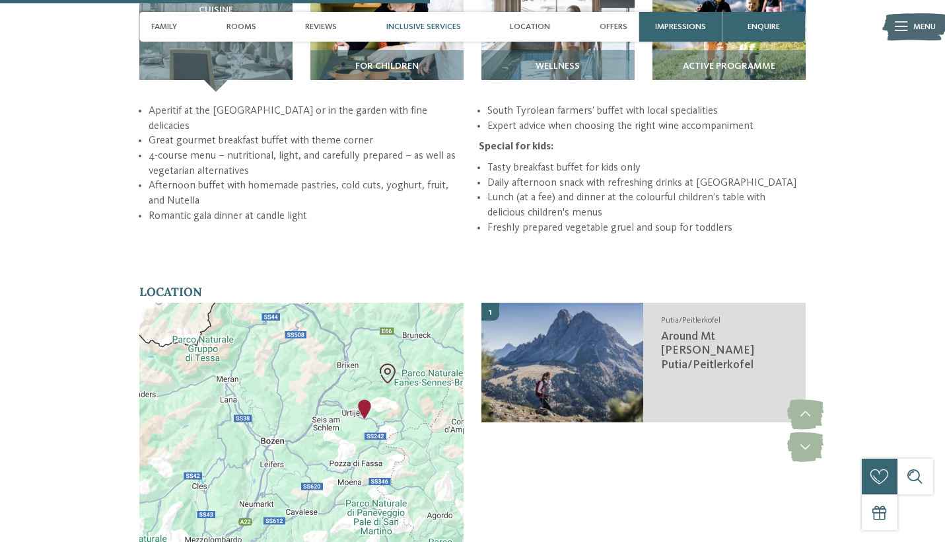
drag, startPoint x: 306, startPoint y: 395, endPoint x: 416, endPoint y: 394, distance: 109.6
click at [417, 394] on div at bounding box center [301, 430] width 324 height 256
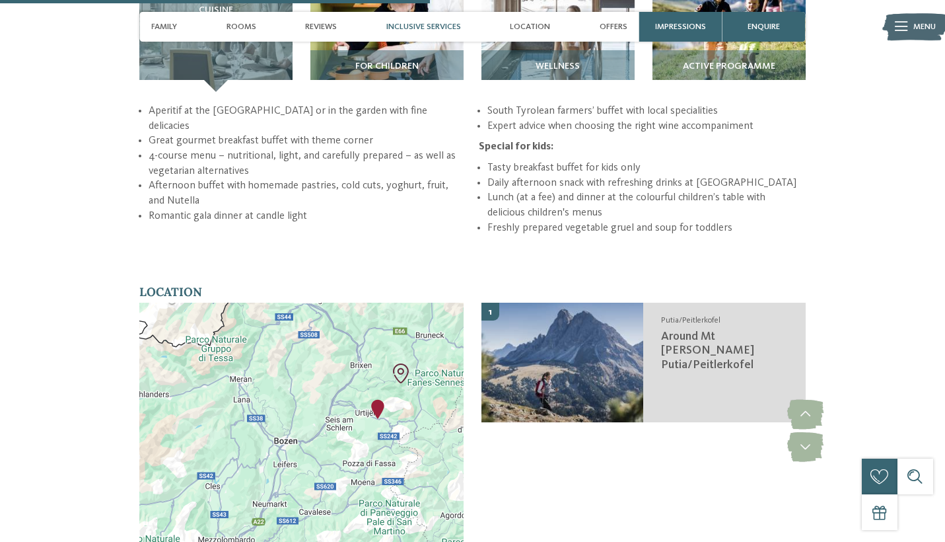
click at [416, 394] on div at bounding box center [301, 430] width 324 height 256
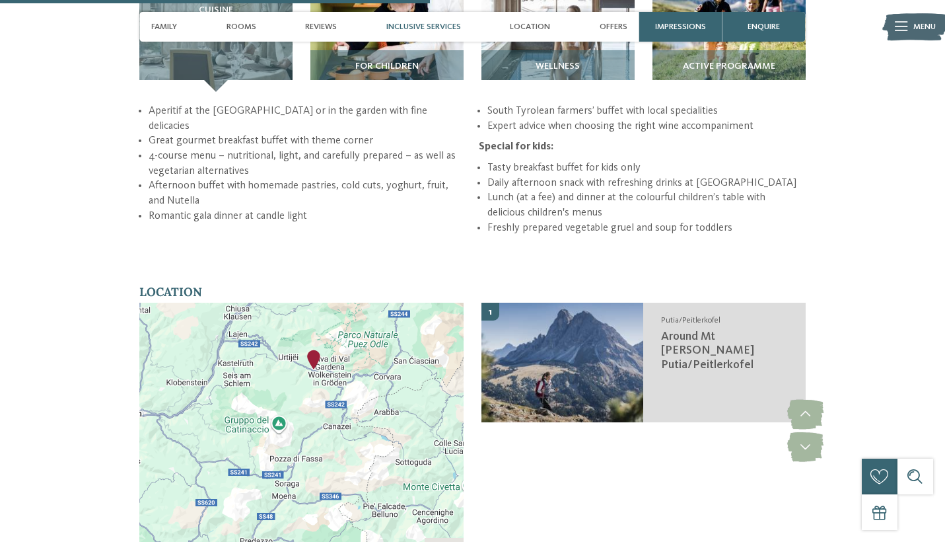
drag, startPoint x: 406, startPoint y: 369, endPoint x: 373, endPoint y: 312, distance: 65.7
click at [373, 312] on div at bounding box center [301, 430] width 324 height 256
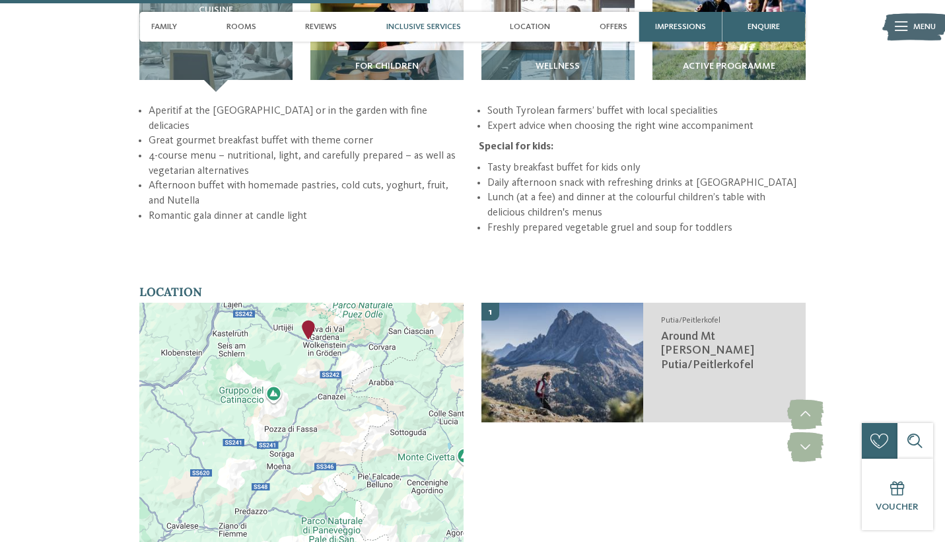
click at [373, 312] on div at bounding box center [301, 430] width 324 height 256
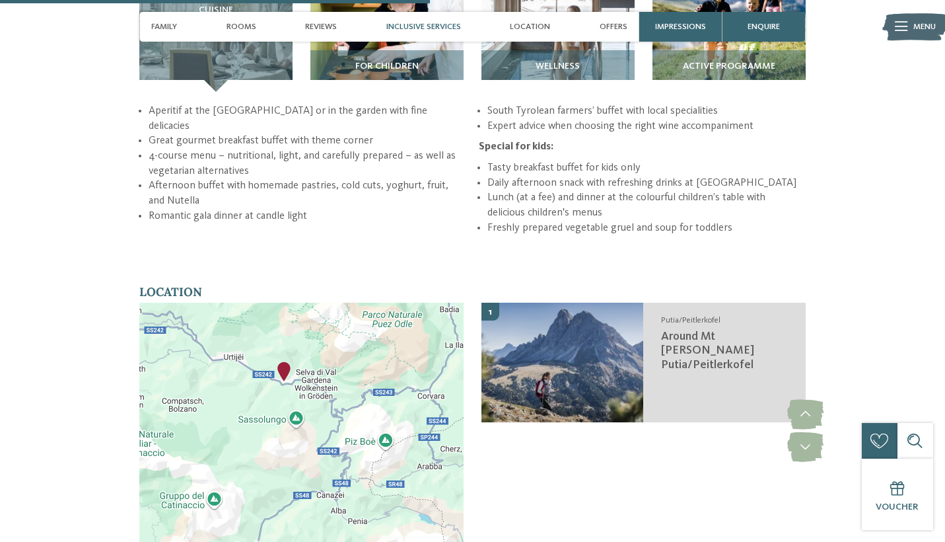
drag, startPoint x: 336, startPoint y: 306, endPoint x: 385, endPoint y: 385, distance: 93.1
click at [385, 384] on div at bounding box center [301, 430] width 324 height 256
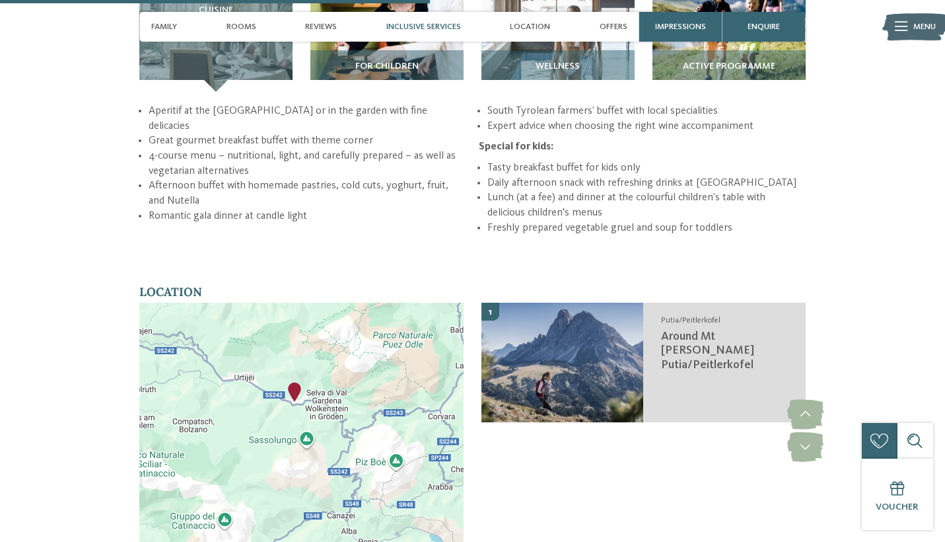
click at [339, 372] on div at bounding box center [301, 430] width 324 height 256
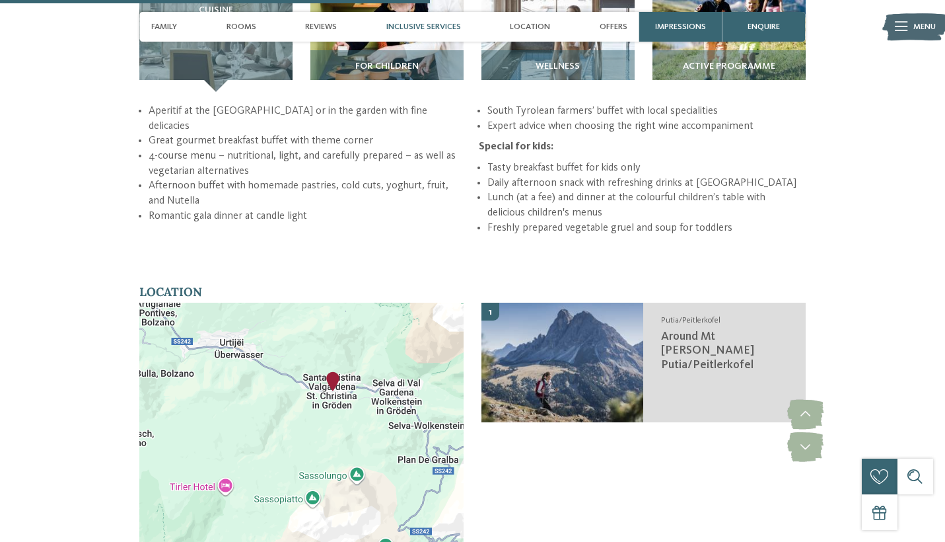
drag, startPoint x: 321, startPoint y: 376, endPoint x: 406, endPoint y: 381, distance: 85.3
click at [406, 381] on div at bounding box center [301, 430] width 324 height 256
click at [363, 376] on div at bounding box center [301, 430] width 324 height 256
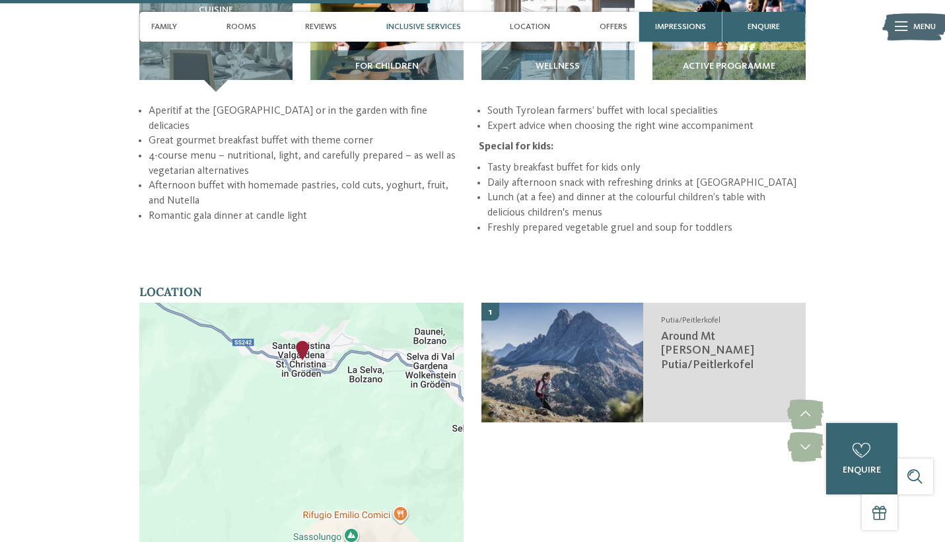
click at [363, 376] on div at bounding box center [301, 430] width 324 height 256
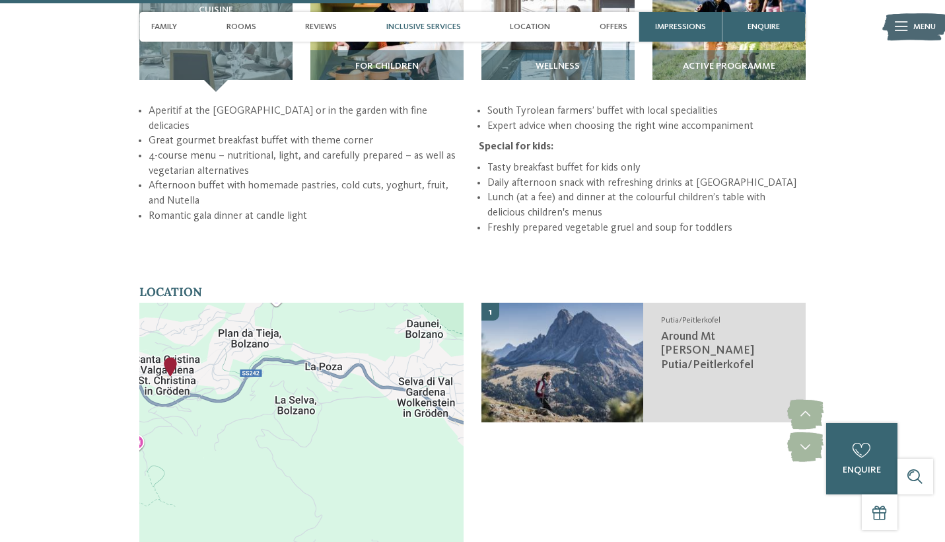
drag, startPoint x: 395, startPoint y: 371, endPoint x: 321, endPoint y: 450, distance: 107.9
click at [321, 450] on div at bounding box center [301, 430] width 324 height 256
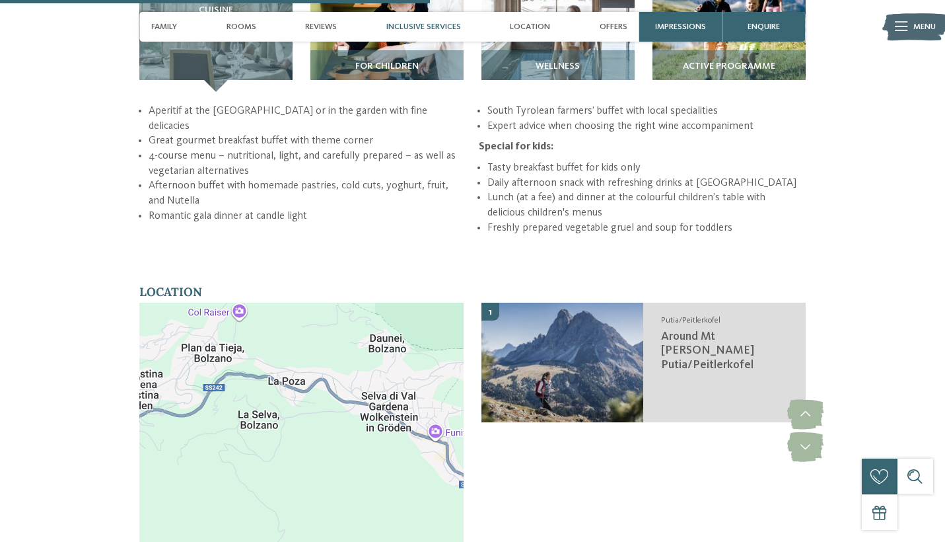
drag, startPoint x: 350, startPoint y: 367, endPoint x: 300, endPoint y: 376, distance: 51.0
click at [300, 376] on div at bounding box center [301, 430] width 324 height 256
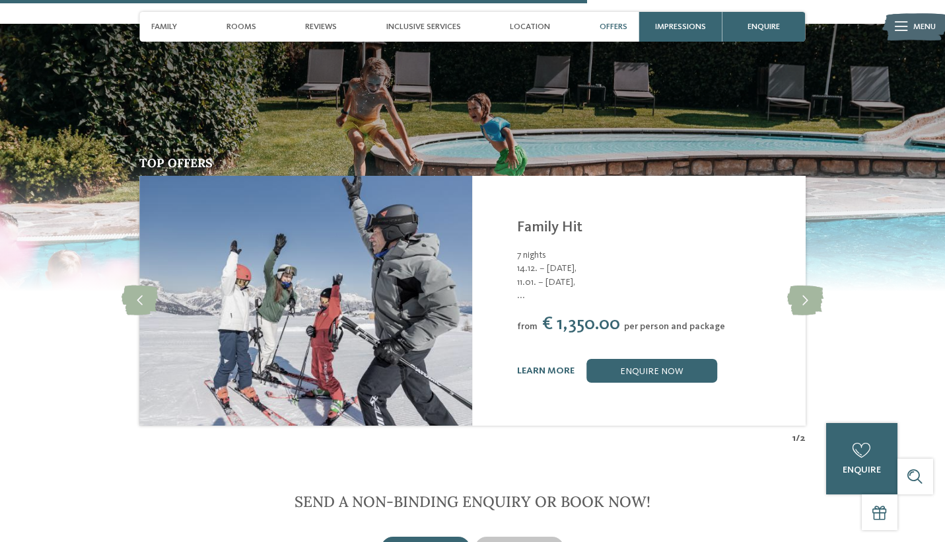
scroll to position [2024, 0]
